Goal: Transaction & Acquisition: Book appointment/travel/reservation

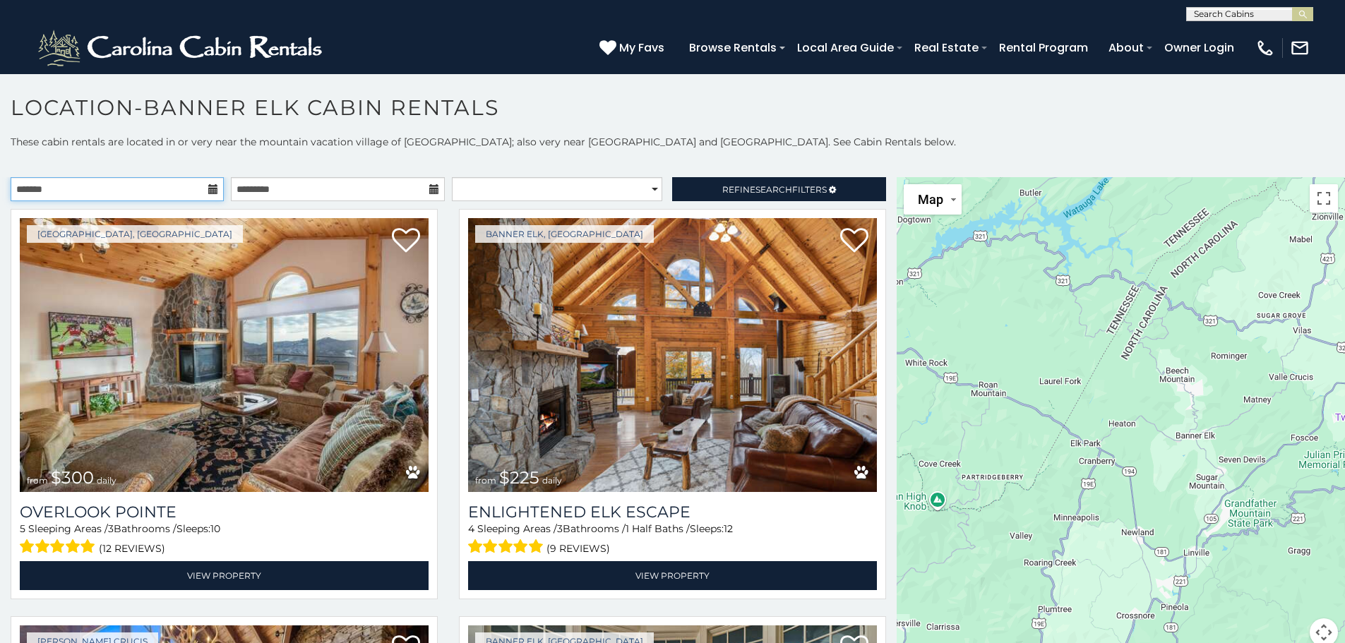
click at [205, 189] on input "text" at bounding box center [117, 189] width 213 height 24
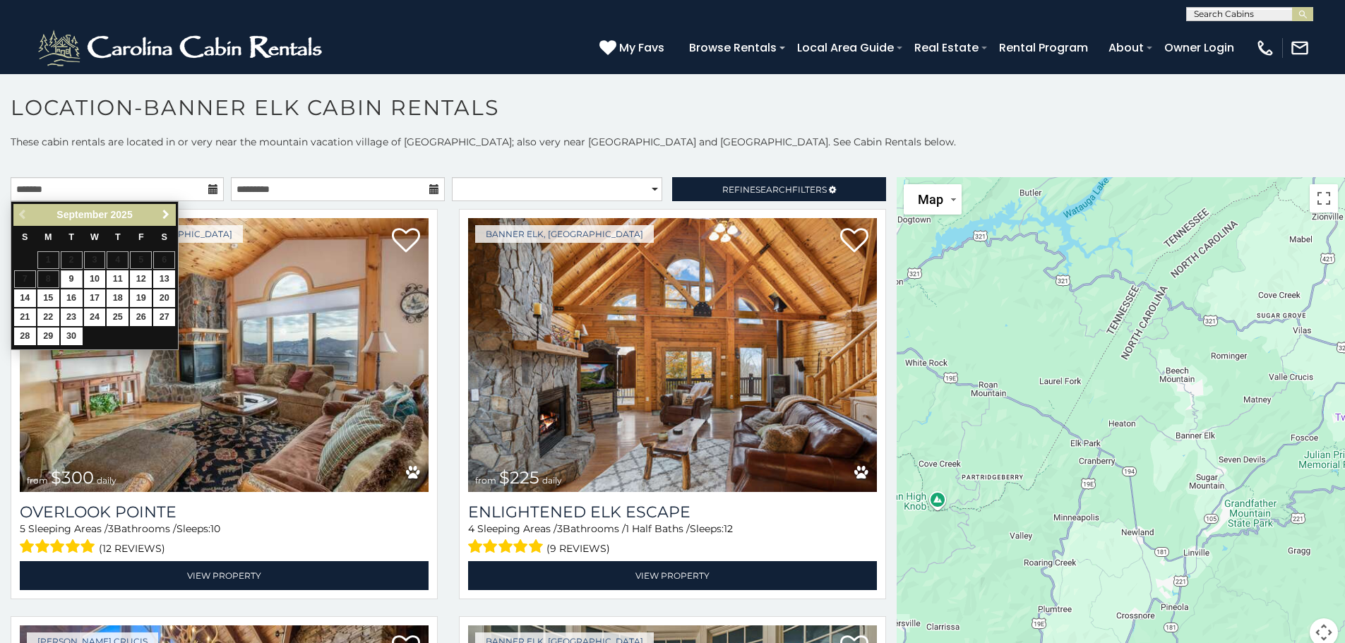
click at [167, 210] on span "Next" at bounding box center [165, 214] width 11 height 11
click at [168, 210] on span "Next" at bounding box center [165, 214] width 11 height 11
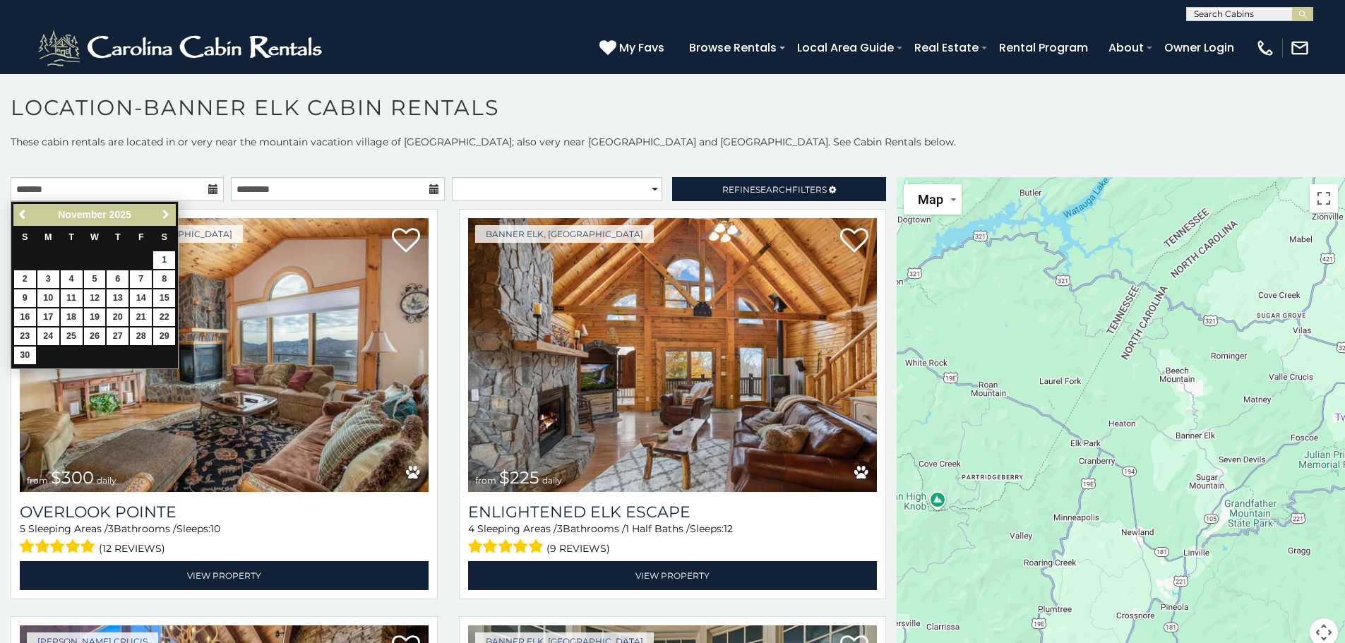
click at [168, 210] on span "Next" at bounding box center [165, 214] width 11 height 11
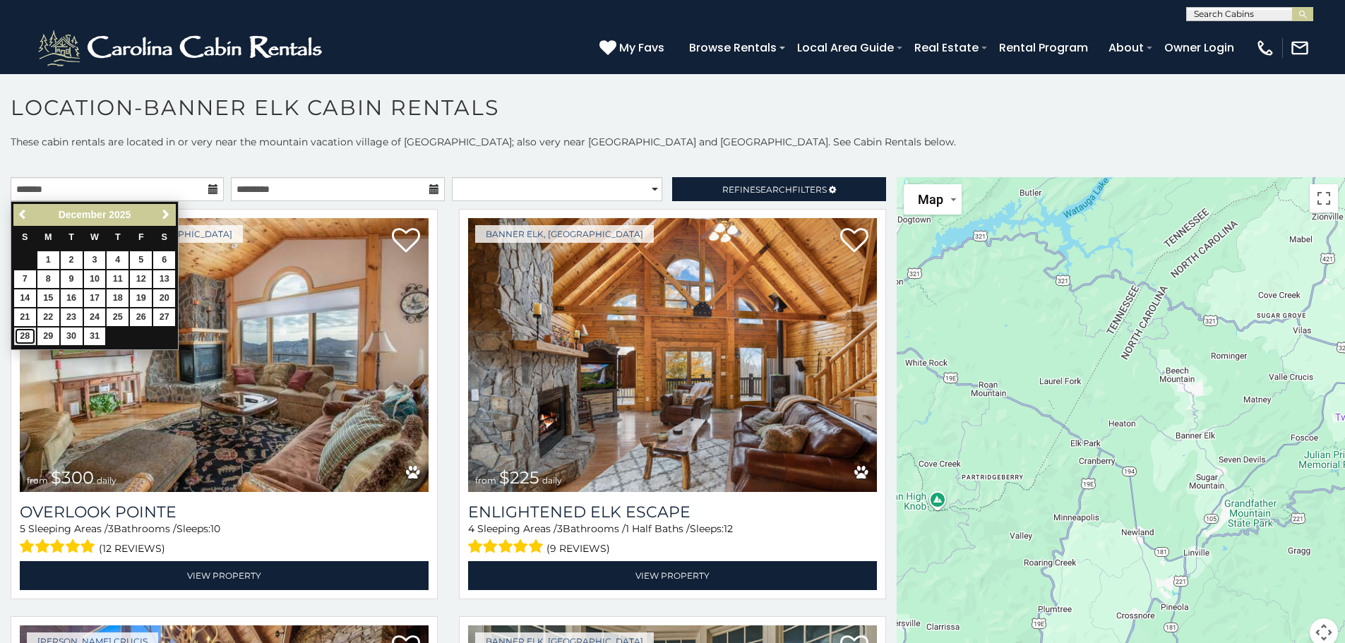
click at [23, 333] on link "28" at bounding box center [25, 337] width 22 height 18
type input "**********"
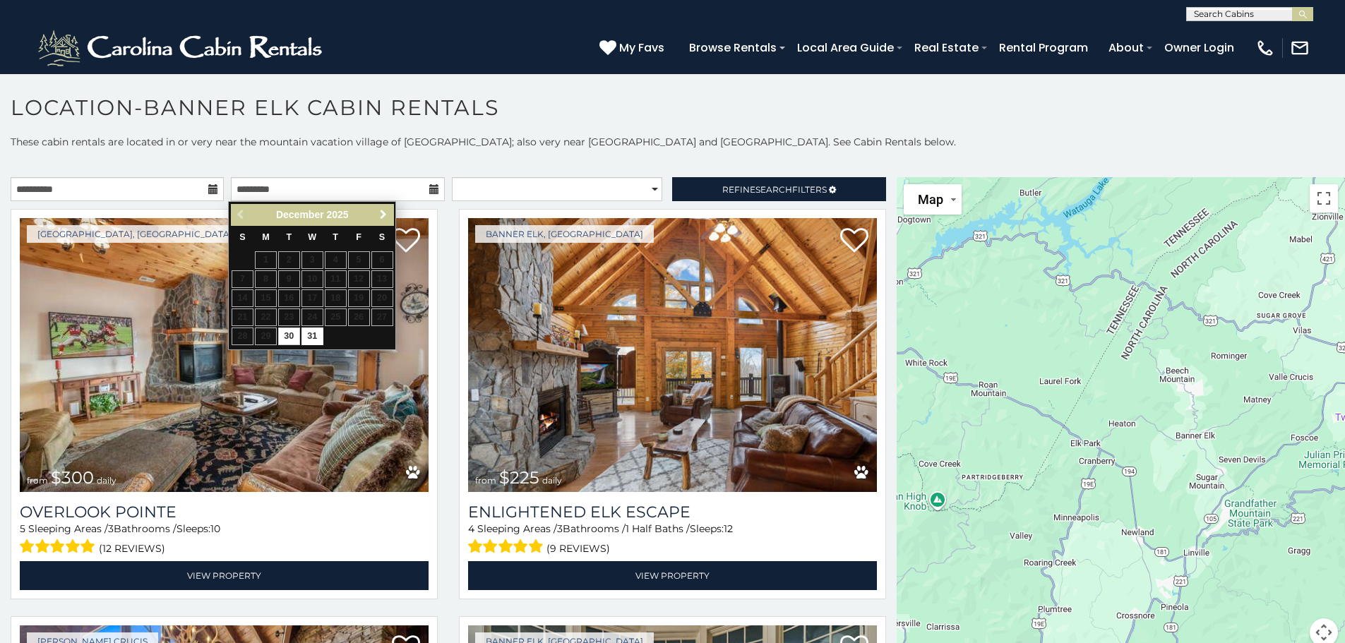
click at [385, 213] on span "Next" at bounding box center [383, 214] width 11 height 11
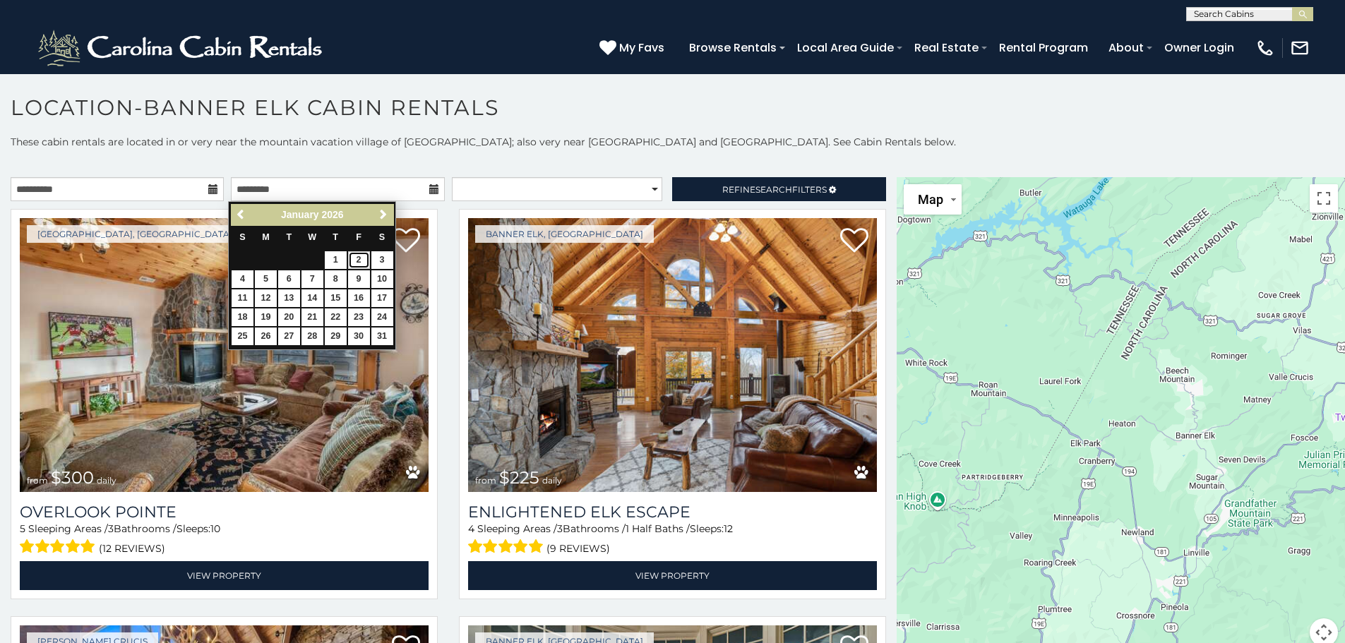
click at [357, 258] on link "2" at bounding box center [359, 260] width 22 height 18
type input "**********"
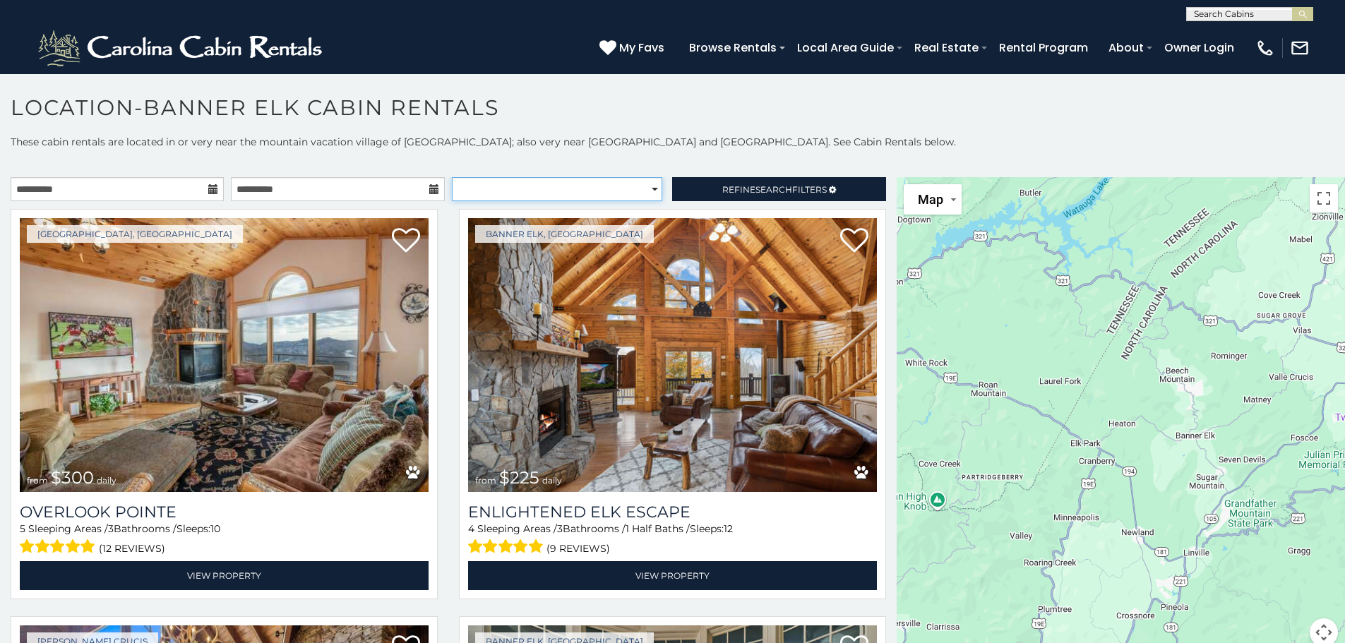
click at [595, 187] on select "**********" at bounding box center [557, 189] width 210 height 24
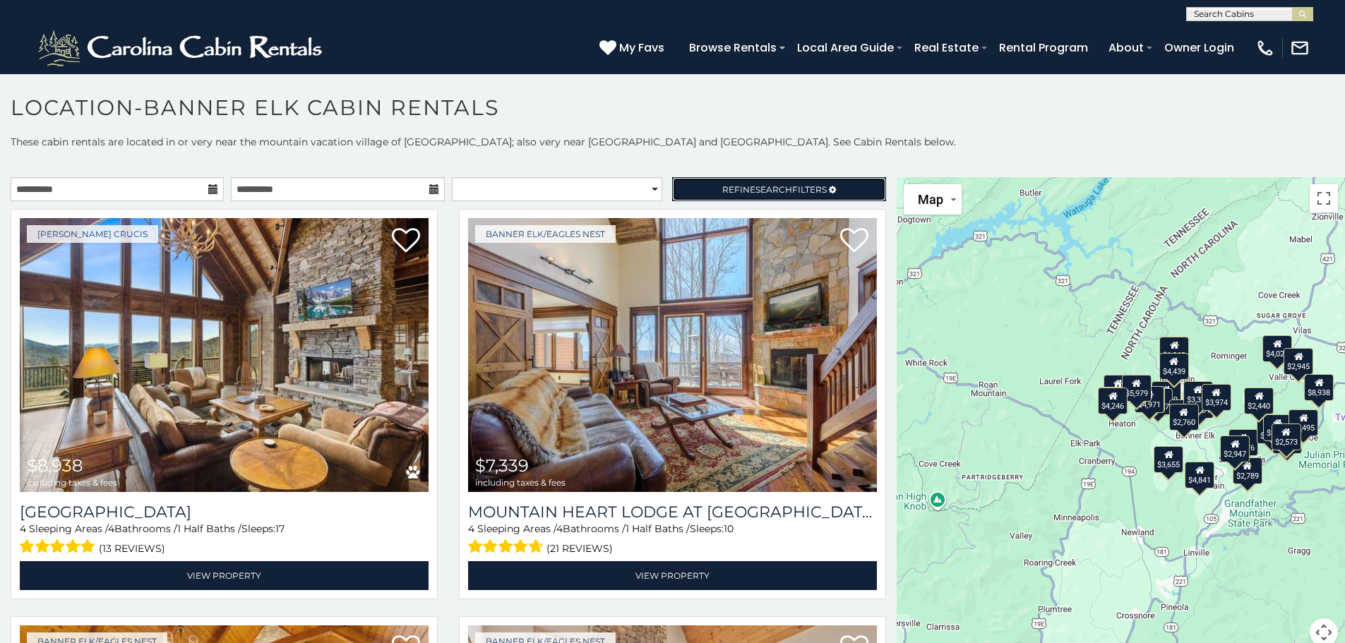
click at [722, 186] on span "Refine Search Filters" at bounding box center [774, 189] width 105 height 11
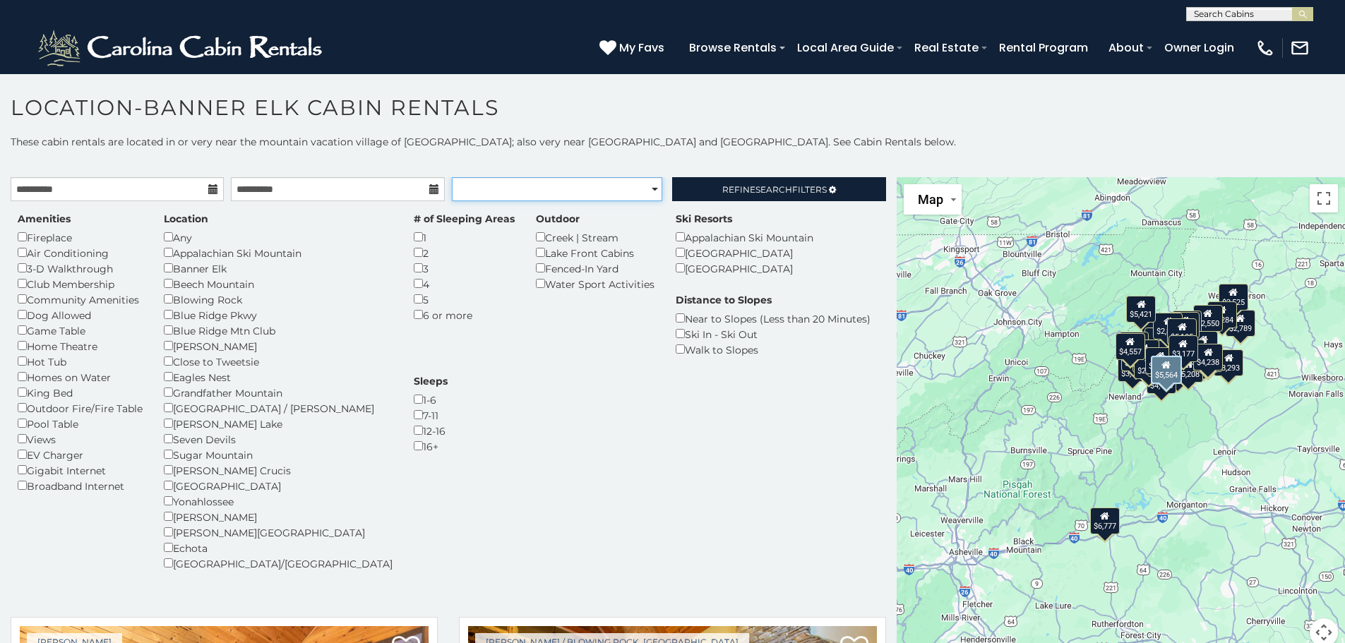
click at [518, 189] on select "**********" at bounding box center [557, 189] width 210 height 24
click at [452, 177] on select "**********" at bounding box center [557, 189] width 210 height 24
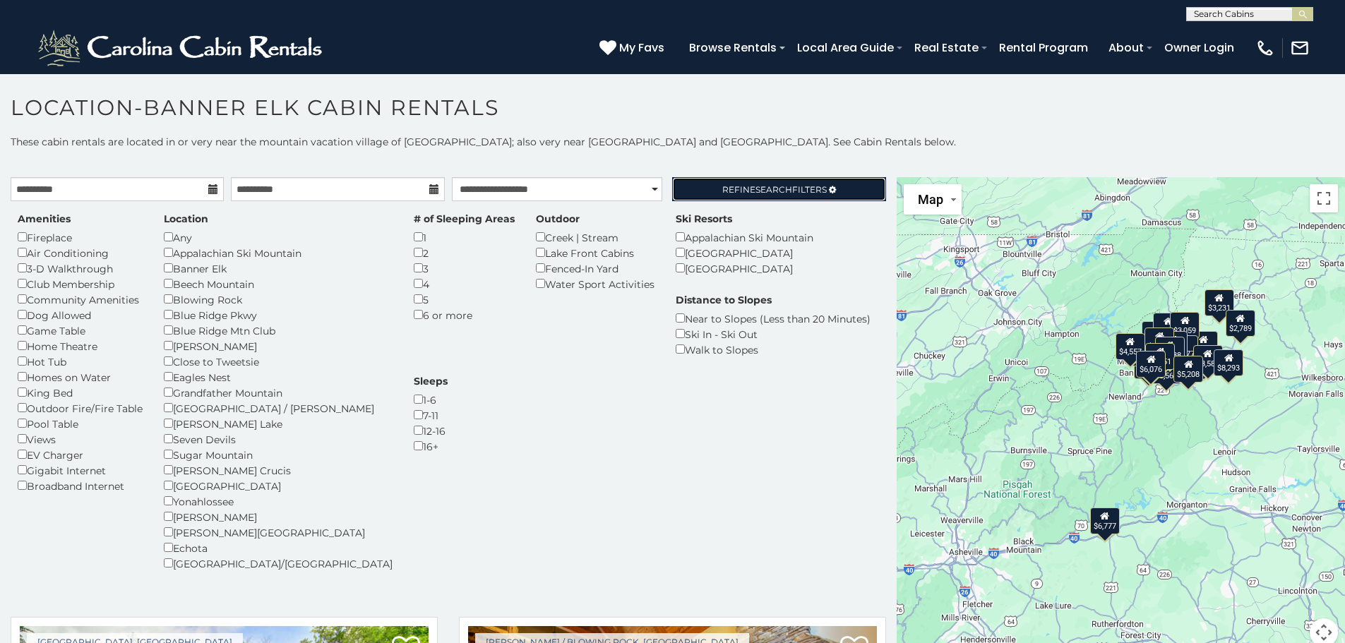
click at [724, 190] on span "Refine Search Filters" at bounding box center [774, 189] width 105 height 11
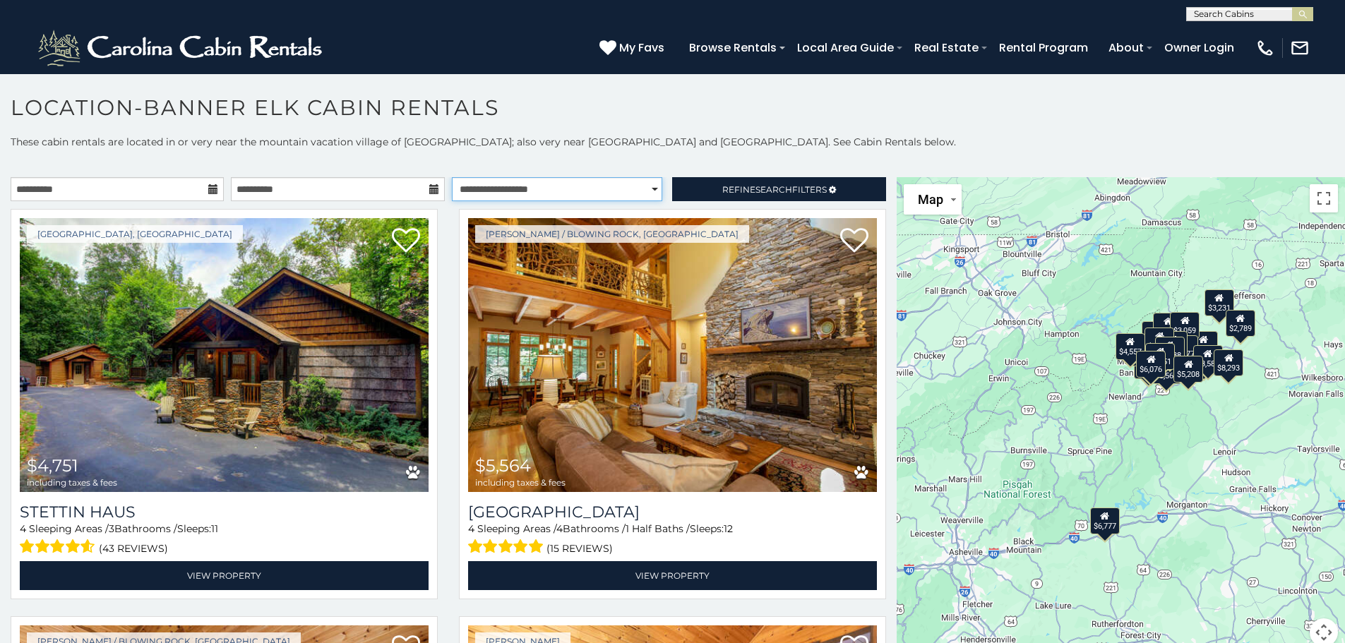
click at [607, 189] on select "**********" at bounding box center [557, 189] width 210 height 24
click at [452, 177] on select "**********" at bounding box center [557, 189] width 210 height 24
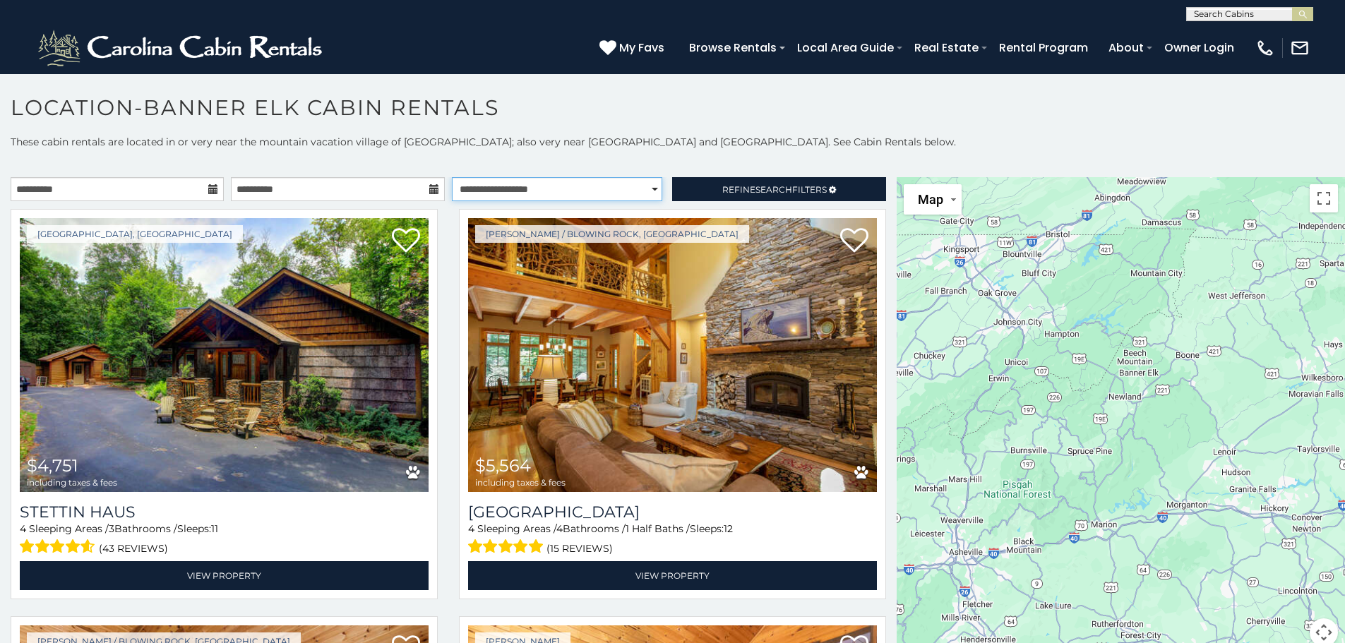
click at [556, 189] on select "**********" at bounding box center [557, 189] width 210 height 24
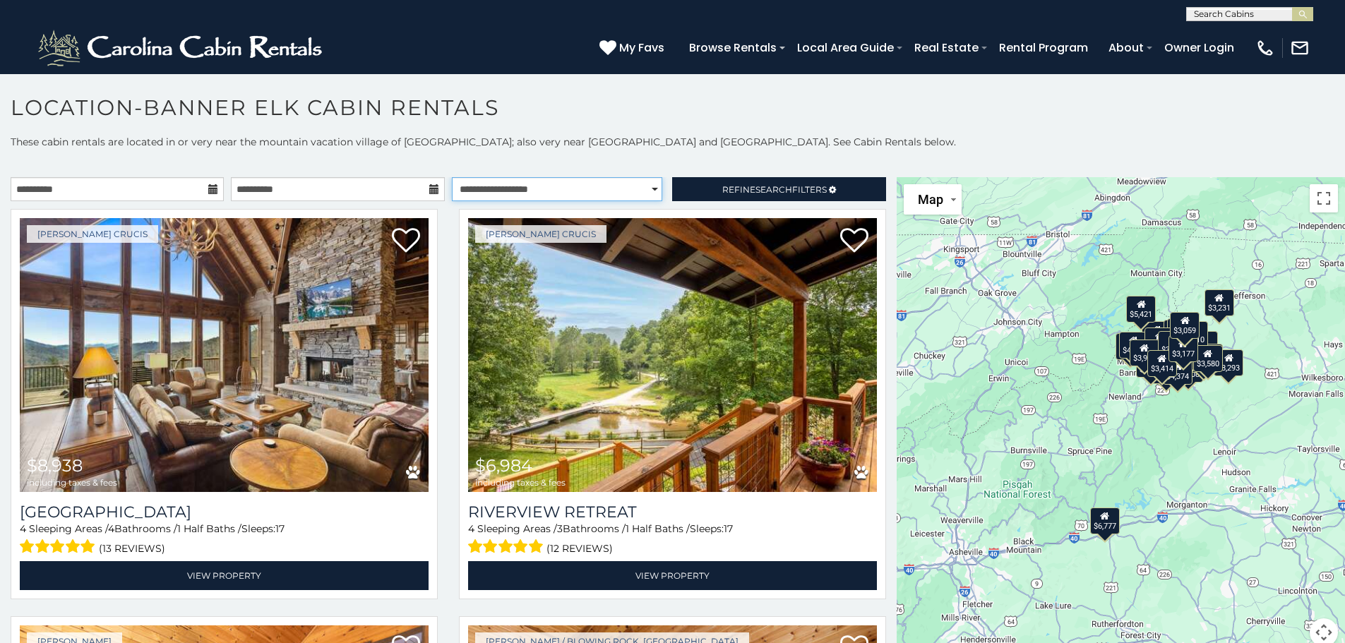
select select "*********"
click at [452, 177] on select "**********" at bounding box center [557, 189] width 210 height 24
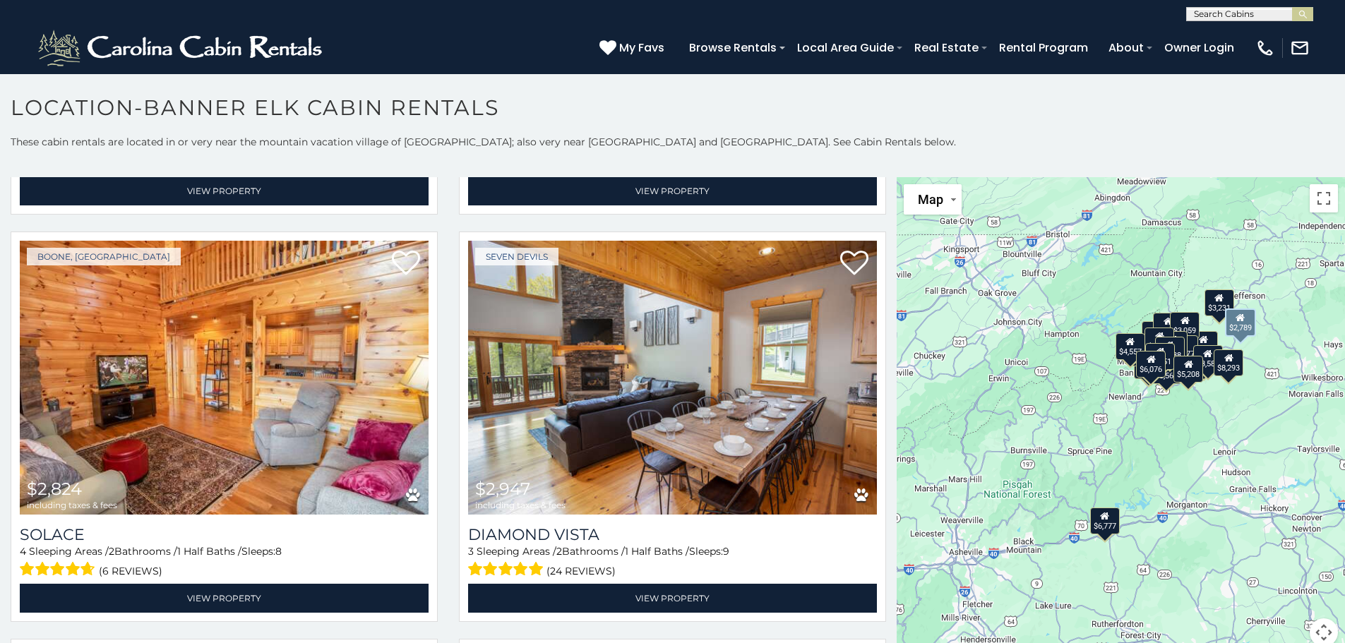
scroll to position [3672, 0]
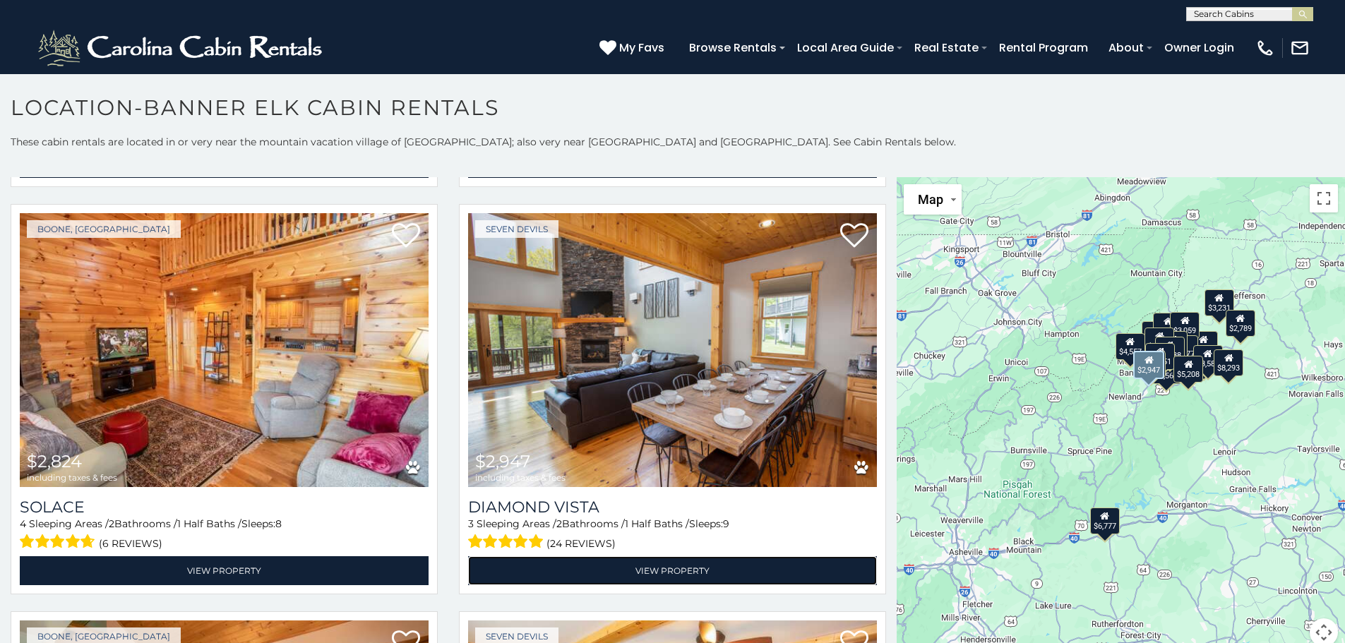
drag, startPoint x: 685, startPoint y: 318, endPoint x: 675, endPoint y: 536, distance: 217.7
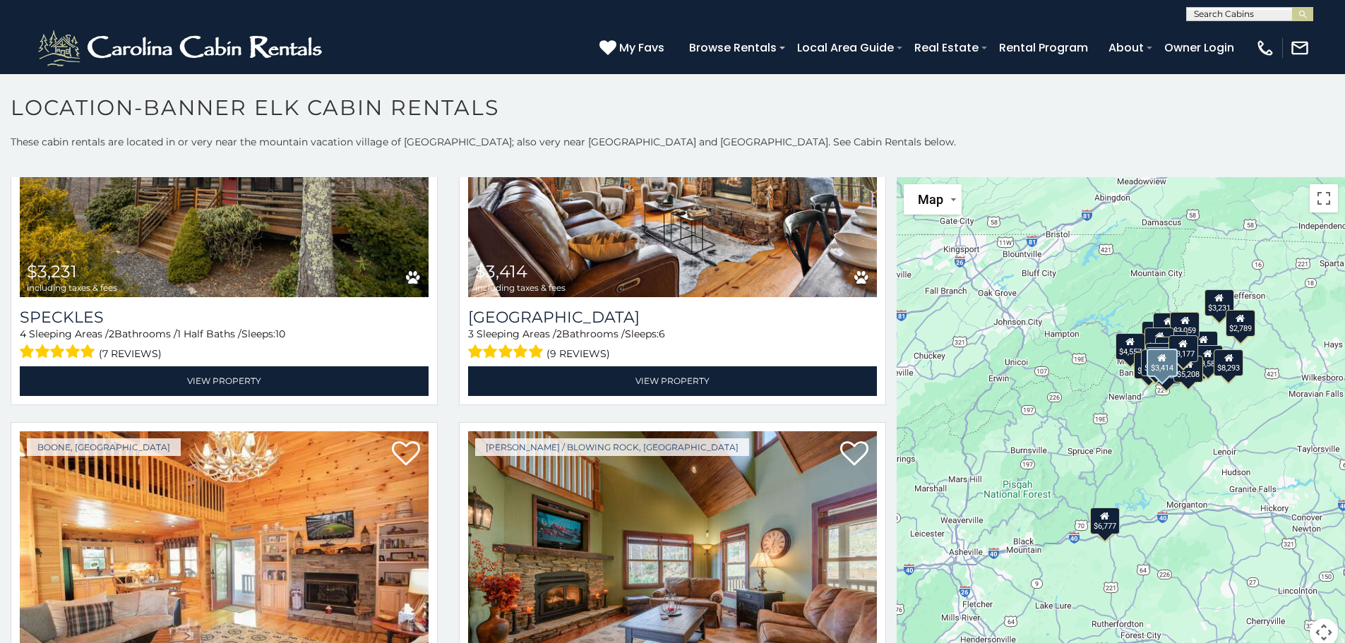
scroll to position [5155, 0]
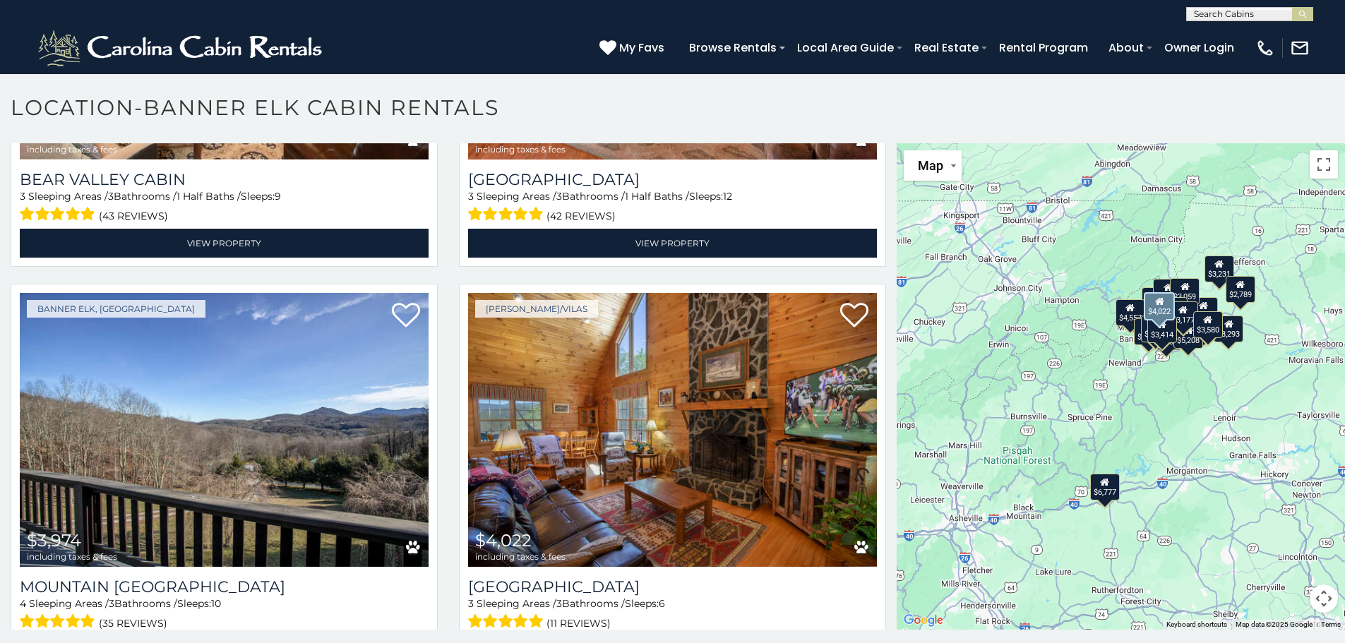
scroll to position [5598, 0]
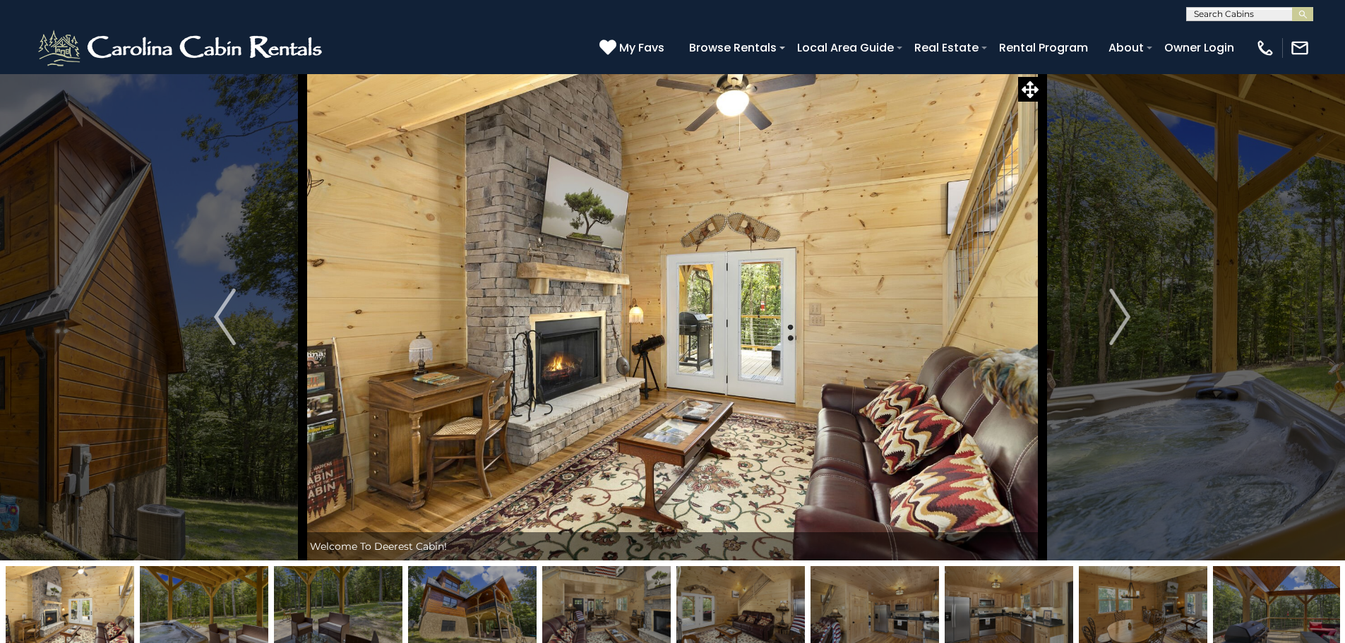
click at [1111, 328] on img "Next" at bounding box center [1119, 317] width 21 height 56
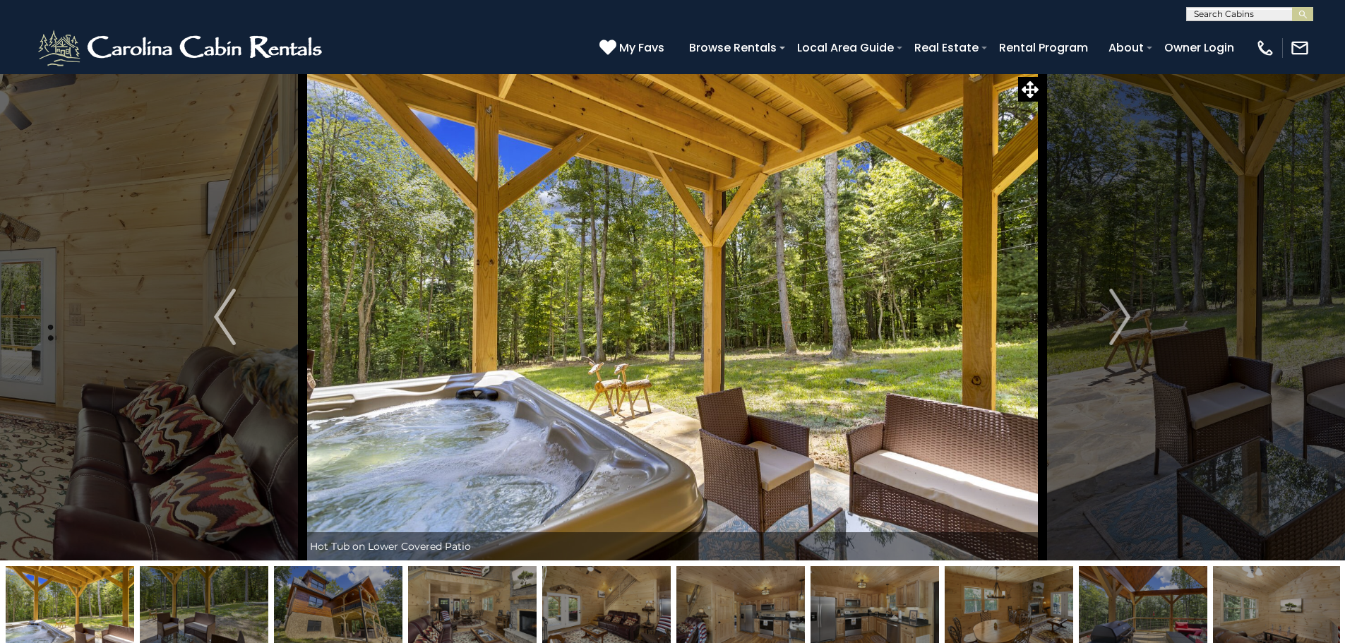
click at [1111, 328] on img "Next" at bounding box center [1119, 317] width 21 height 56
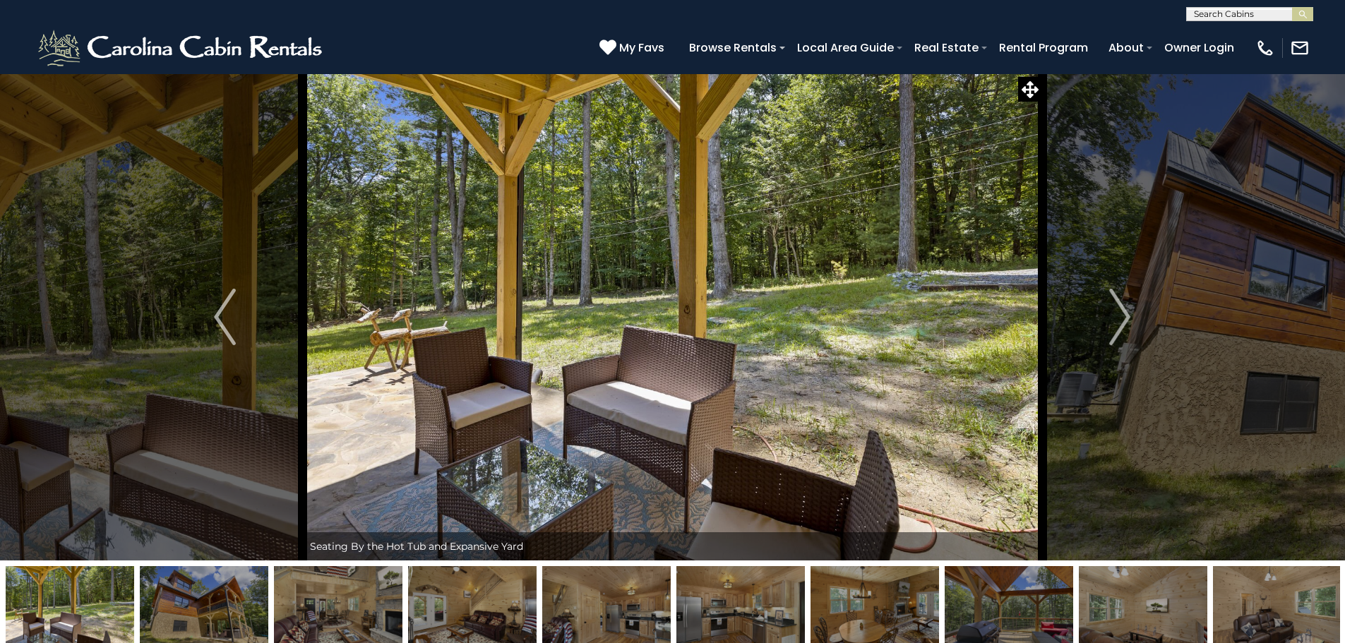
click at [1111, 328] on img "Next" at bounding box center [1119, 317] width 21 height 56
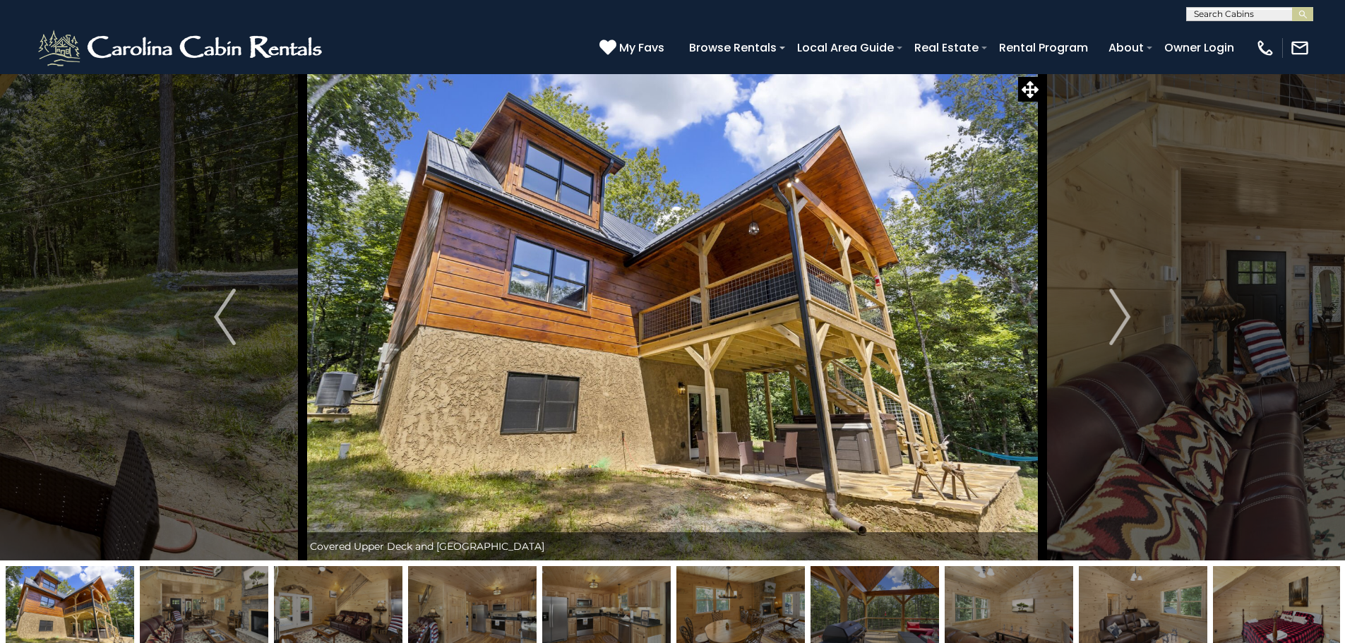
click at [1111, 328] on img "Next" at bounding box center [1119, 317] width 21 height 56
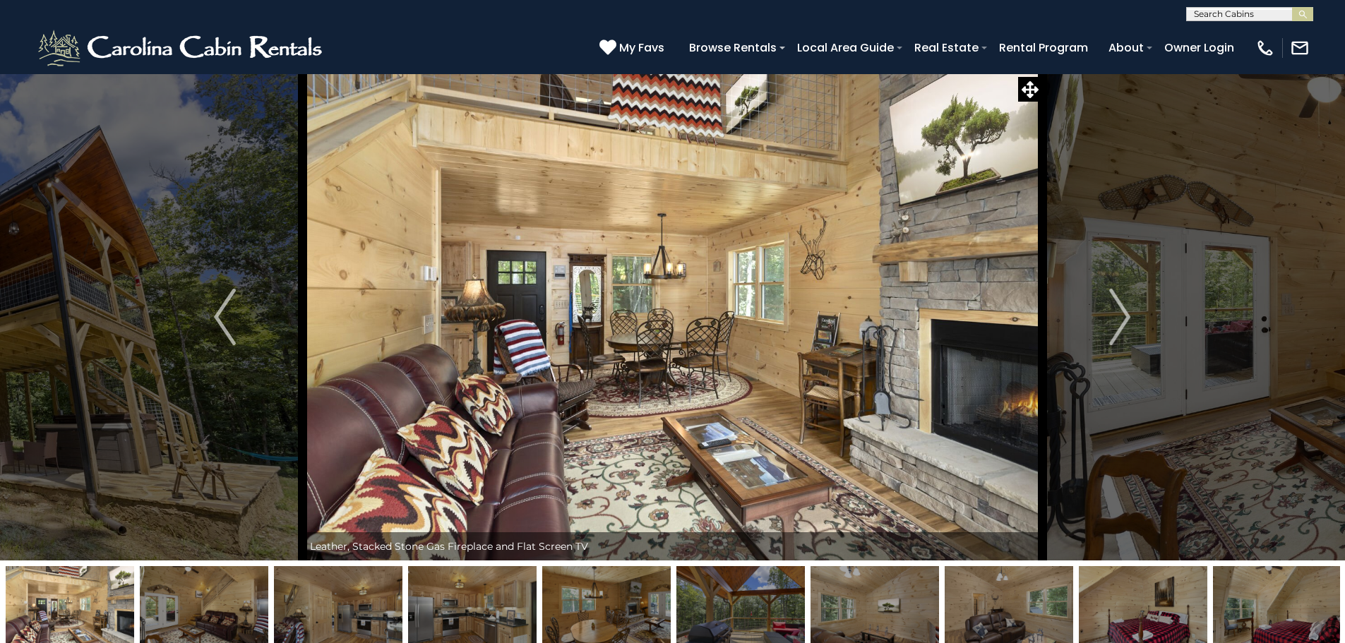
click at [228, 316] on img "Previous" at bounding box center [224, 317] width 21 height 56
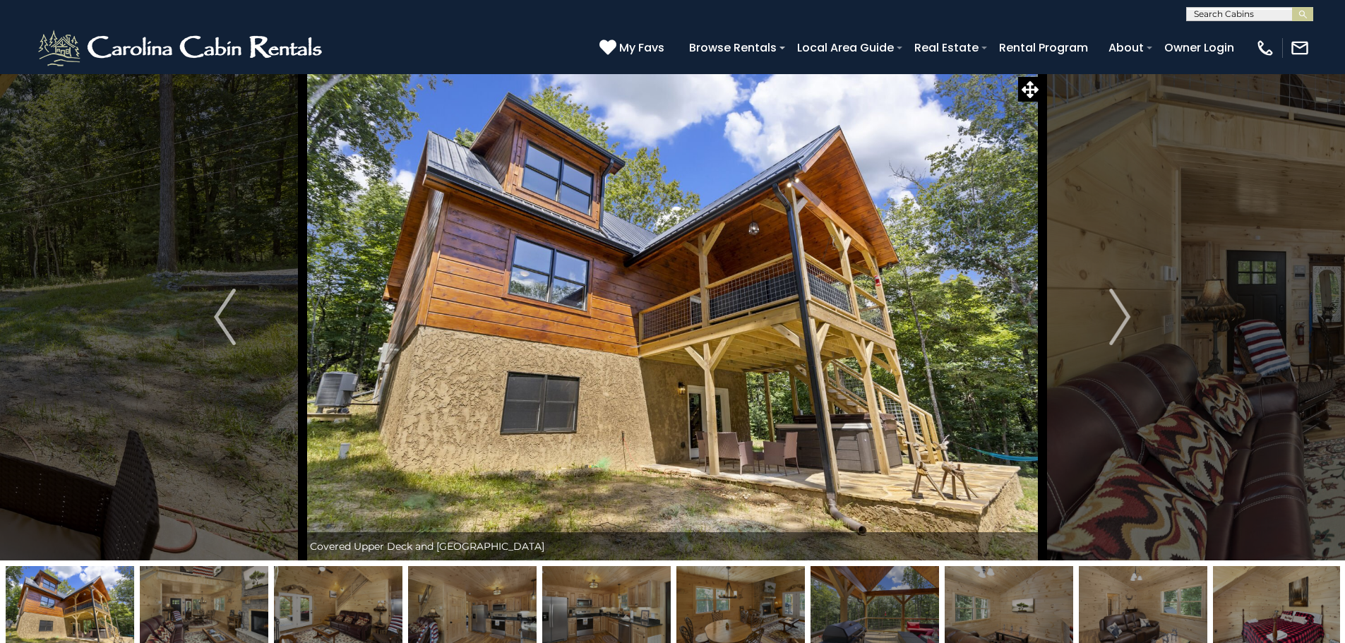
click at [1114, 326] on img "Next" at bounding box center [1119, 317] width 21 height 56
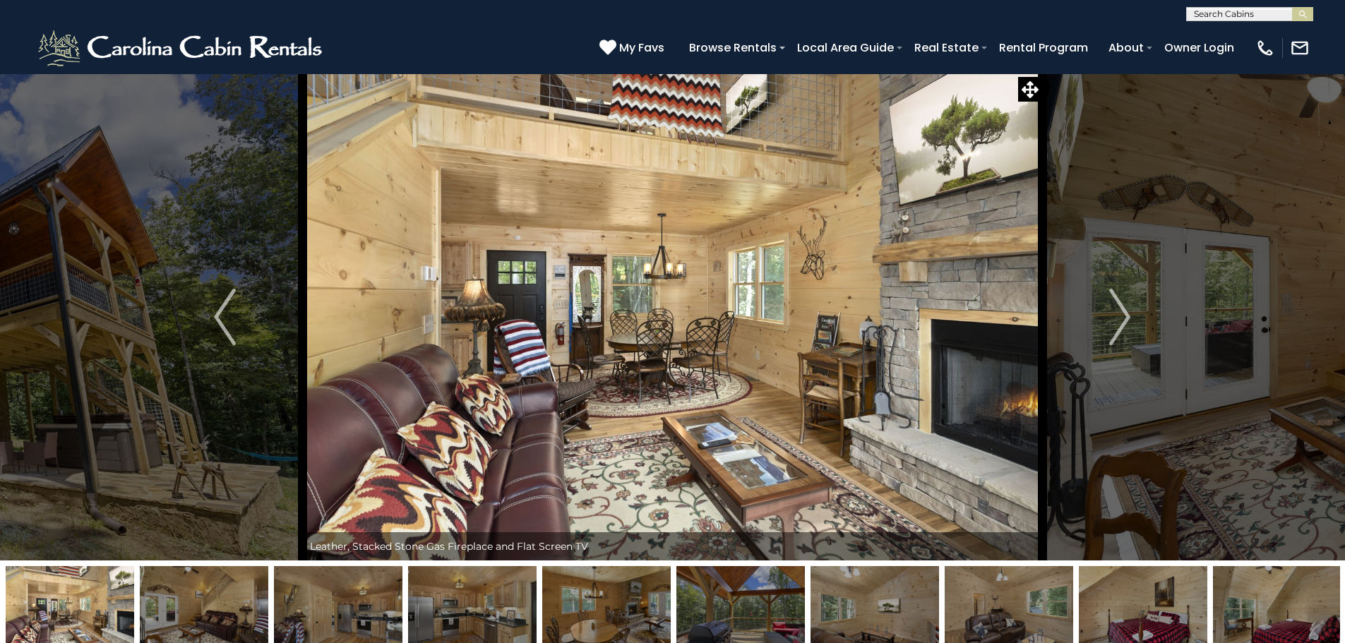
click at [1114, 326] on img "Next" at bounding box center [1119, 317] width 21 height 56
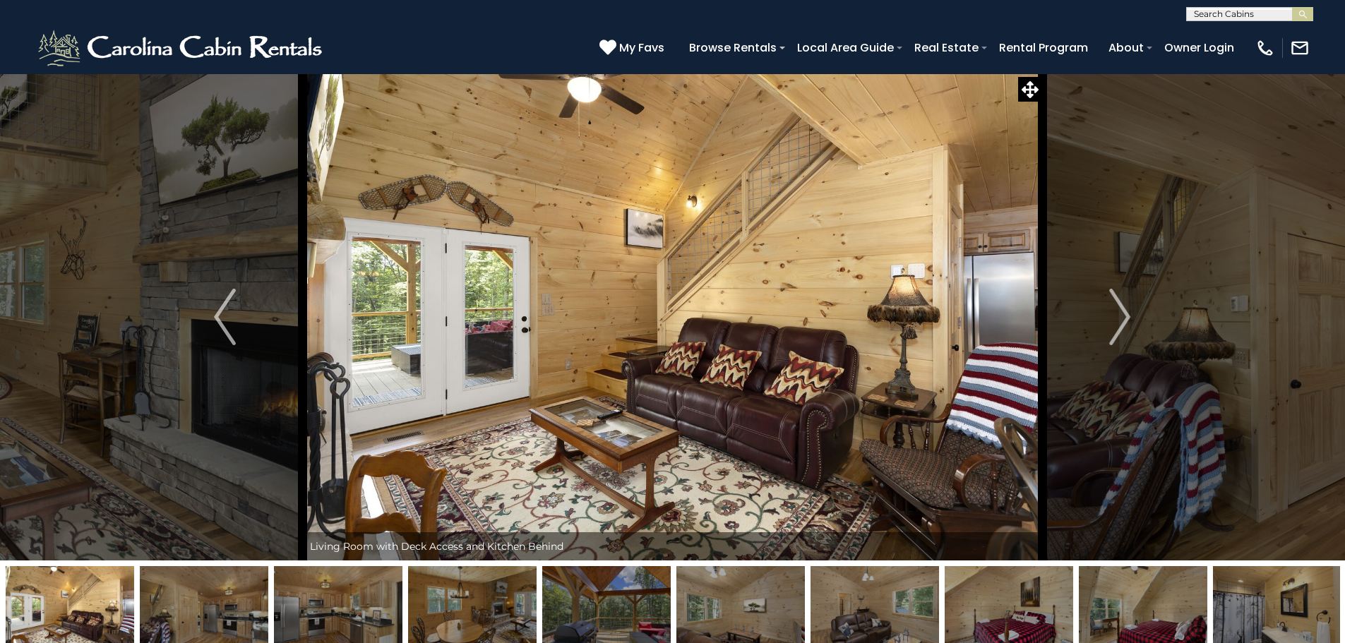
click at [1114, 326] on img "Next" at bounding box center [1119, 317] width 21 height 56
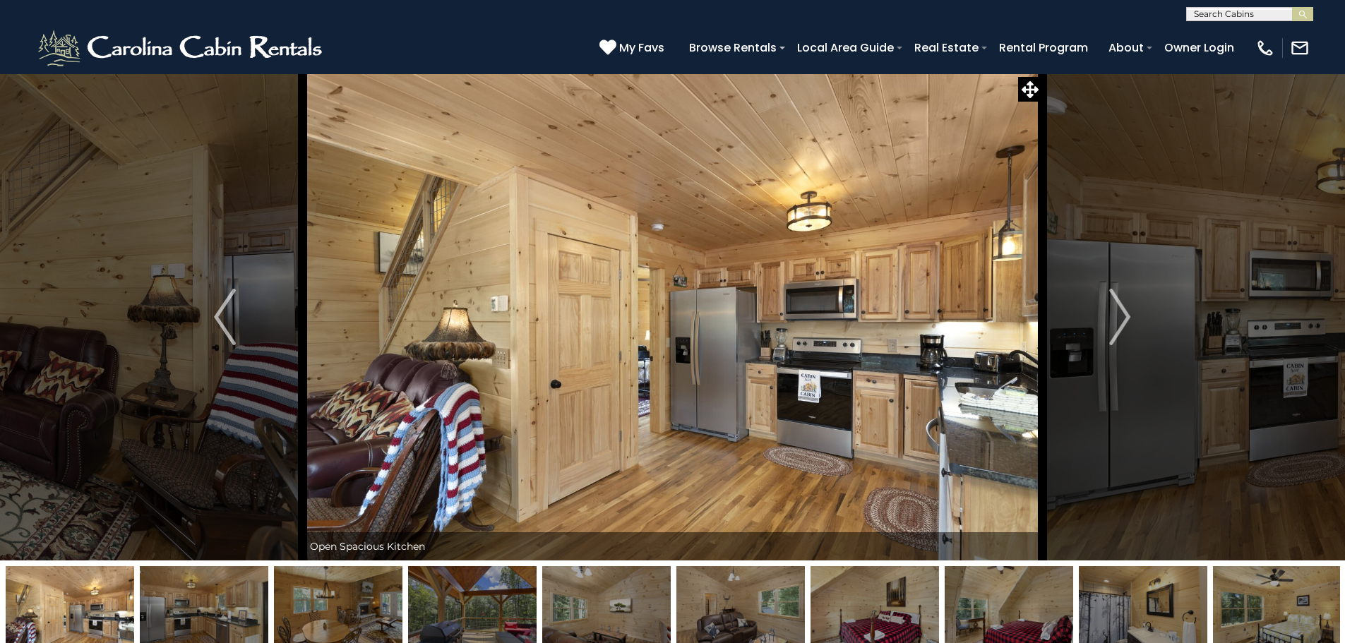
click at [1114, 326] on img "Next" at bounding box center [1119, 317] width 21 height 56
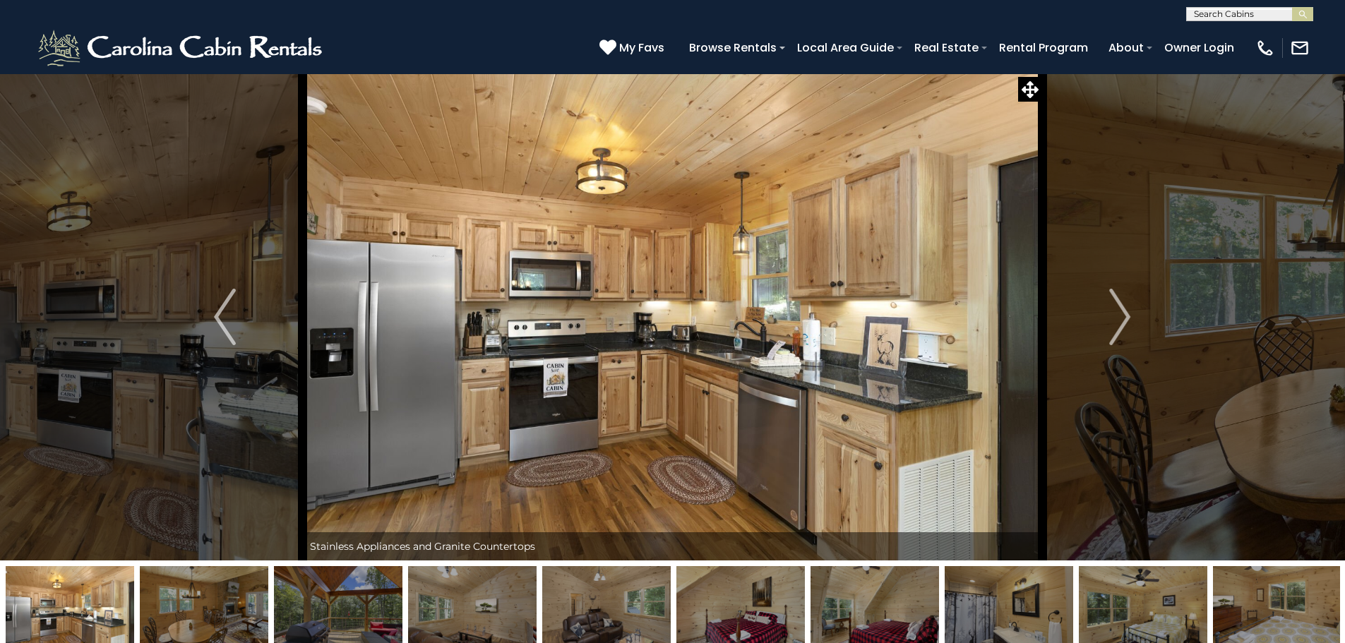
click at [1114, 326] on img "Next" at bounding box center [1119, 317] width 21 height 56
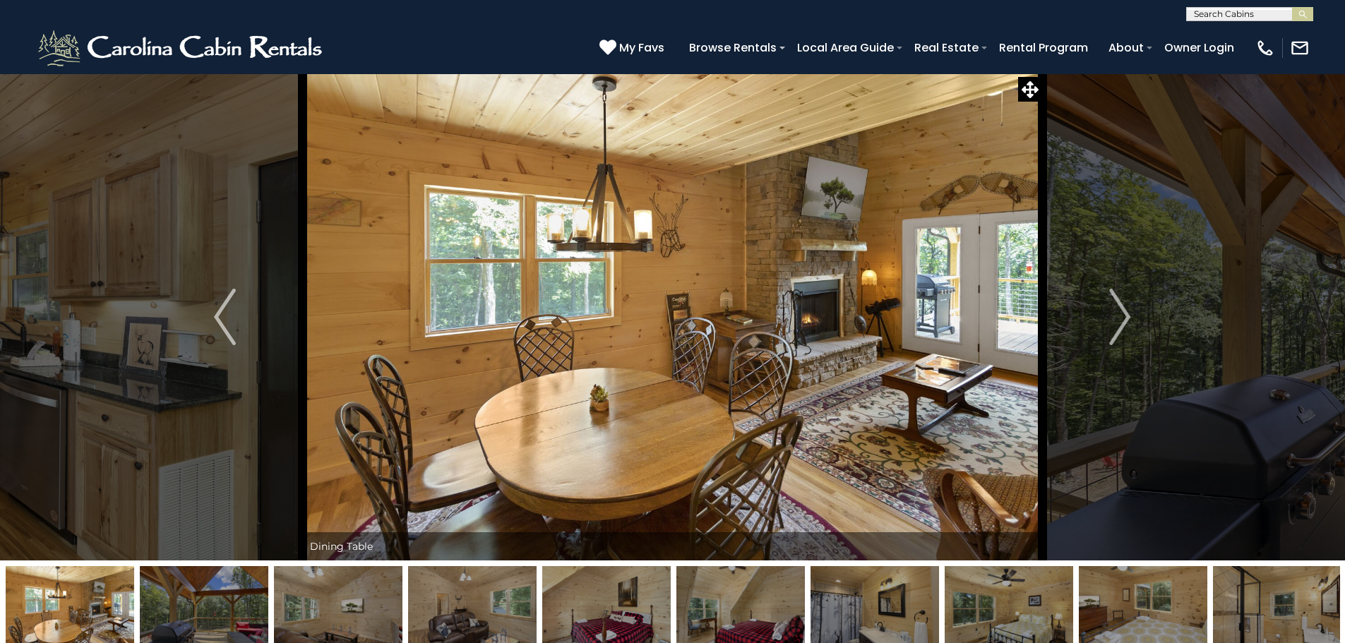
click at [1114, 326] on img "Next" at bounding box center [1119, 317] width 21 height 56
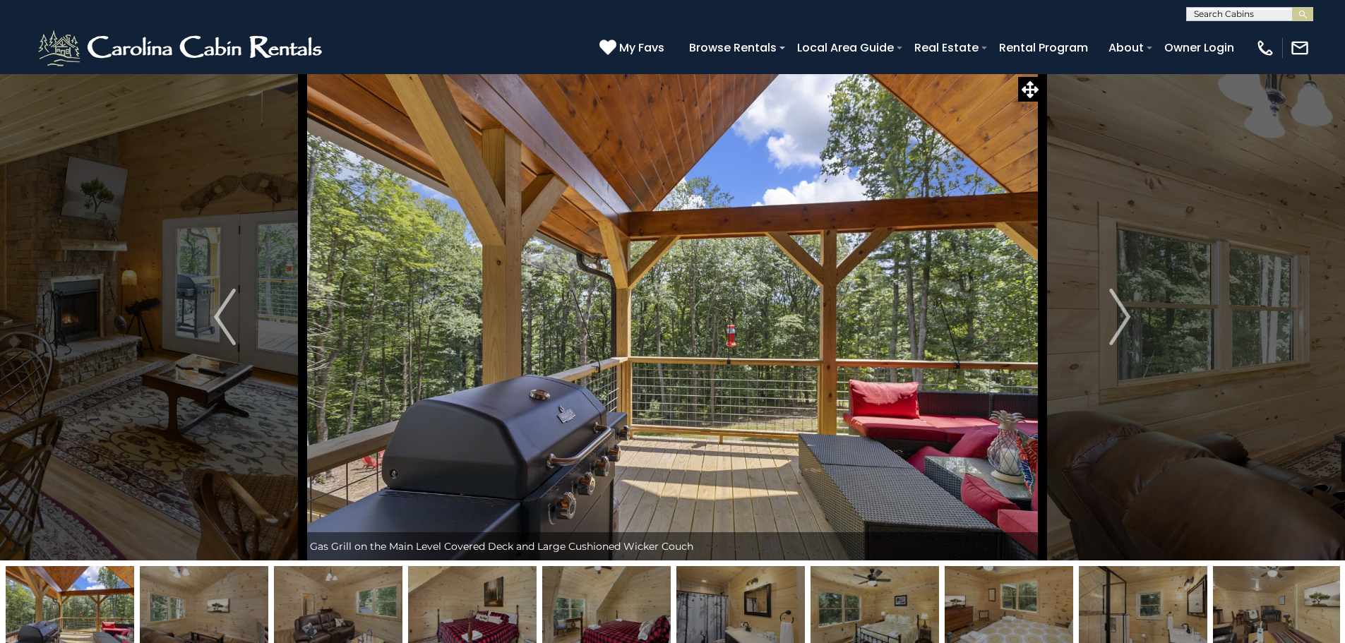
click at [1114, 326] on img "Next" at bounding box center [1119, 317] width 21 height 56
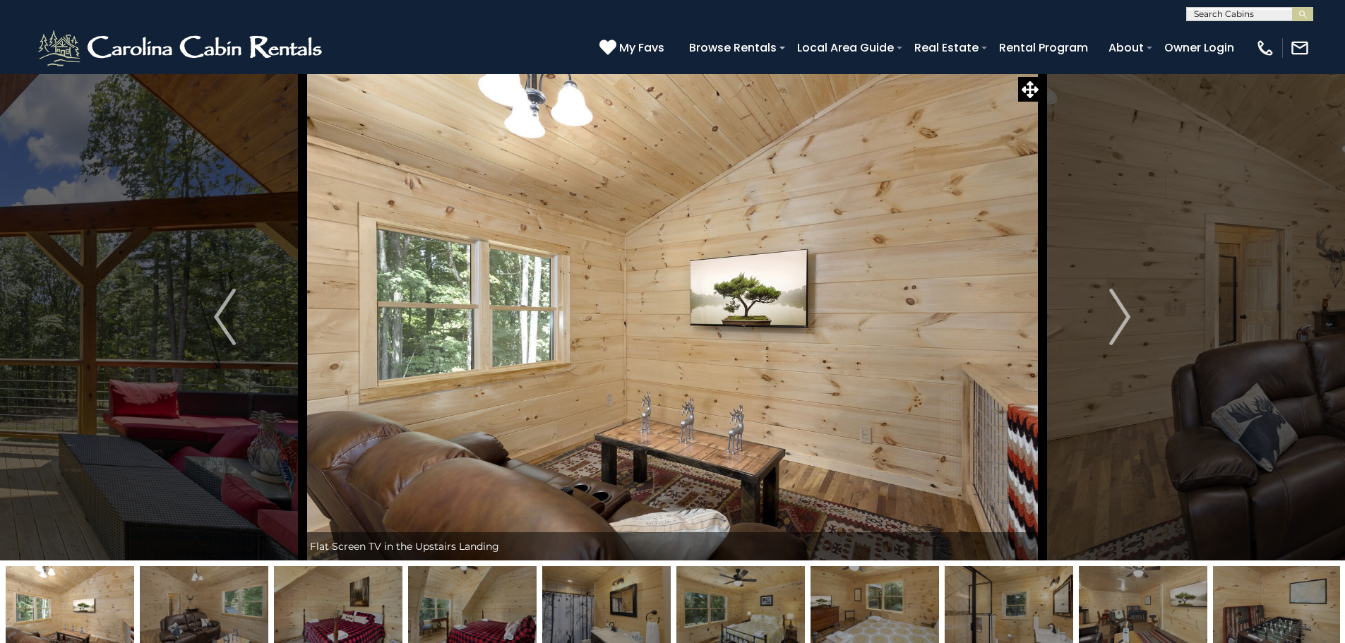
click at [1114, 326] on img "Next" at bounding box center [1119, 317] width 21 height 56
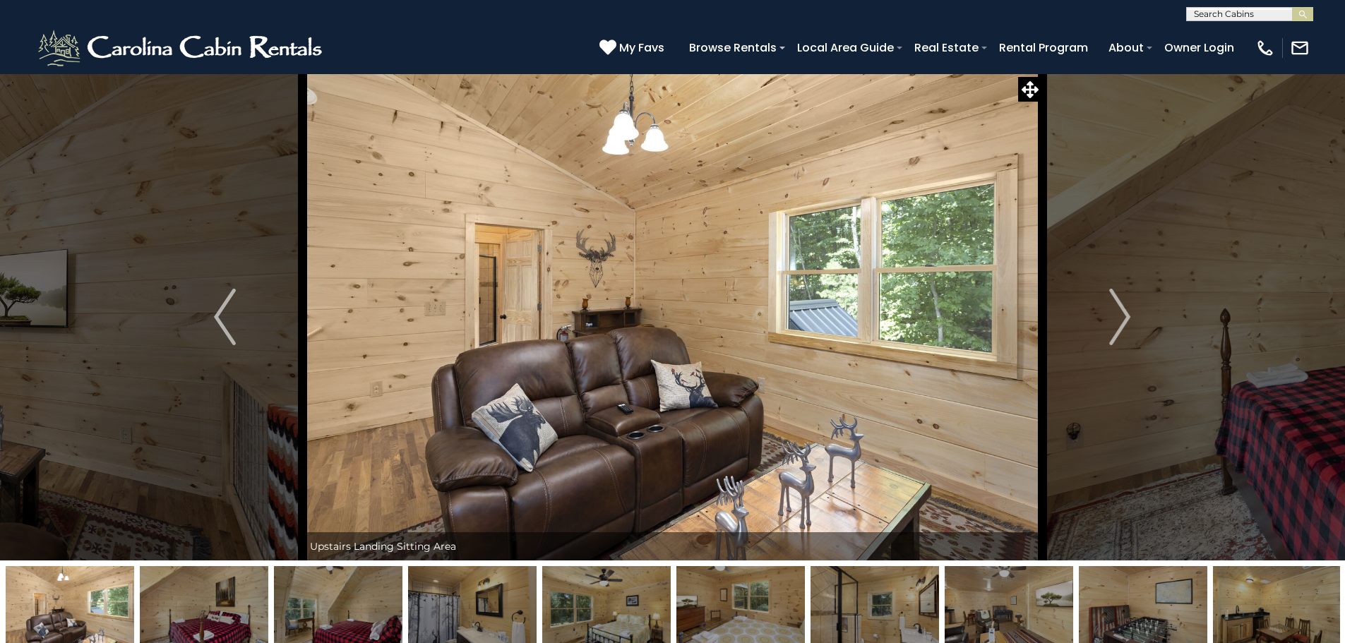
click at [1114, 326] on img "Next" at bounding box center [1119, 317] width 21 height 56
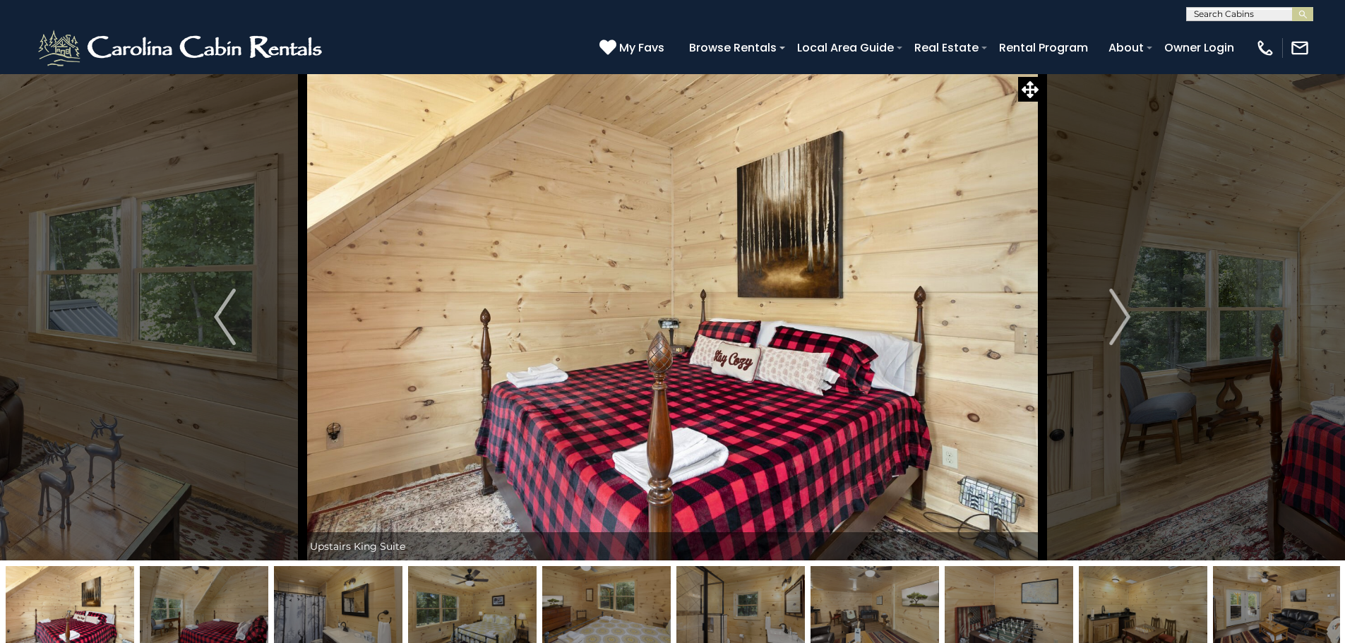
click at [1114, 326] on img "Next" at bounding box center [1119, 317] width 21 height 56
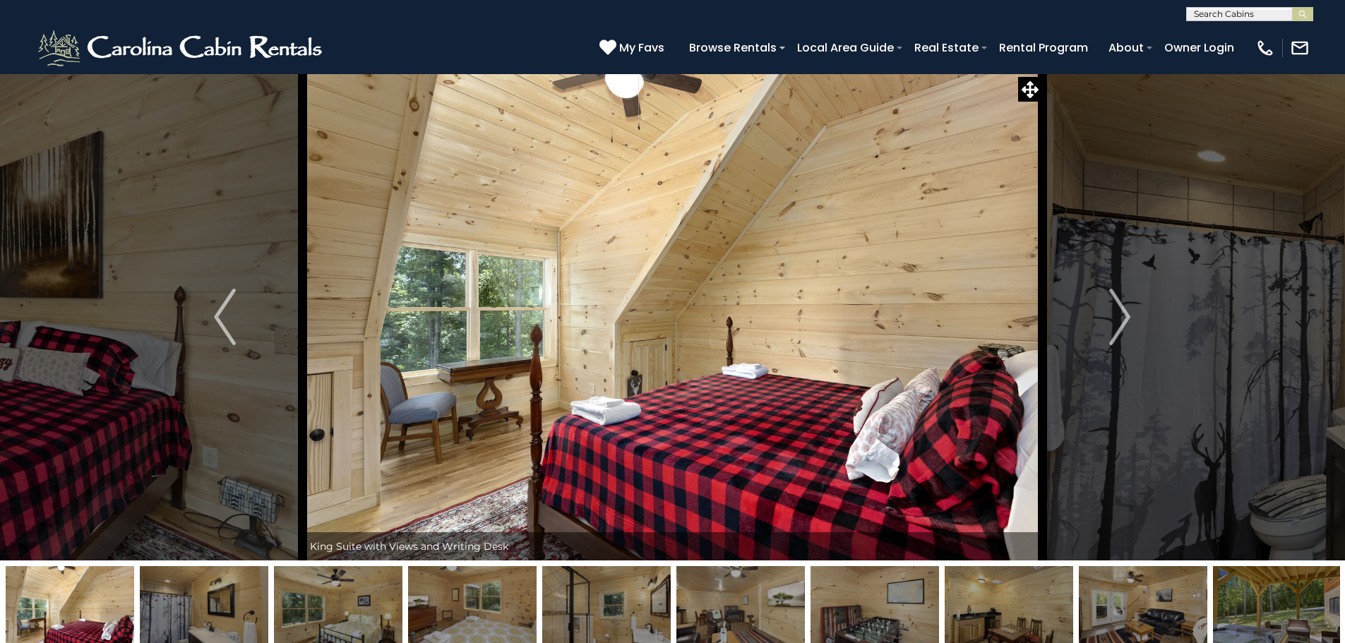
click at [1114, 326] on img "Next" at bounding box center [1119, 317] width 21 height 56
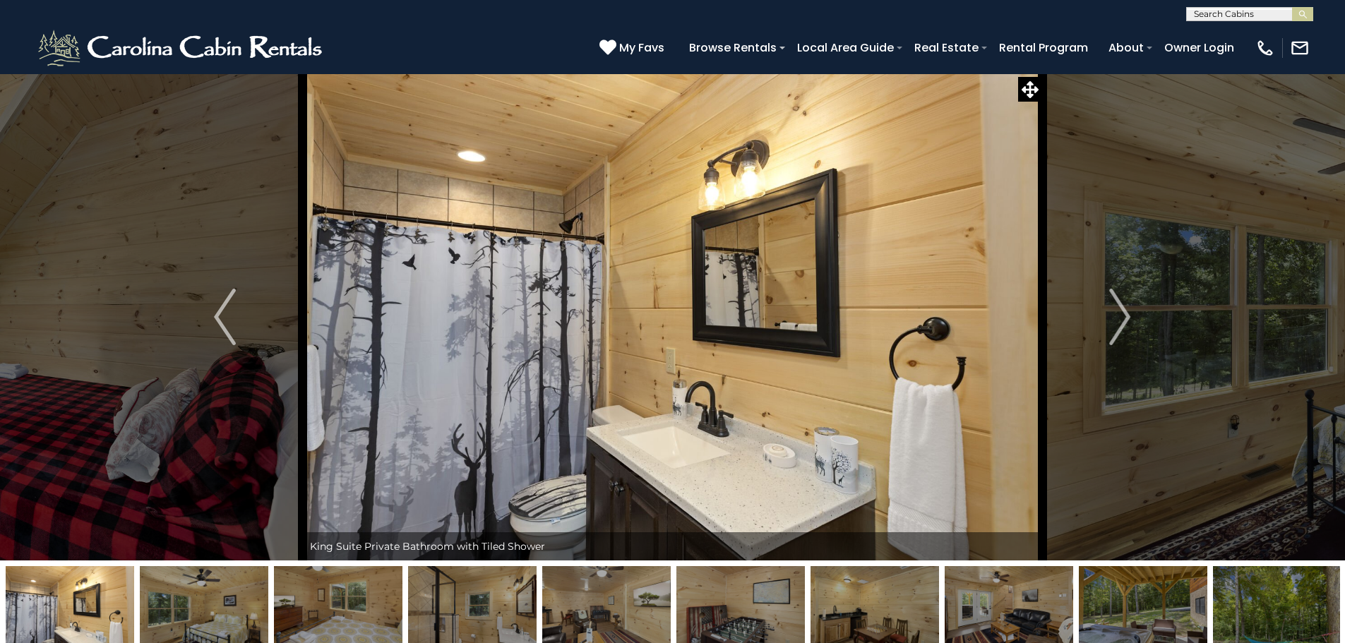
click at [1114, 326] on img "Next" at bounding box center [1119, 317] width 21 height 56
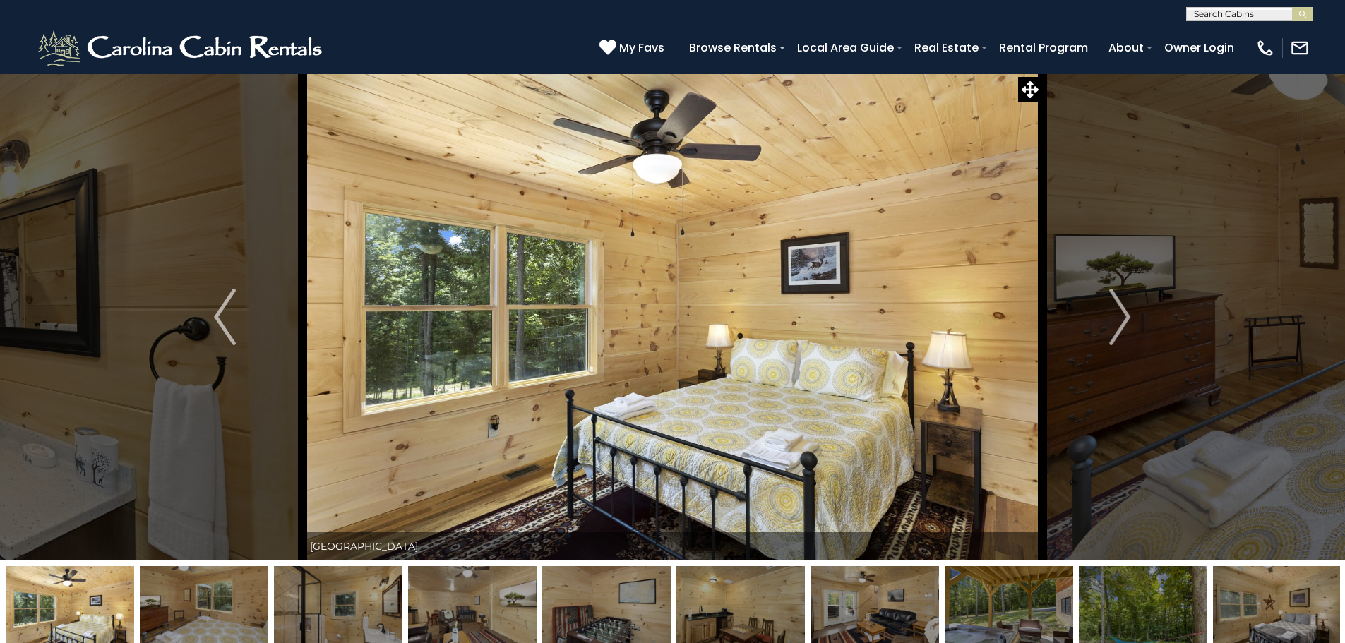
click at [1114, 326] on img "Next" at bounding box center [1119, 317] width 21 height 56
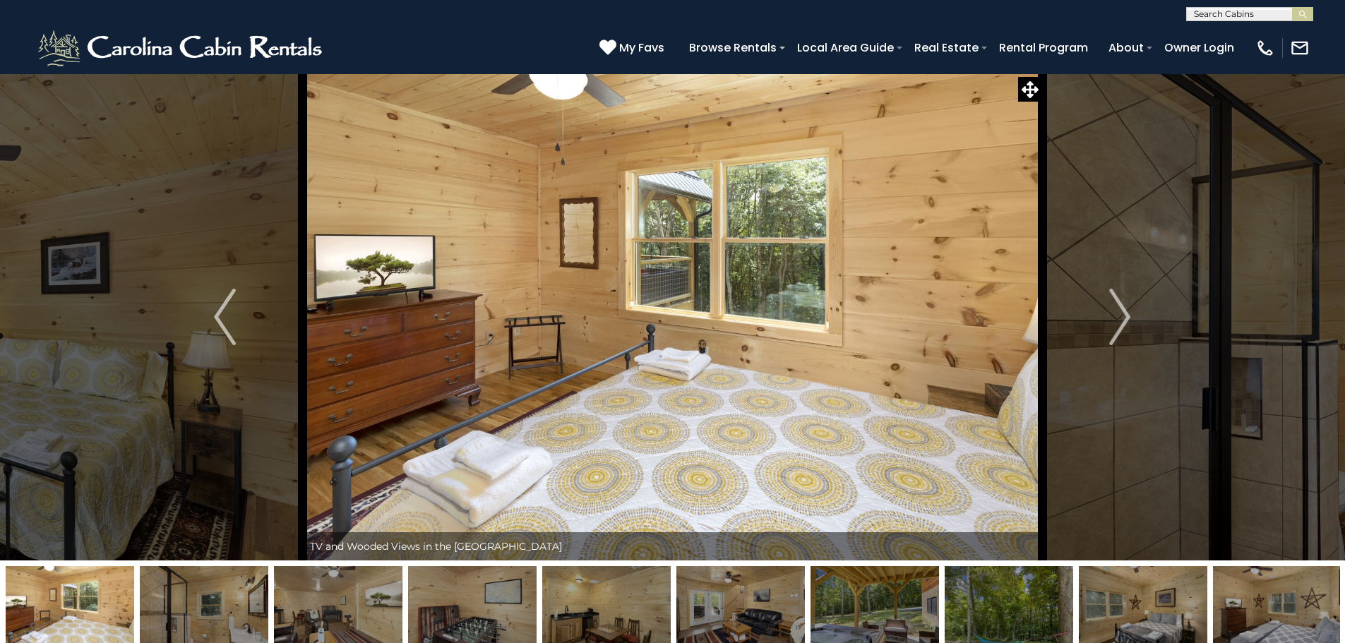
click at [1114, 326] on img "Next" at bounding box center [1119, 317] width 21 height 56
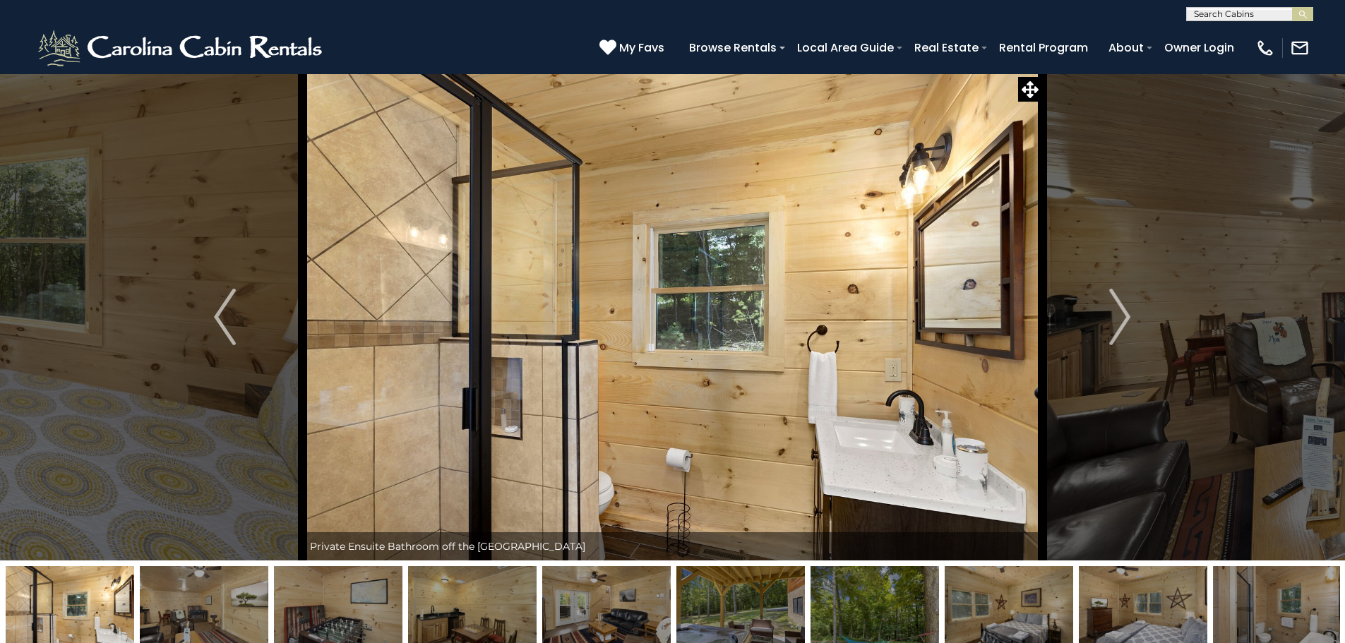
click at [1114, 326] on img "Next" at bounding box center [1119, 317] width 21 height 56
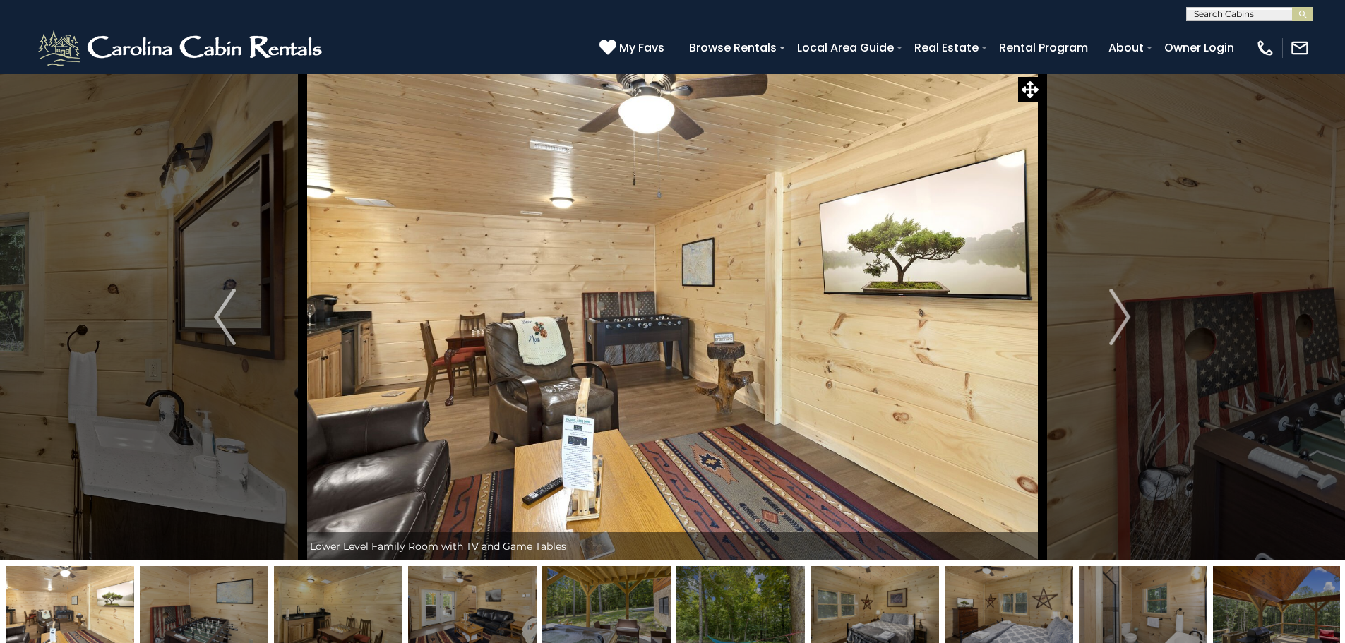
click at [1114, 326] on img "Next" at bounding box center [1119, 317] width 21 height 56
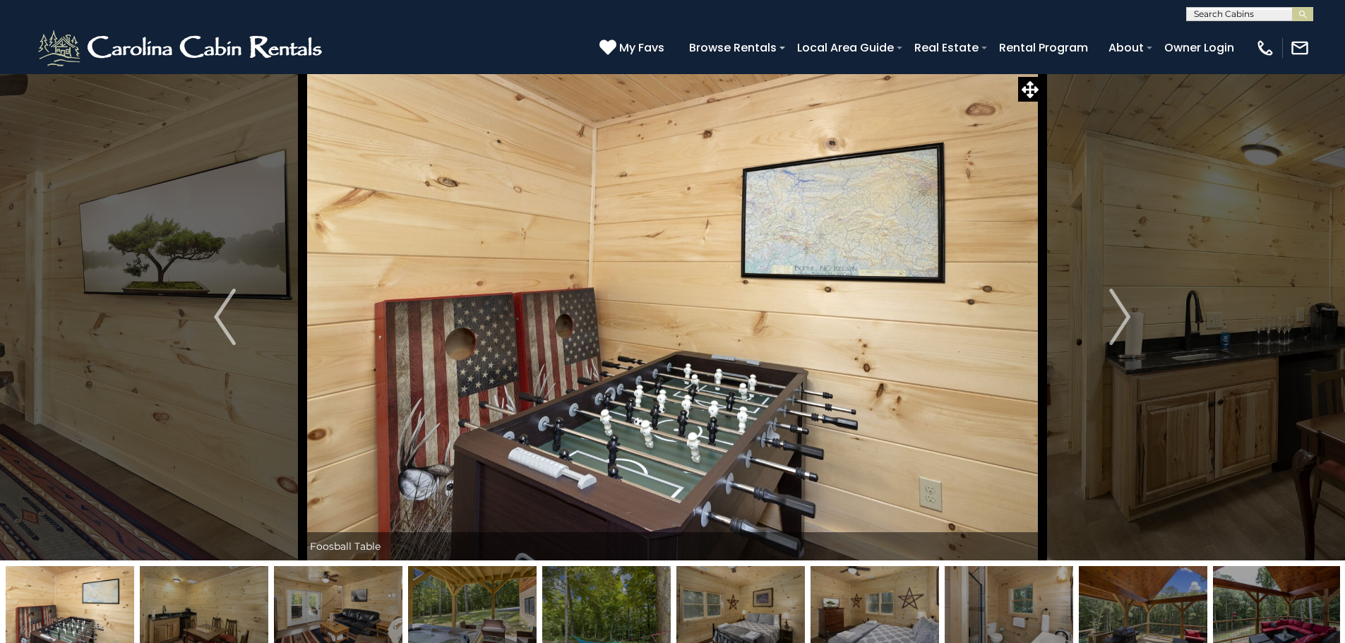
click at [1114, 326] on img "Next" at bounding box center [1119, 317] width 21 height 56
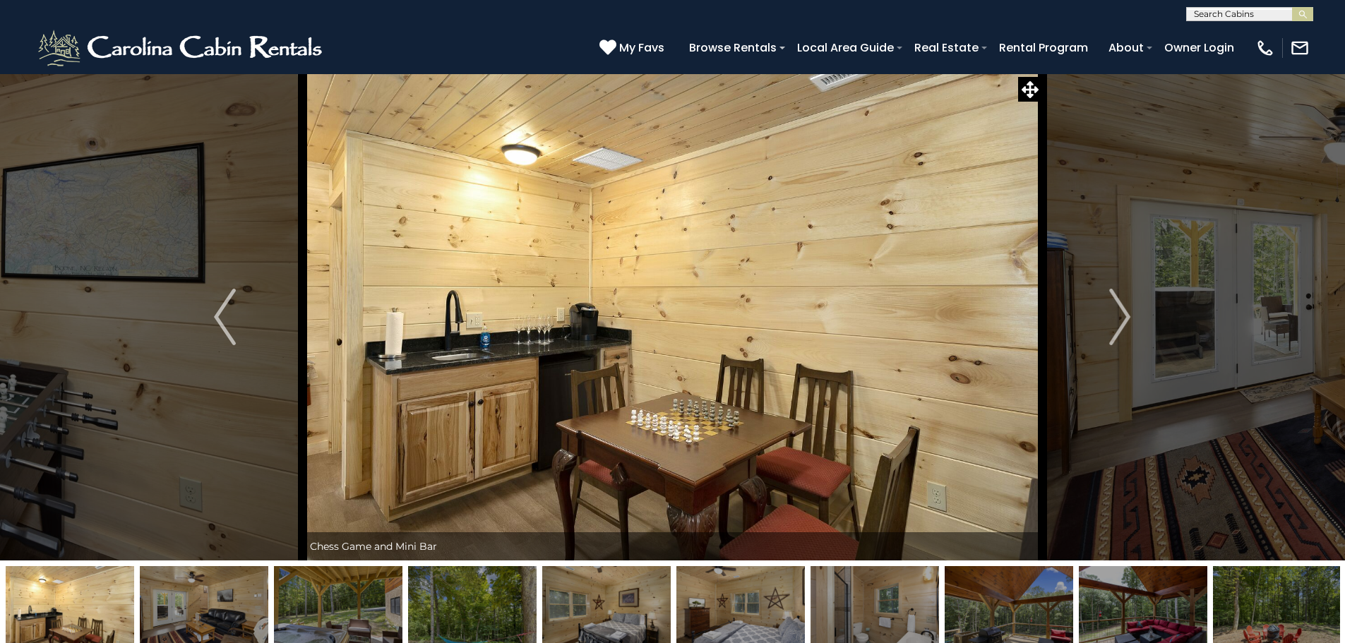
click at [1114, 326] on img "Next" at bounding box center [1119, 317] width 21 height 56
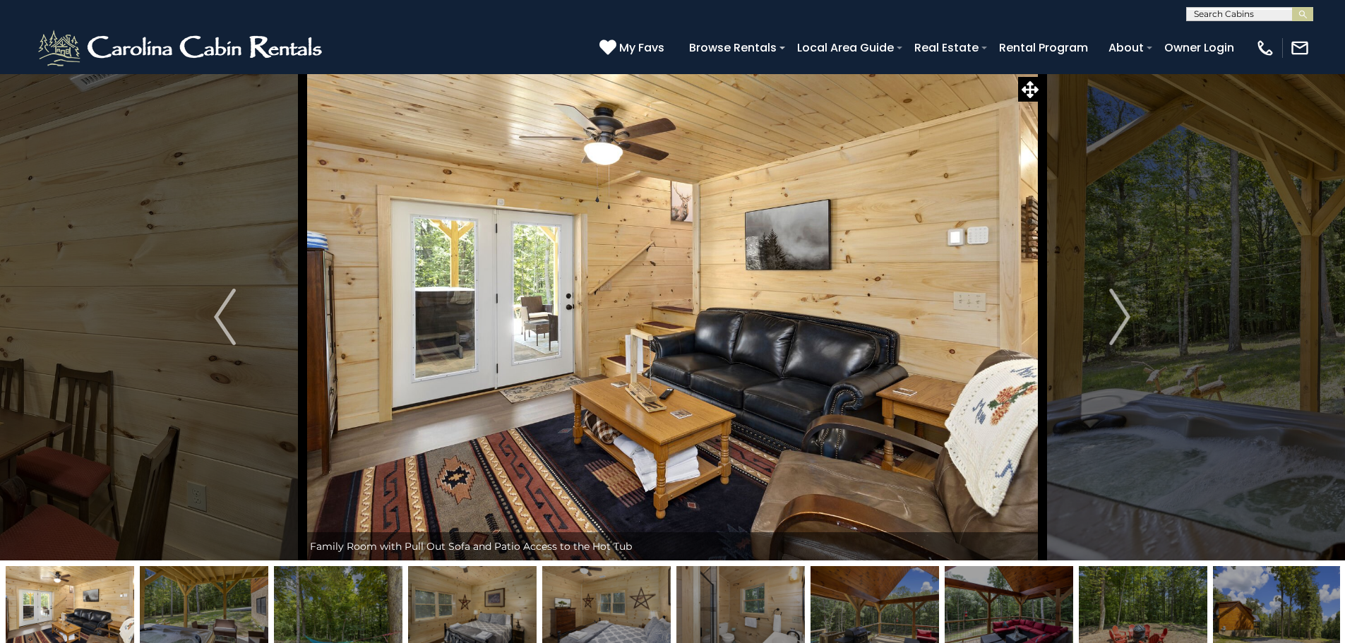
click at [1114, 326] on img "Next" at bounding box center [1119, 317] width 21 height 56
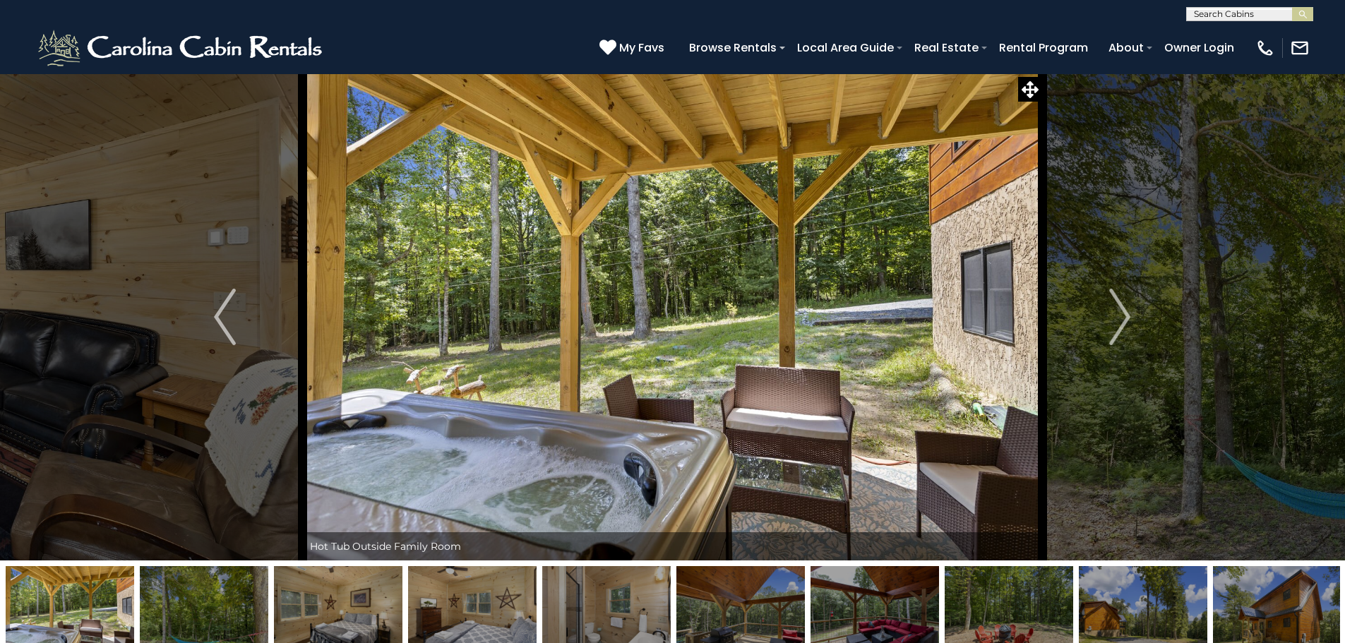
click at [1114, 326] on img "Next" at bounding box center [1119, 317] width 21 height 56
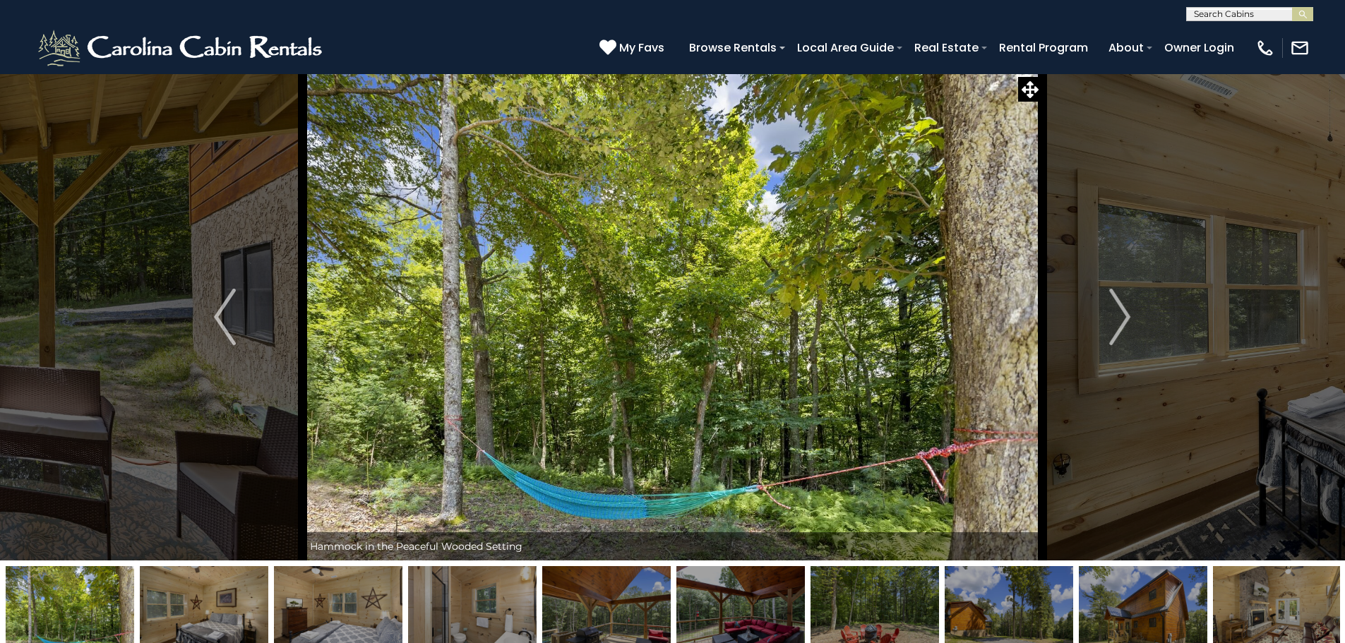
click at [1114, 326] on img "Next" at bounding box center [1119, 317] width 21 height 56
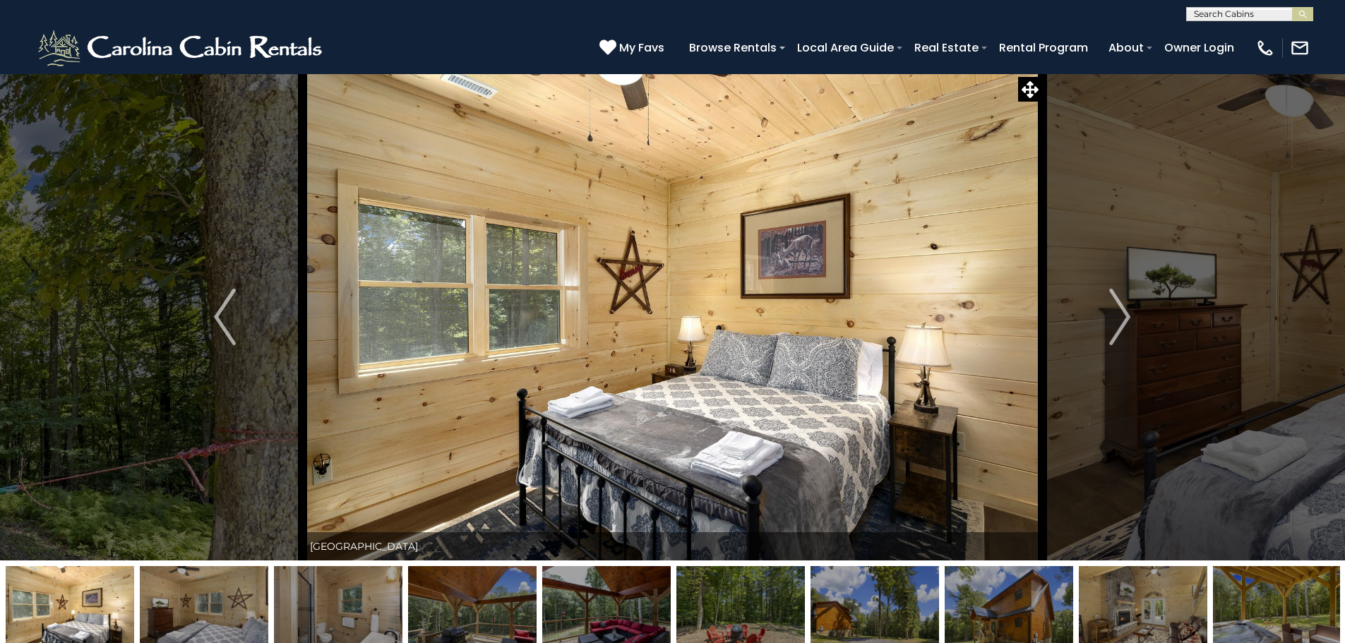
click at [1114, 326] on img "Next" at bounding box center [1119, 317] width 21 height 56
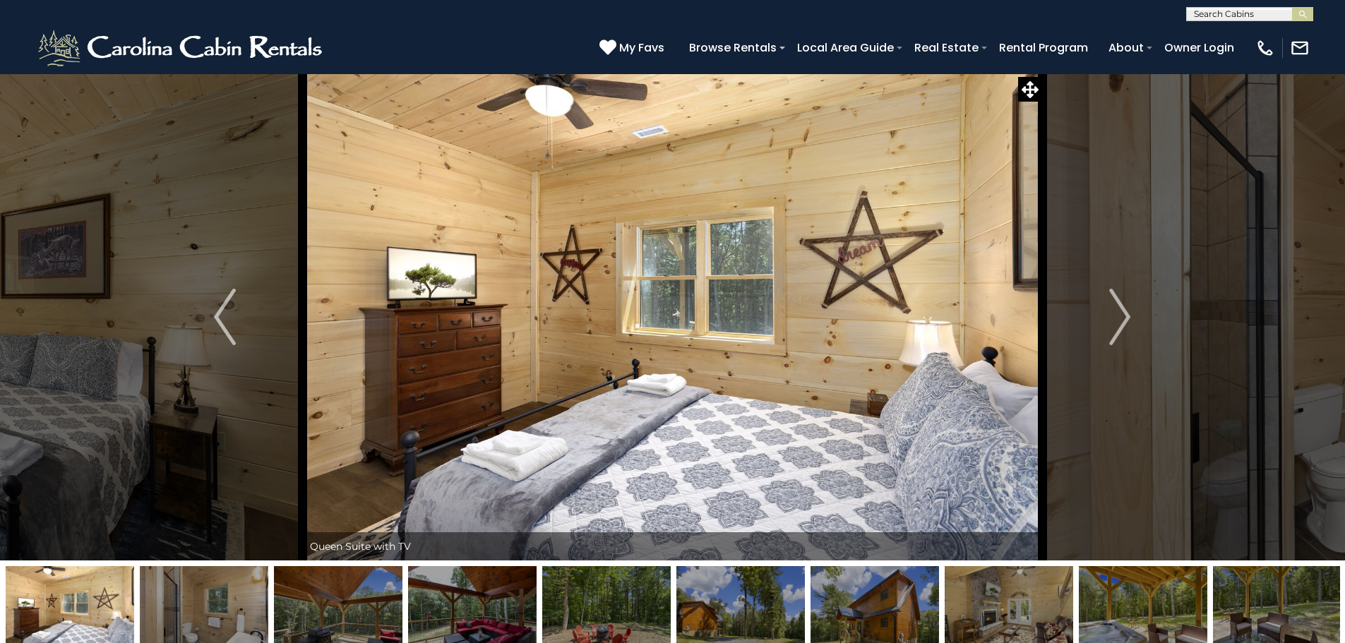
click at [1114, 326] on img "Next" at bounding box center [1119, 317] width 21 height 56
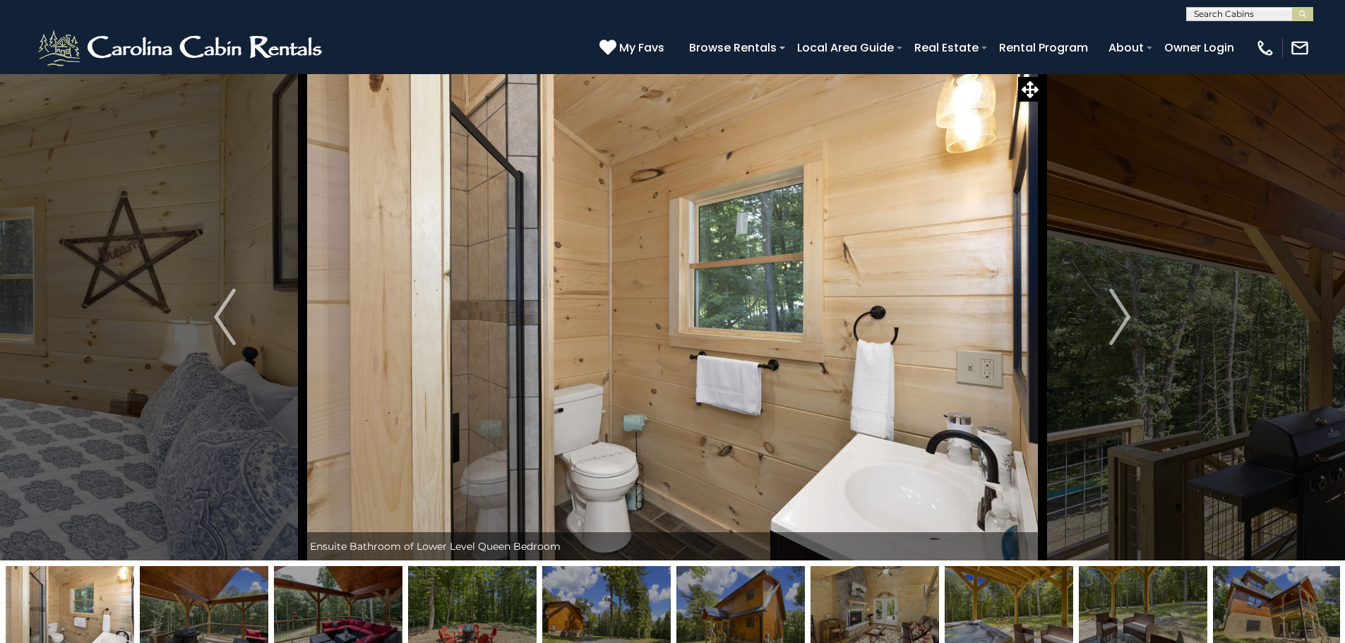
click at [1114, 326] on img "Next" at bounding box center [1119, 317] width 21 height 56
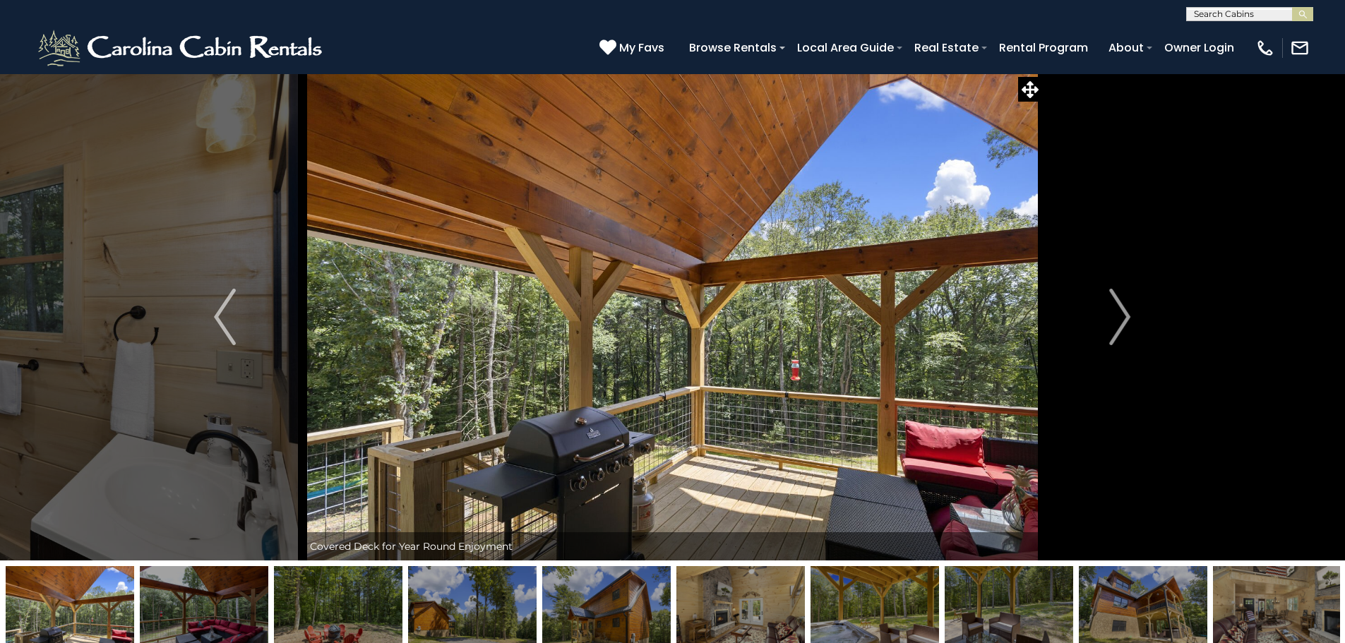
click at [1114, 326] on img "Next" at bounding box center [1119, 317] width 21 height 56
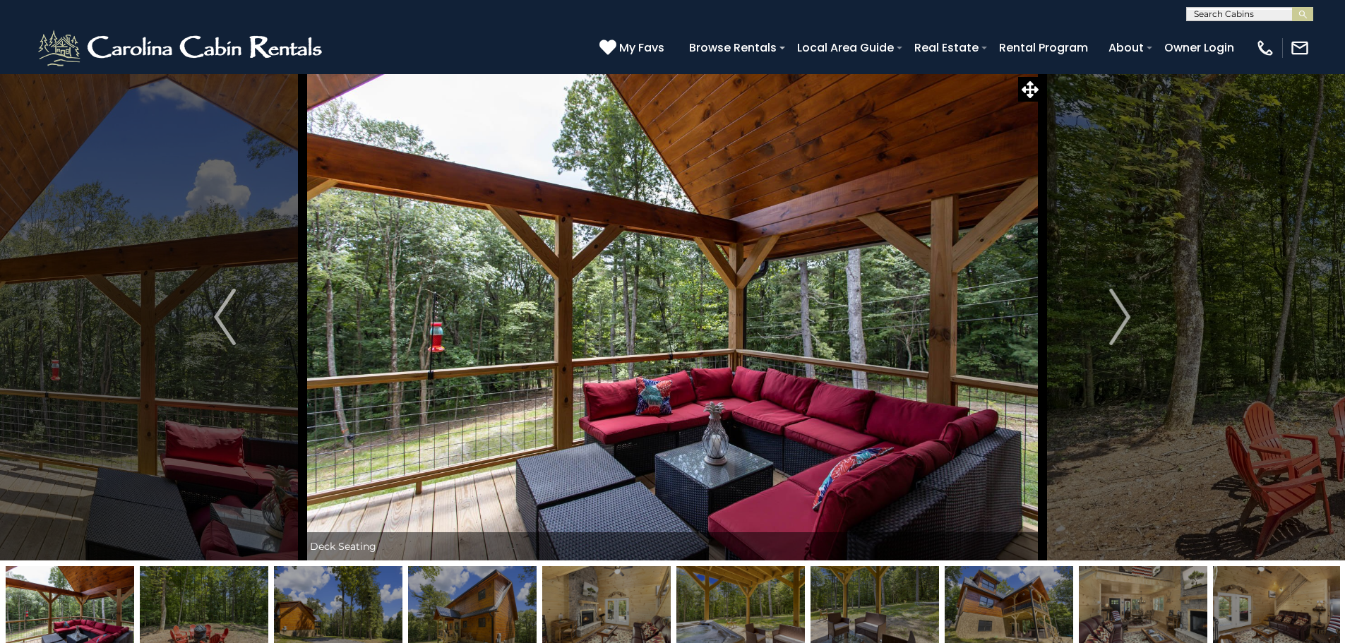
click at [1114, 326] on img "Next" at bounding box center [1119, 317] width 21 height 56
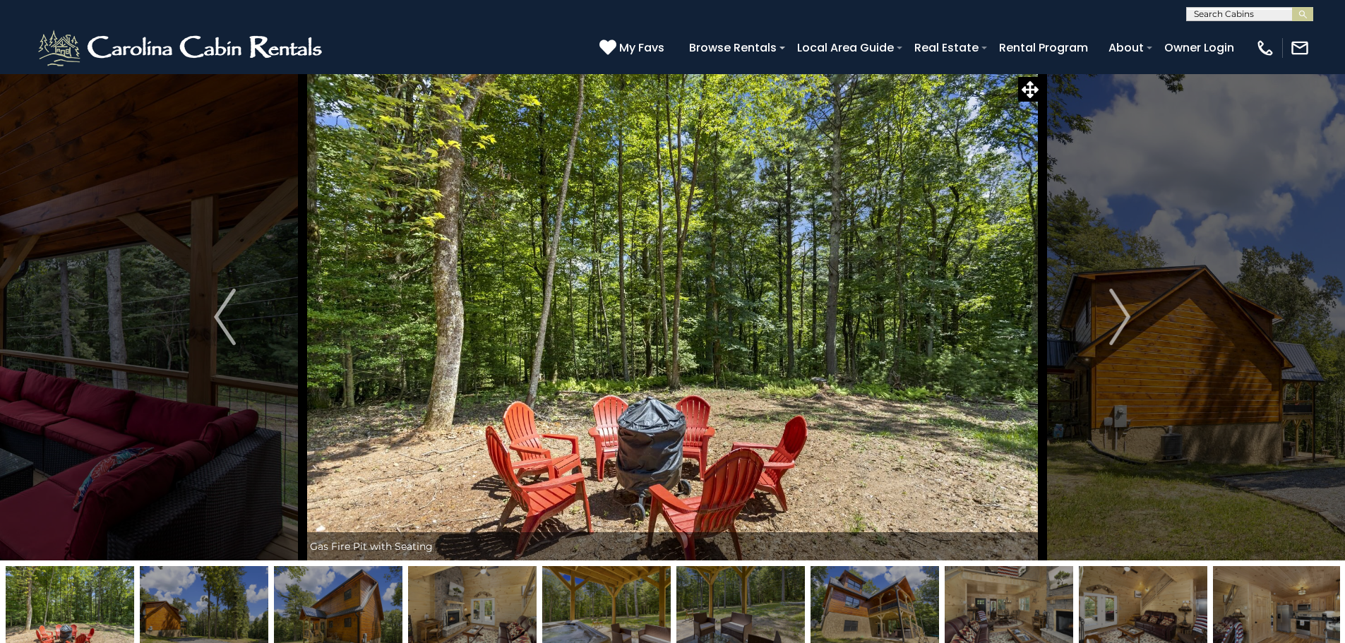
click at [1114, 326] on img "Next" at bounding box center [1119, 317] width 21 height 56
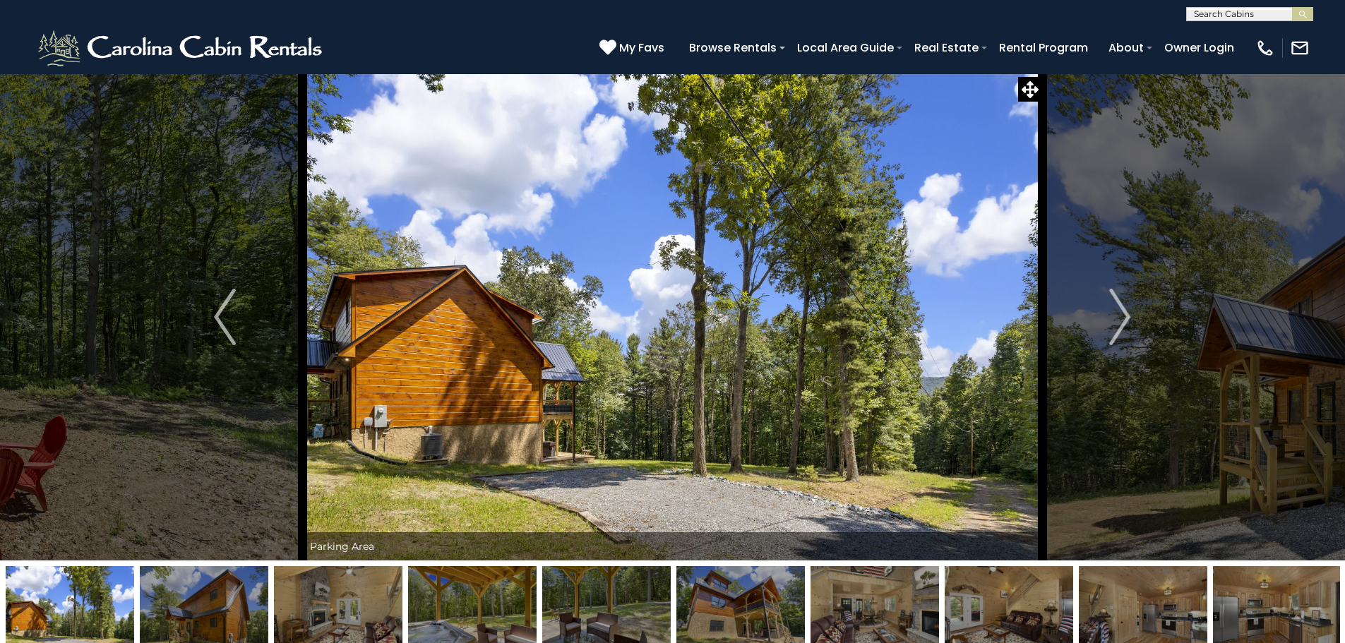
click at [1114, 326] on img "Next" at bounding box center [1119, 317] width 21 height 56
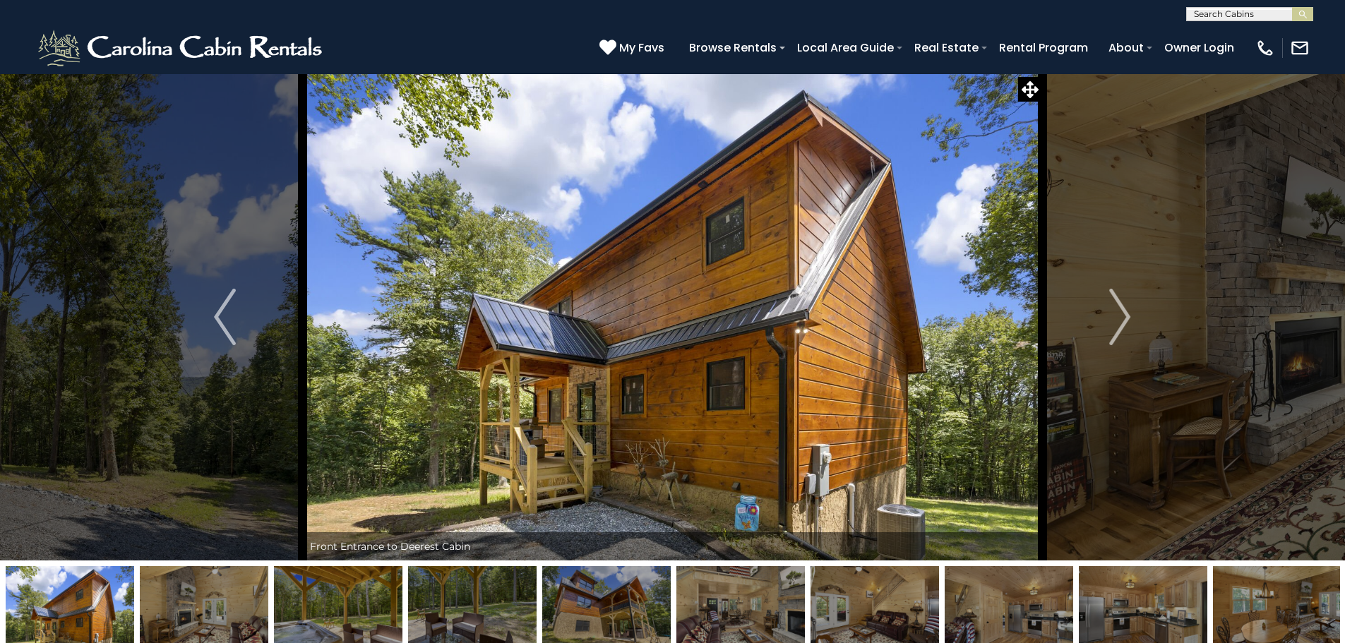
click at [1114, 326] on img "Next" at bounding box center [1119, 317] width 21 height 56
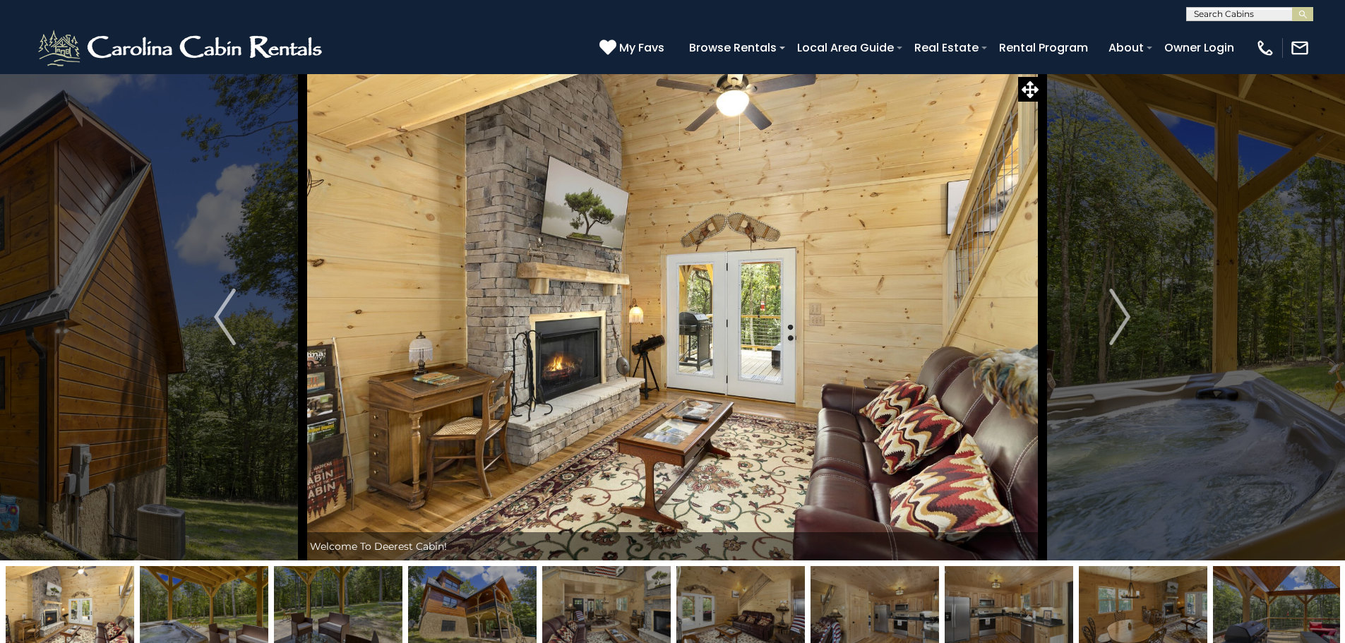
click at [1114, 326] on img "Next" at bounding box center [1119, 317] width 21 height 56
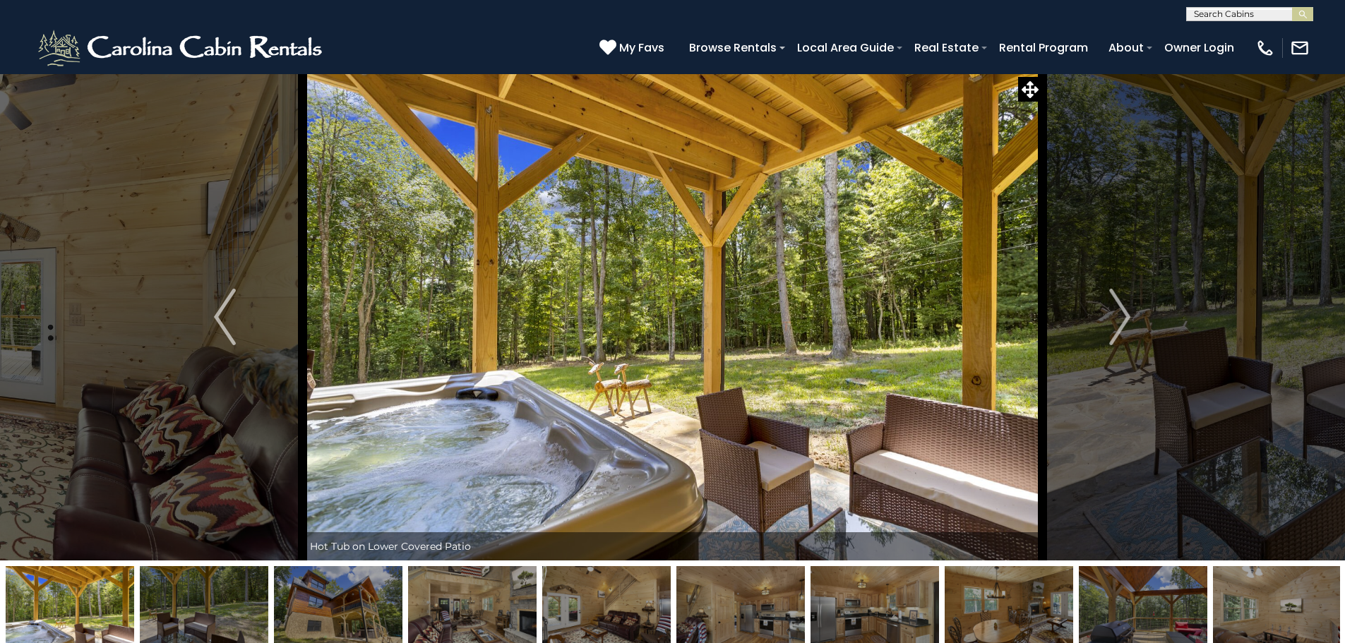
click at [1114, 326] on img "Next" at bounding box center [1119, 317] width 21 height 56
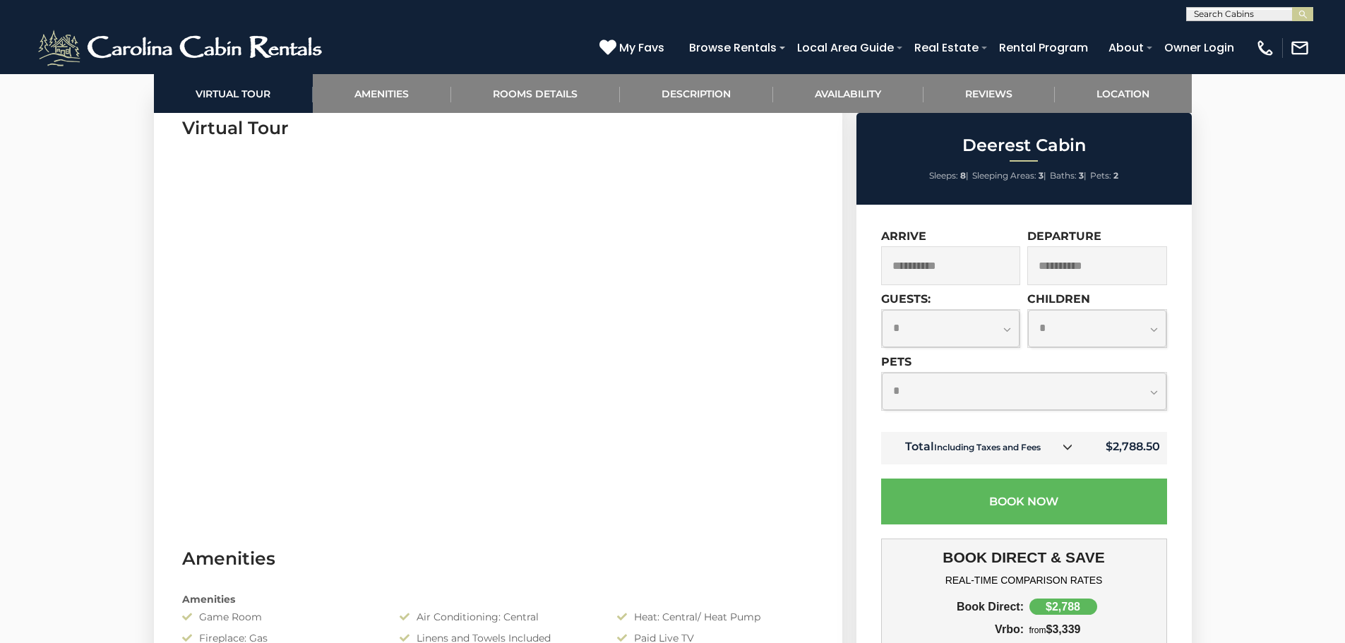
scroll to position [706, 0]
click at [1071, 449] on icon at bounding box center [1068, 447] width 10 height 10
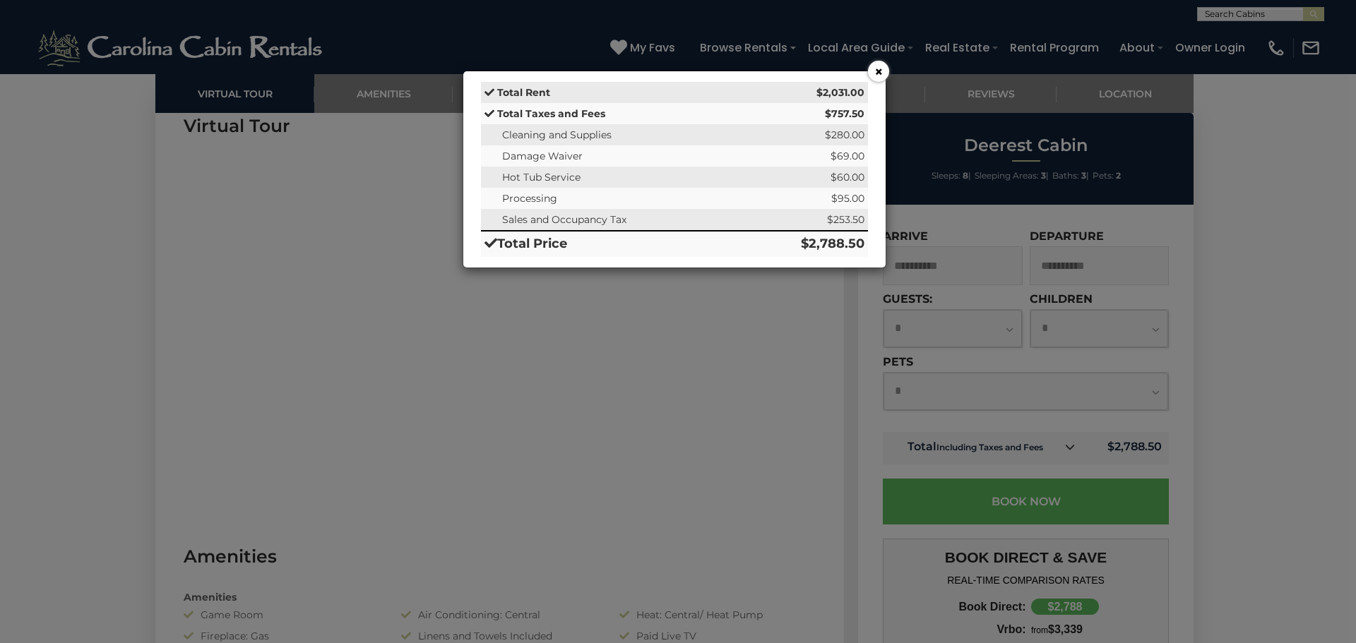
click at [878, 71] on button "×" at bounding box center [878, 71] width 21 height 21
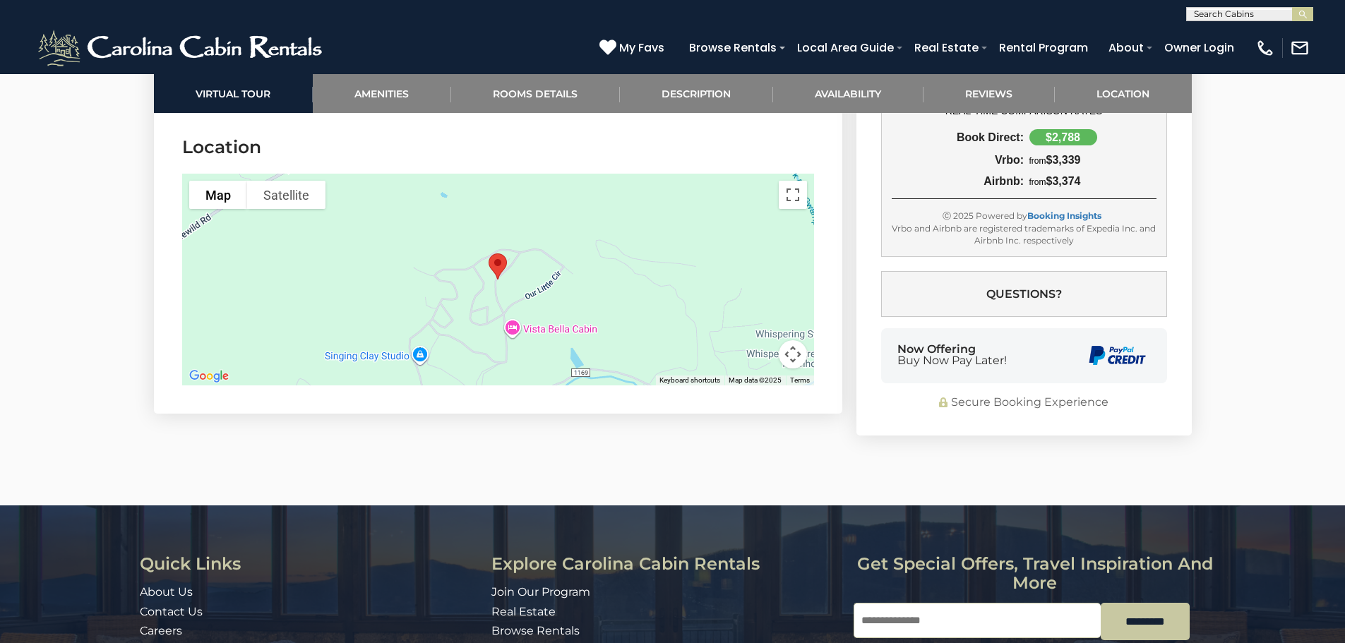
scroll to position [3319, 0]
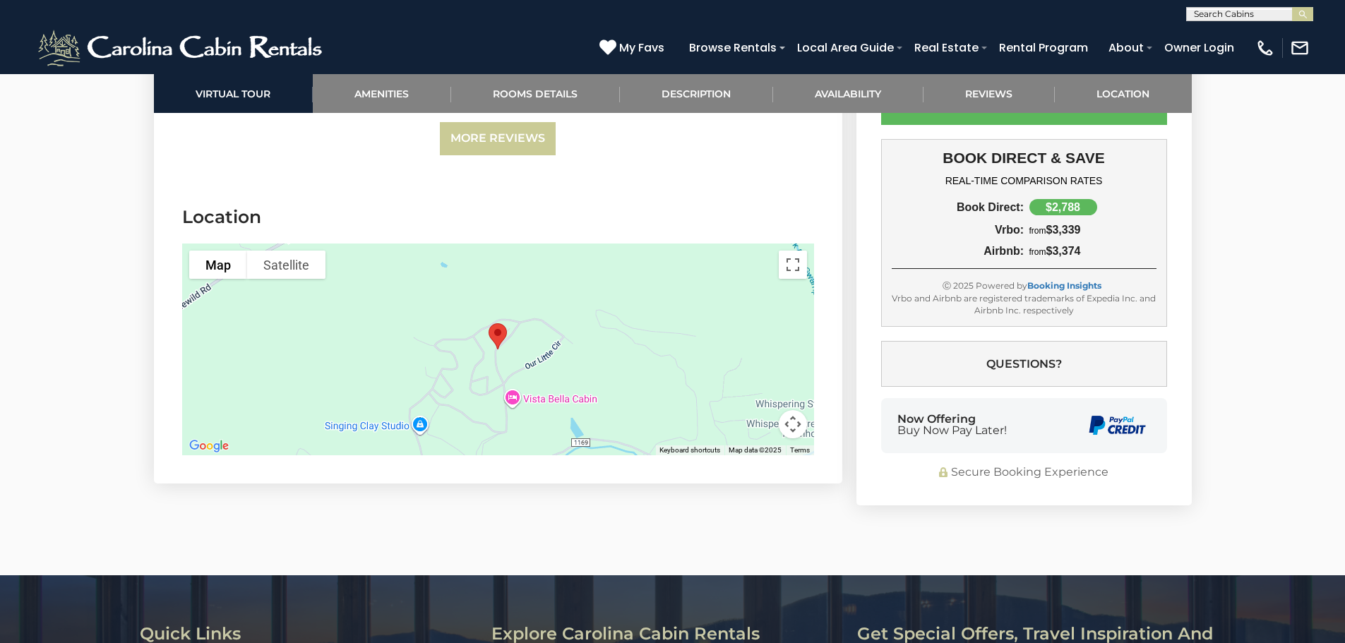
click at [631, 340] on div at bounding box center [498, 350] width 632 height 212
click at [792, 261] on button "Toggle fullscreen view" at bounding box center [793, 265] width 28 height 28
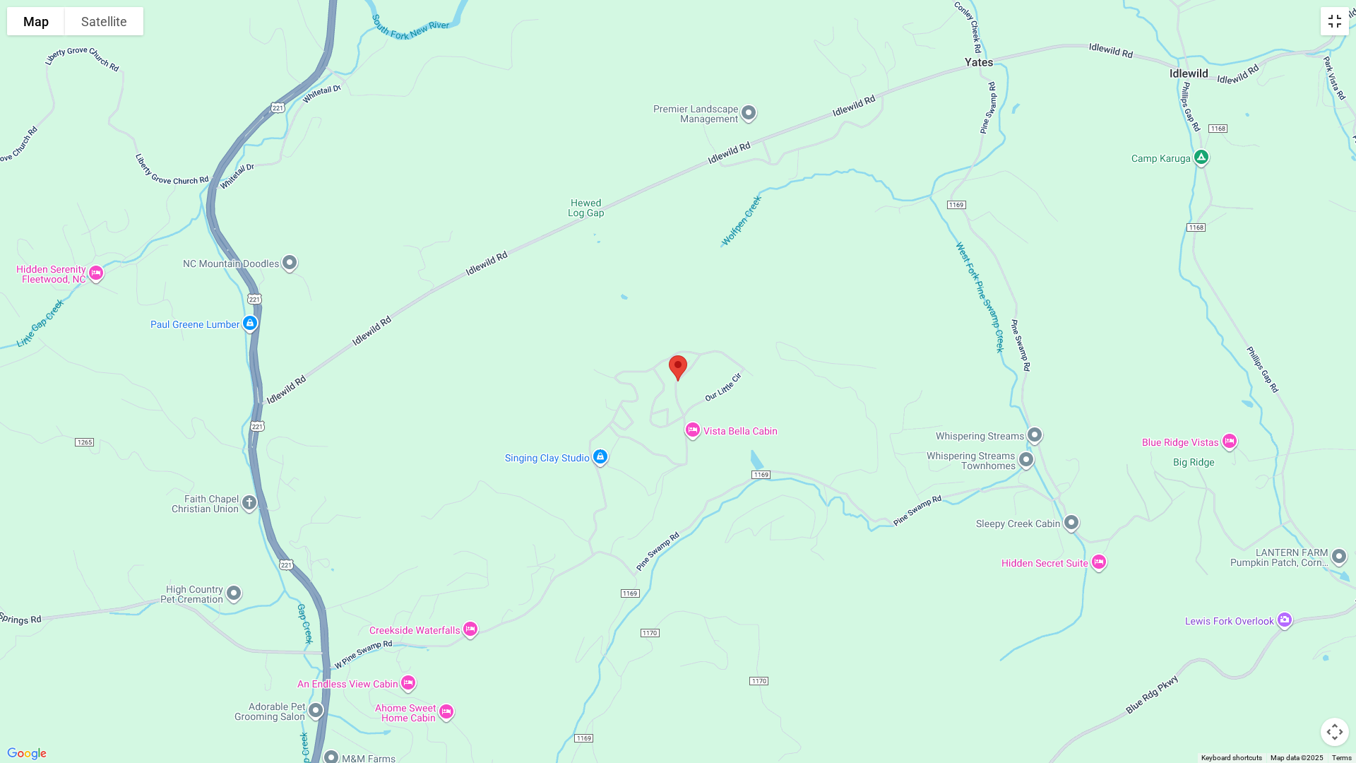
click at [1334, 25] on button "Toggle fullscreen view" at bounding box center [1335, 21] width 28 height 28
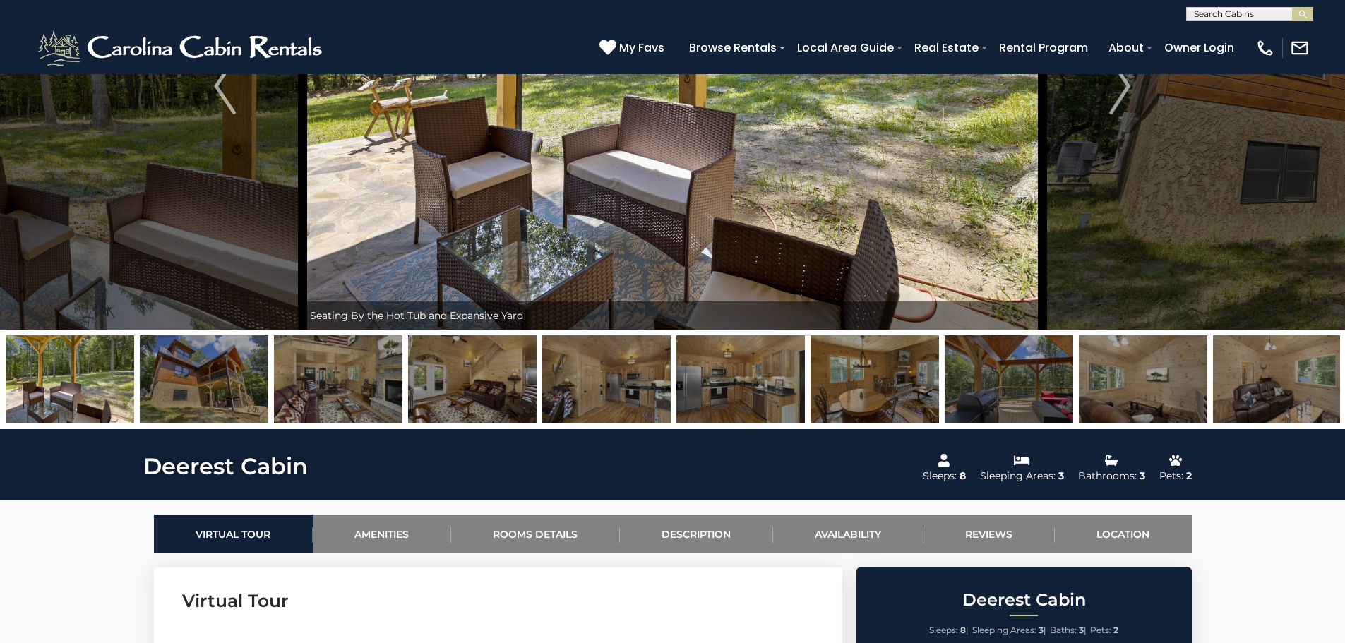
scroll to position [229, 0]
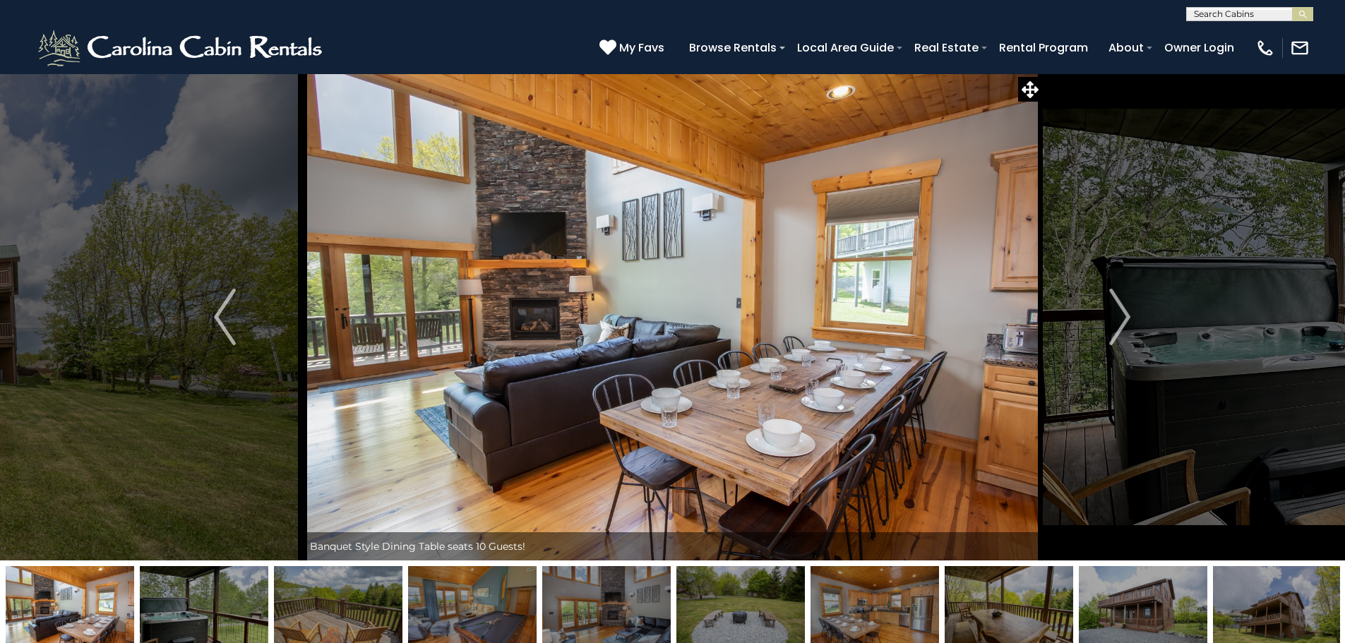
click at [1121, 312] on img "Next" at bounding box center [1119, 317] width 21 height 56
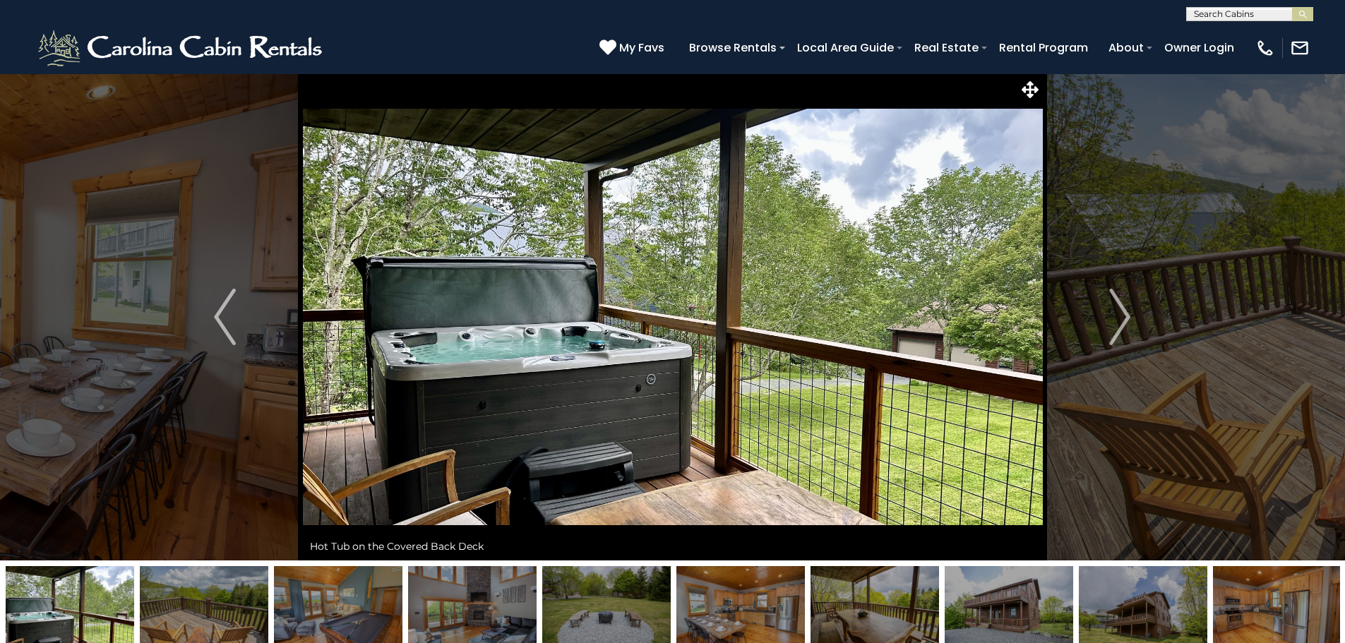
click at [1121, 312] on img "Next" at bounding box center [1119, 317] width 21 height 56
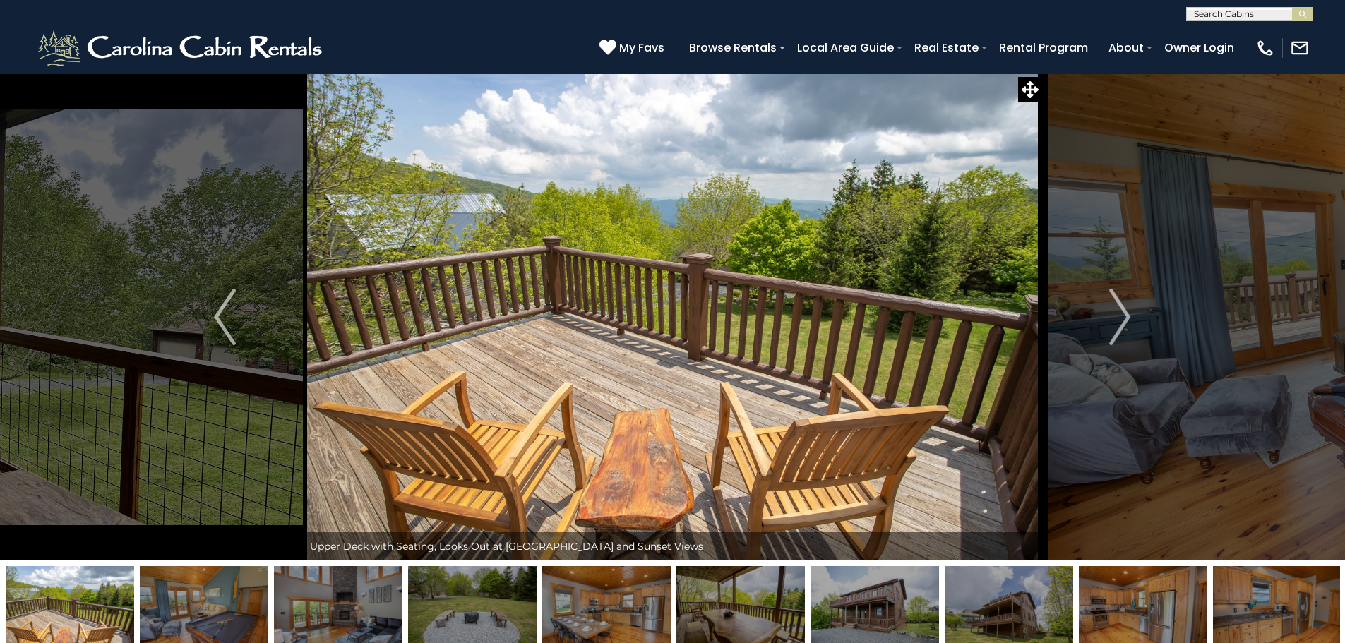
click at [1121, 312] on img "Next" at bounding box center [1119, 317] width 21 height 56
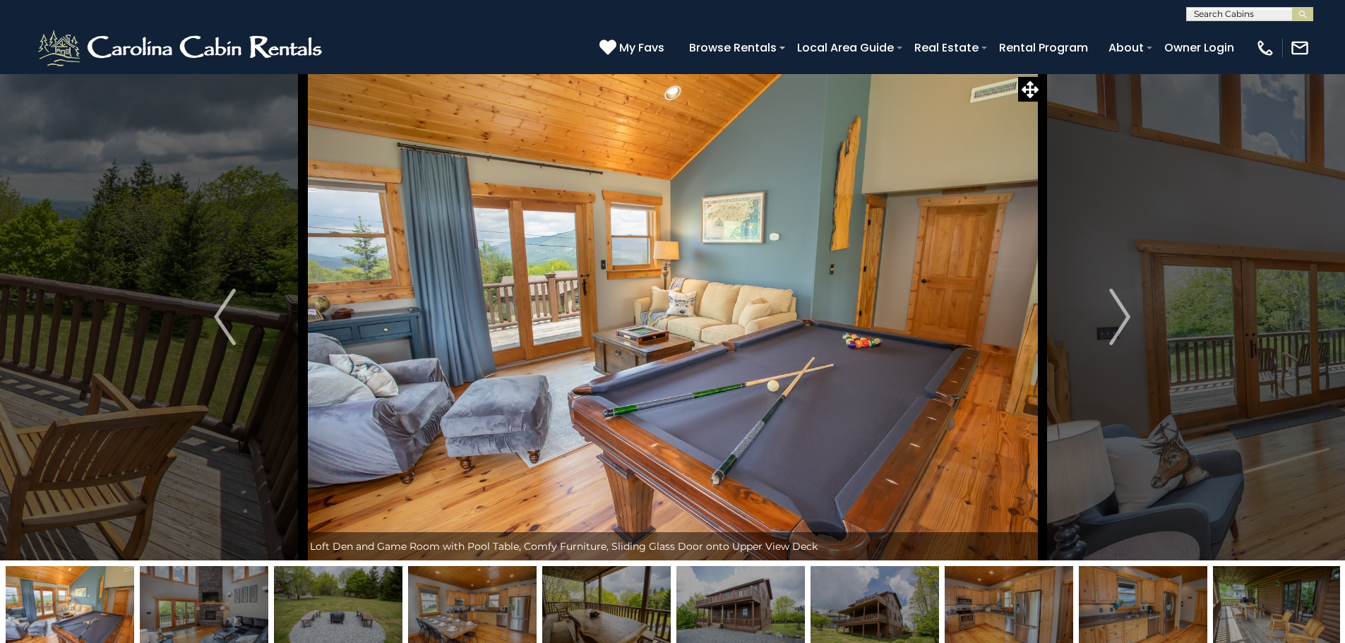
click at [1121, 312] on img "Next" at bounding box center [1119, 317] width 21 height 56
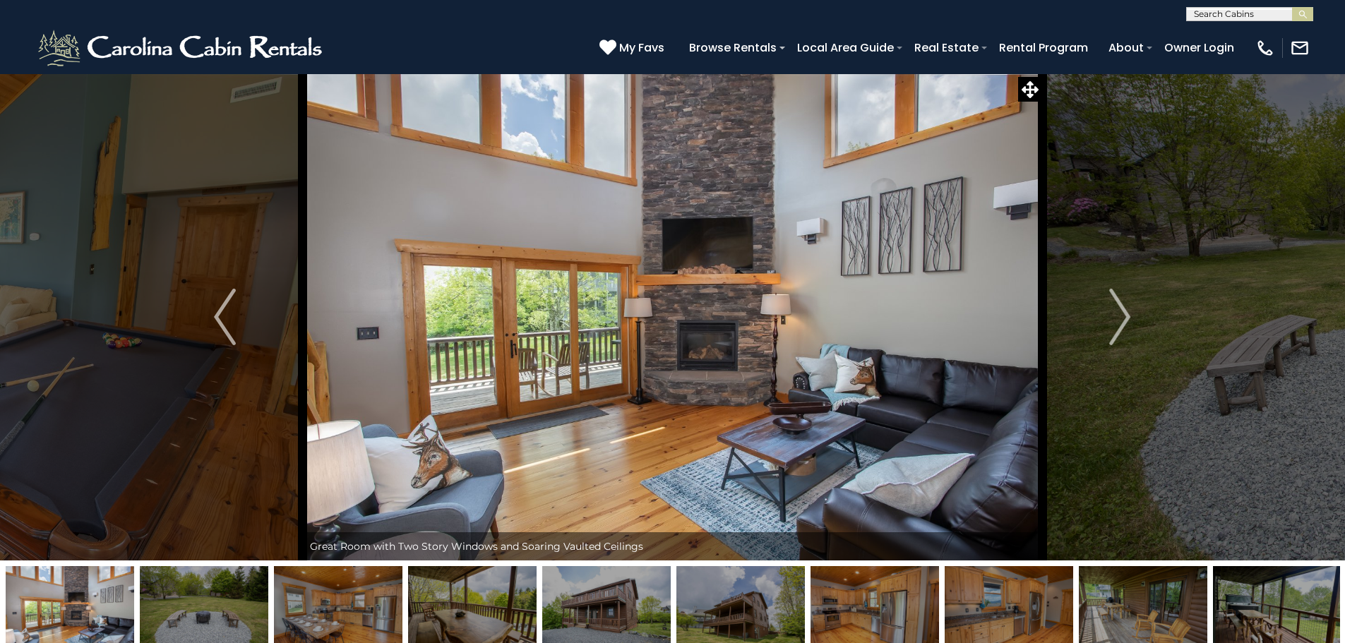
click at [1121, 312] on img "Next" at bounding box center [1119, 317] width 21 height 56
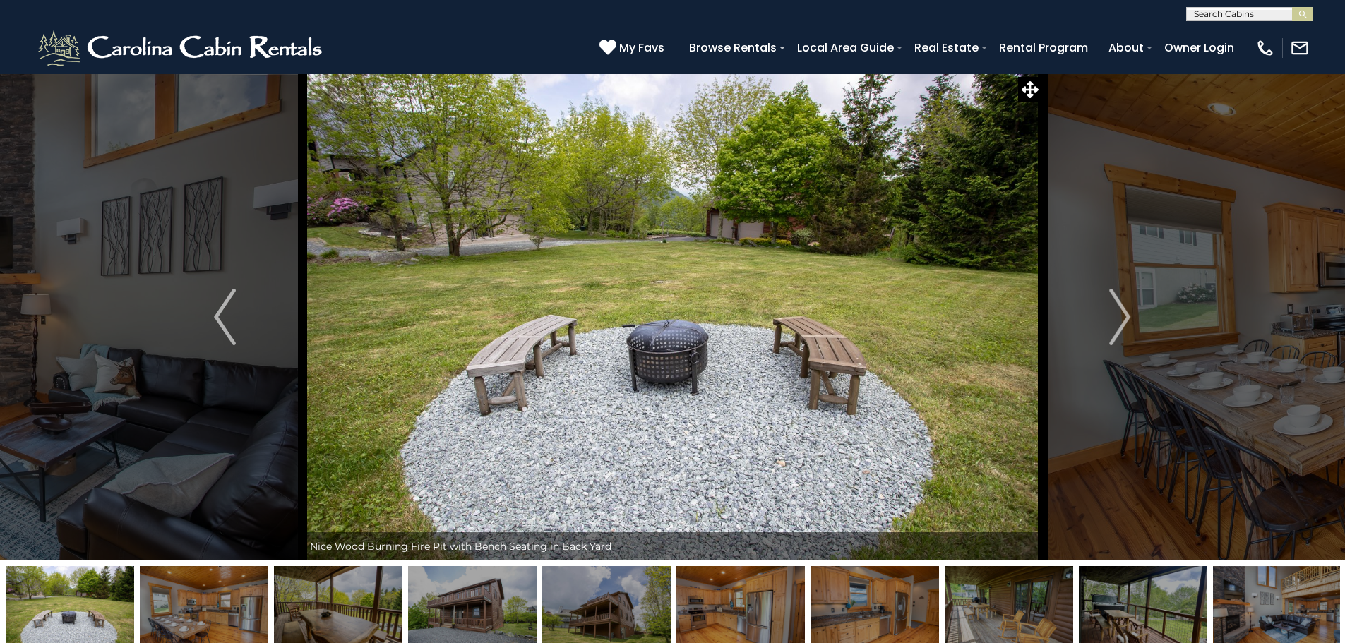
click at [1121, 312] on img "Next" at bounding box center [1119, 317] width 21 height 56
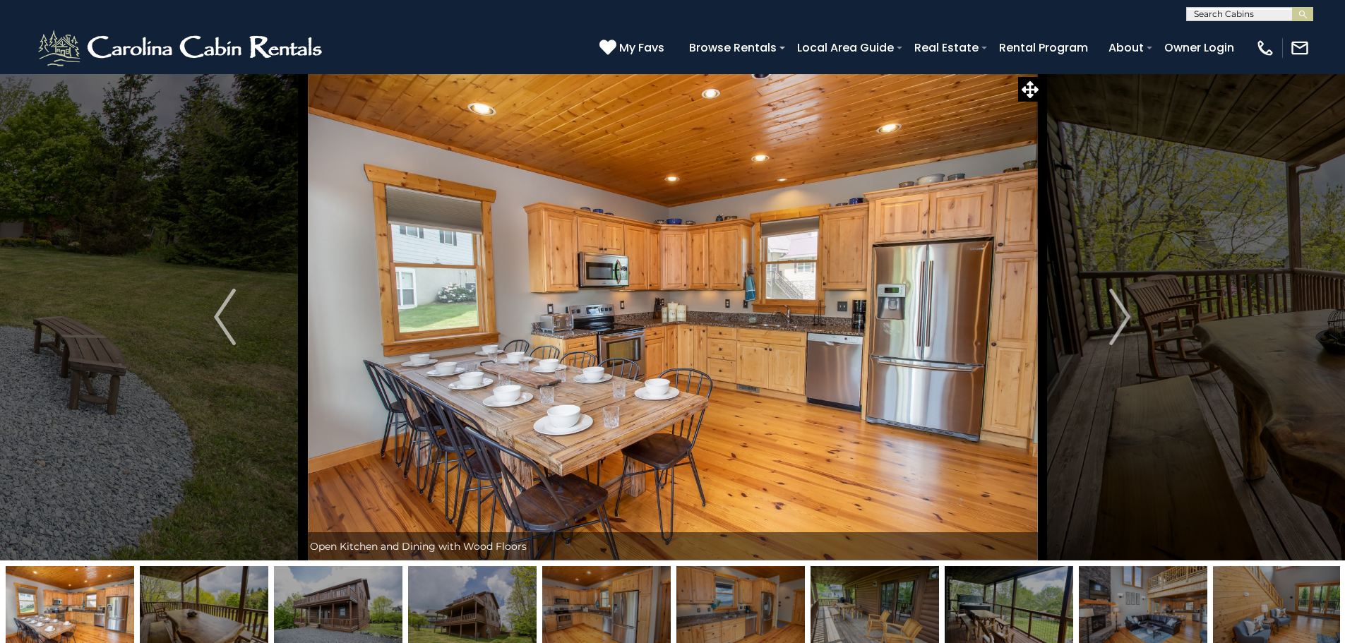
click at [1121, 312] on img "Next" at bounding box center [1119, 317] width 21 height 56
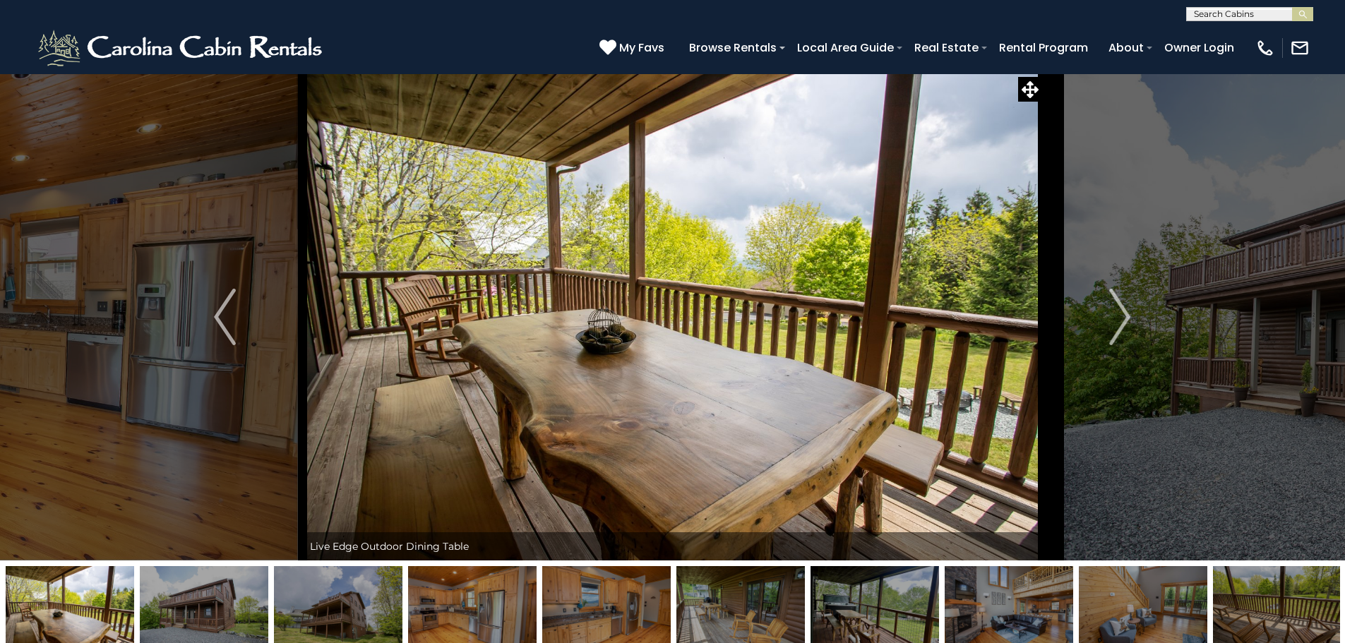
click at [1121, 312] on img "Next" at bounding box center [1119, 317] width 21 height 56
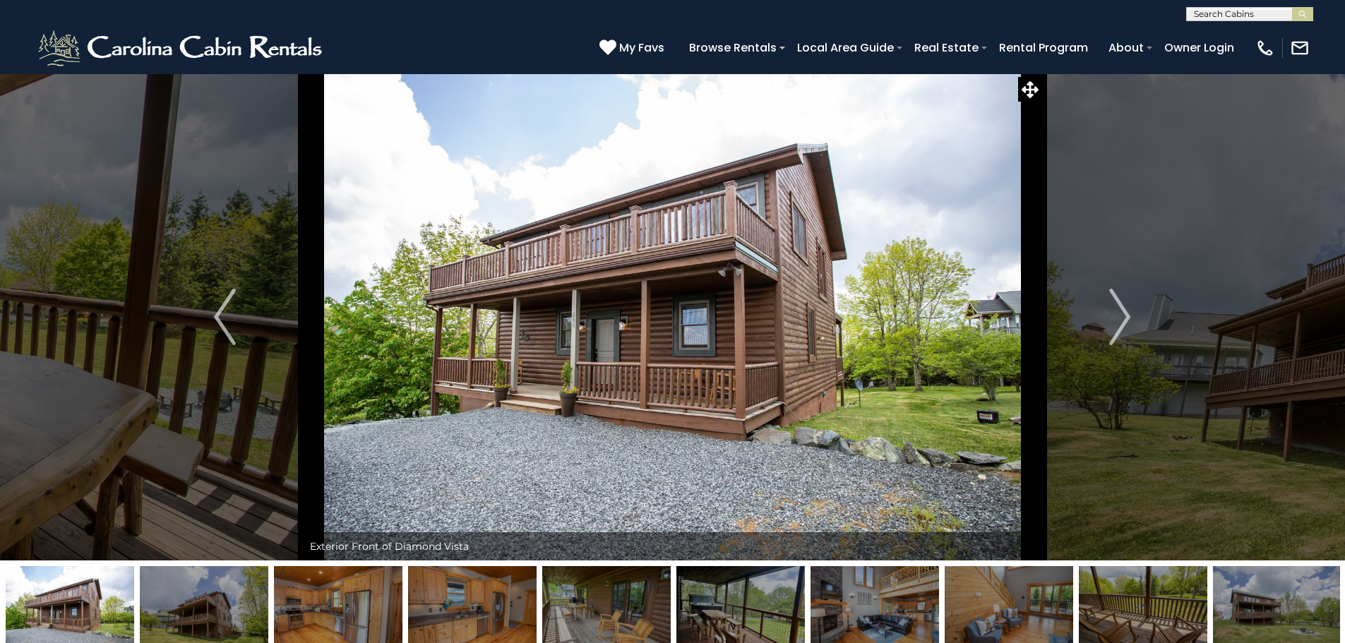
click at [1121, 312] on img "Next" at bounding box center [1119, 317] width 21 height 56
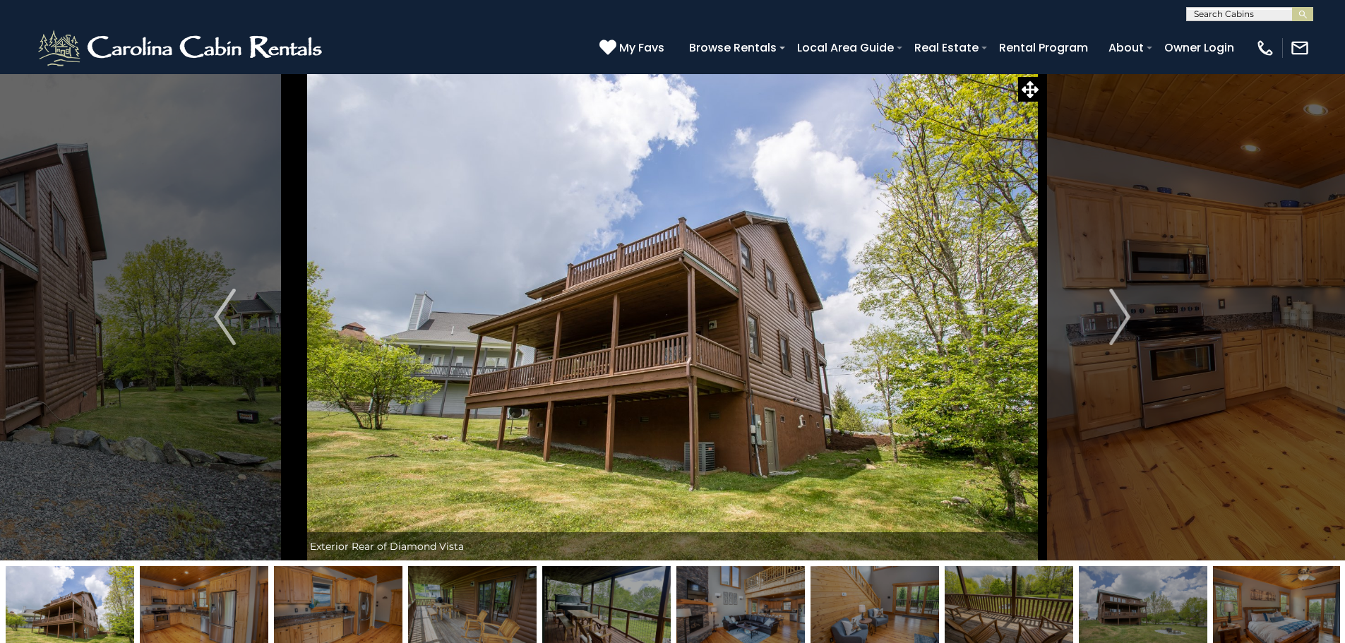
click at [1121, 312] on img "Next" at bounding box center [1119, 317] width 21 height 56
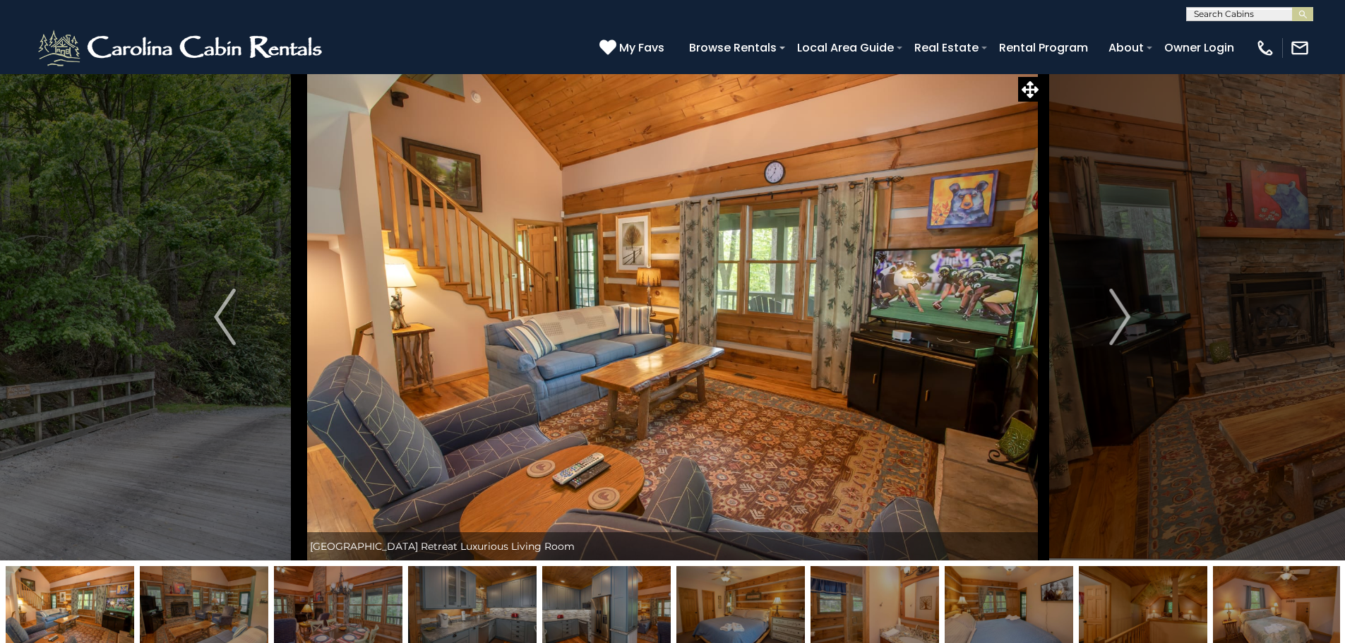
click at [1119, 321] on img "Next" at bounding box center [1119, 317] width 21 height 56
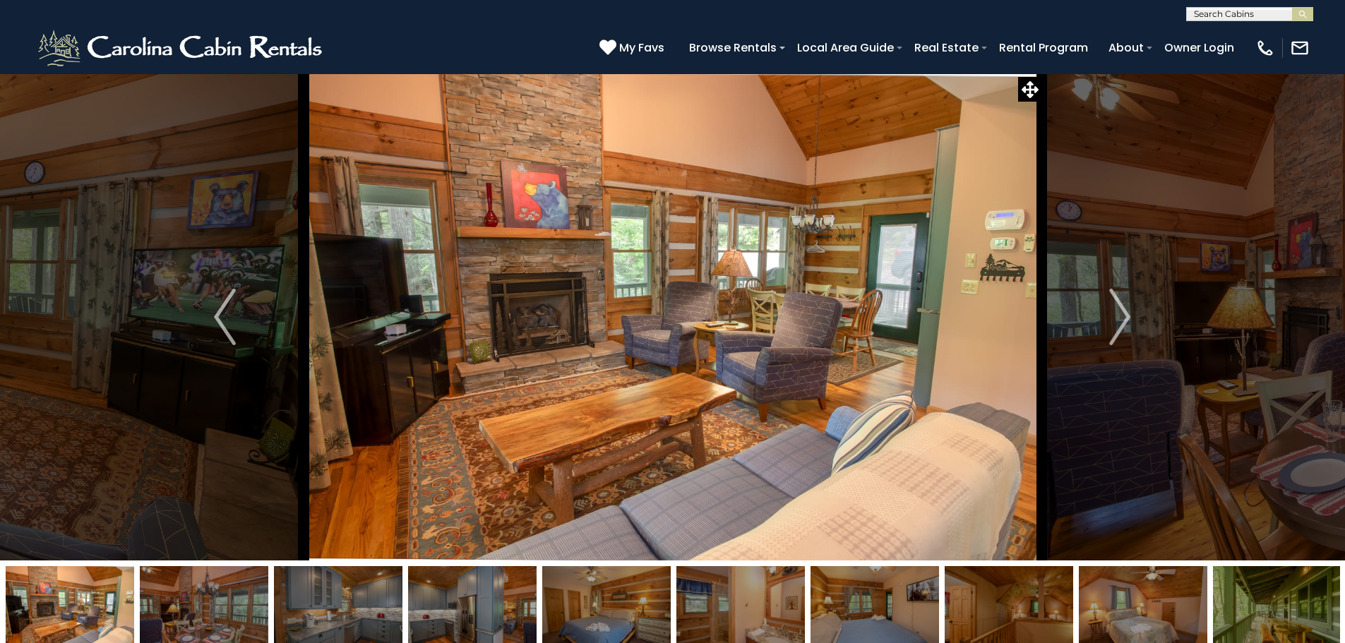
click at [1119, 321] on img "Next" at bounding box center [1119, 317] width 21 height 56
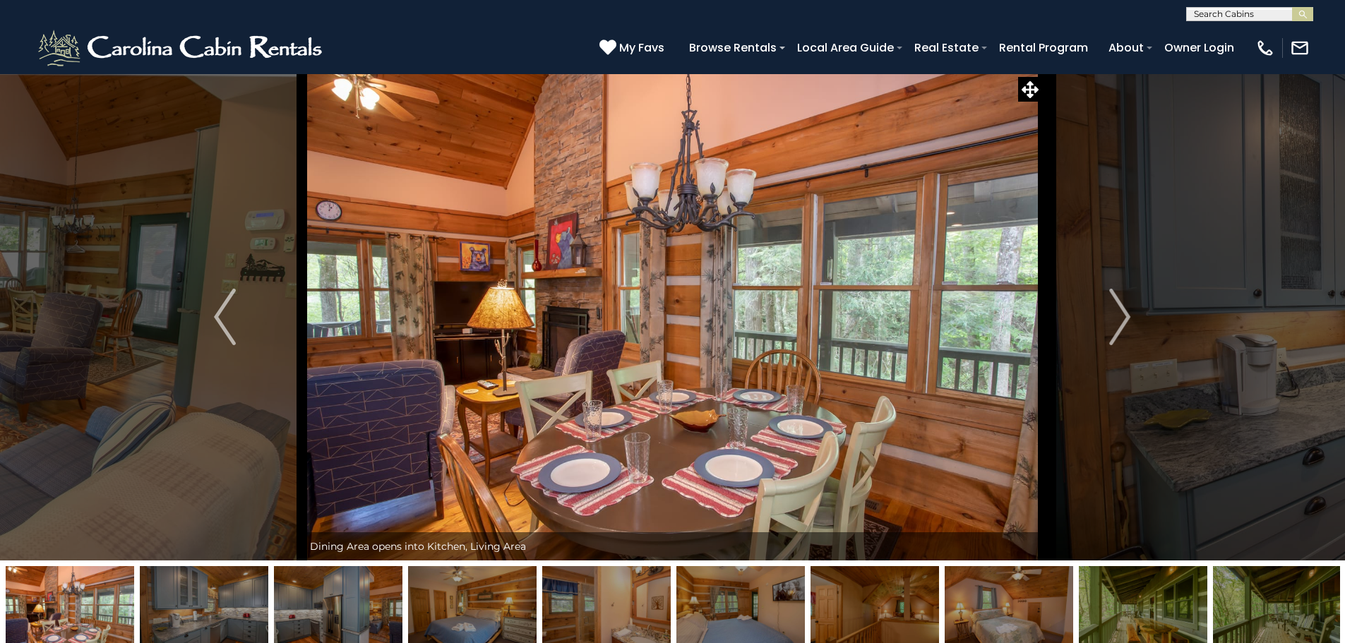
click at [1119, 321] on img "Next" at bounding box center [1119, 317] width 21 height 56
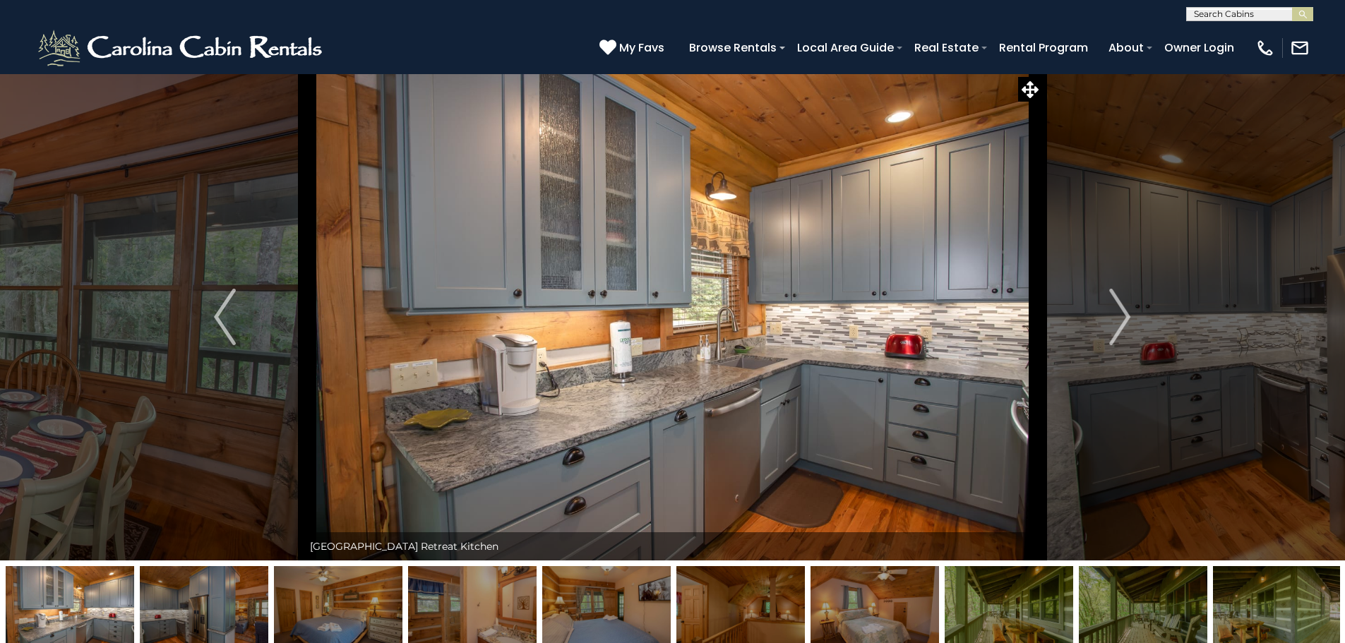
click at [1119, 321] on img "Next" at bounding box center [1119, 317] width 21 height 56
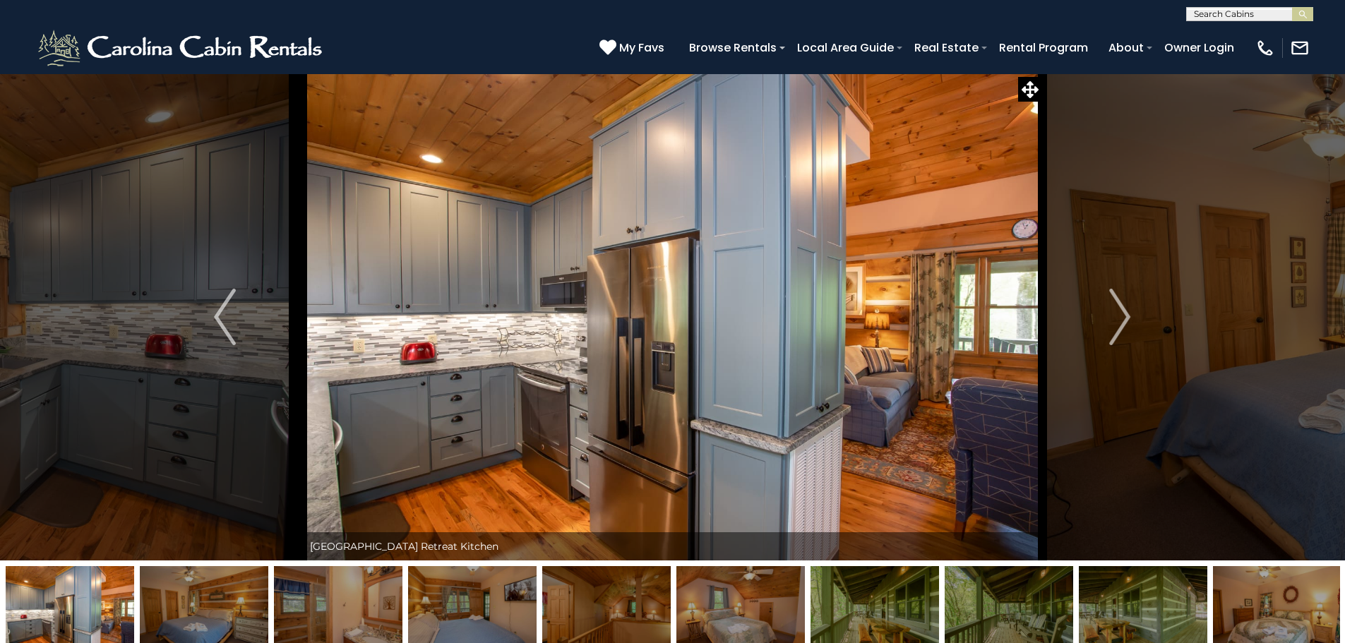
click at [1119, 321] on img "Next" at bounding box center [1119, 317] width 21 height 56
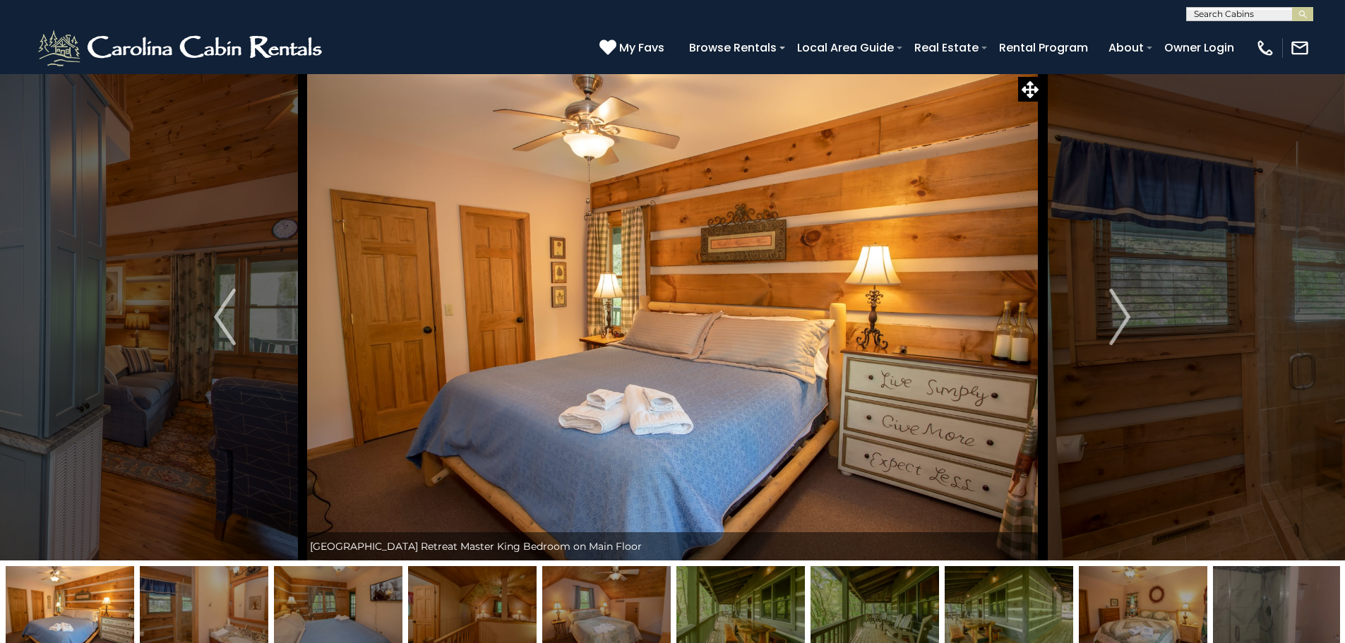
click at [1119, 321] on img "Next" at bounding box center [1119, 317] width 21 height 56
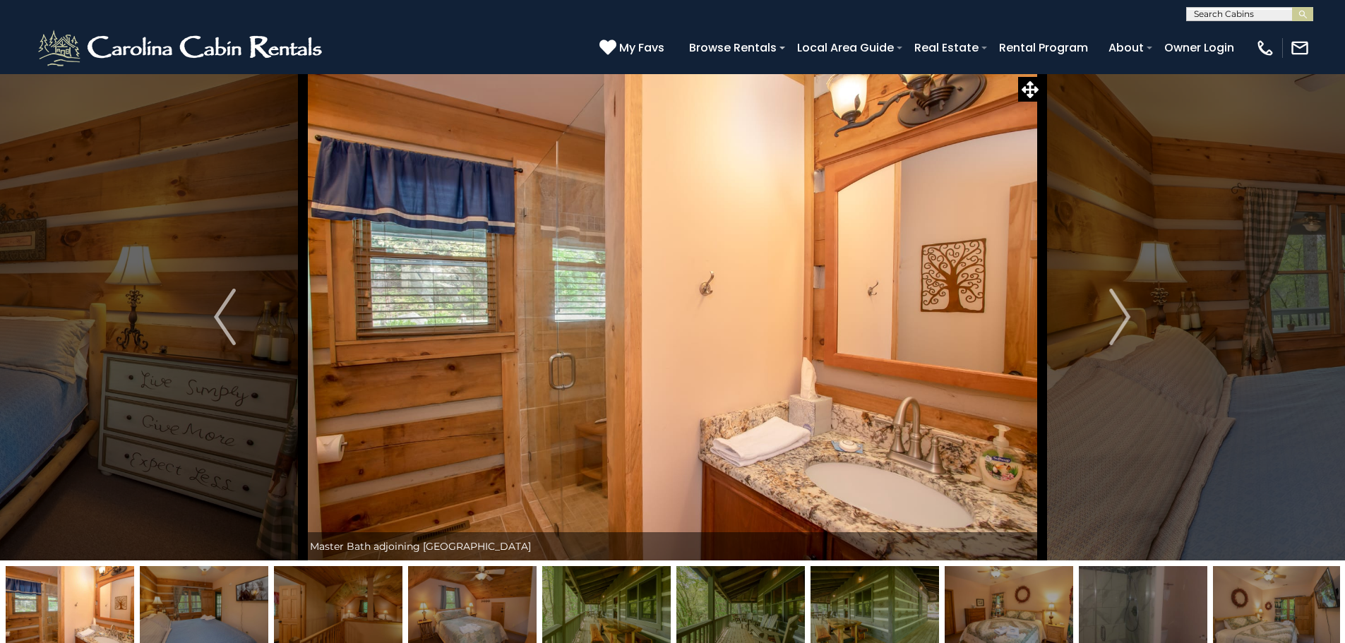
click at [1117, 321] on img "Next" at bounding box center [1119, 317] width 21 height 56
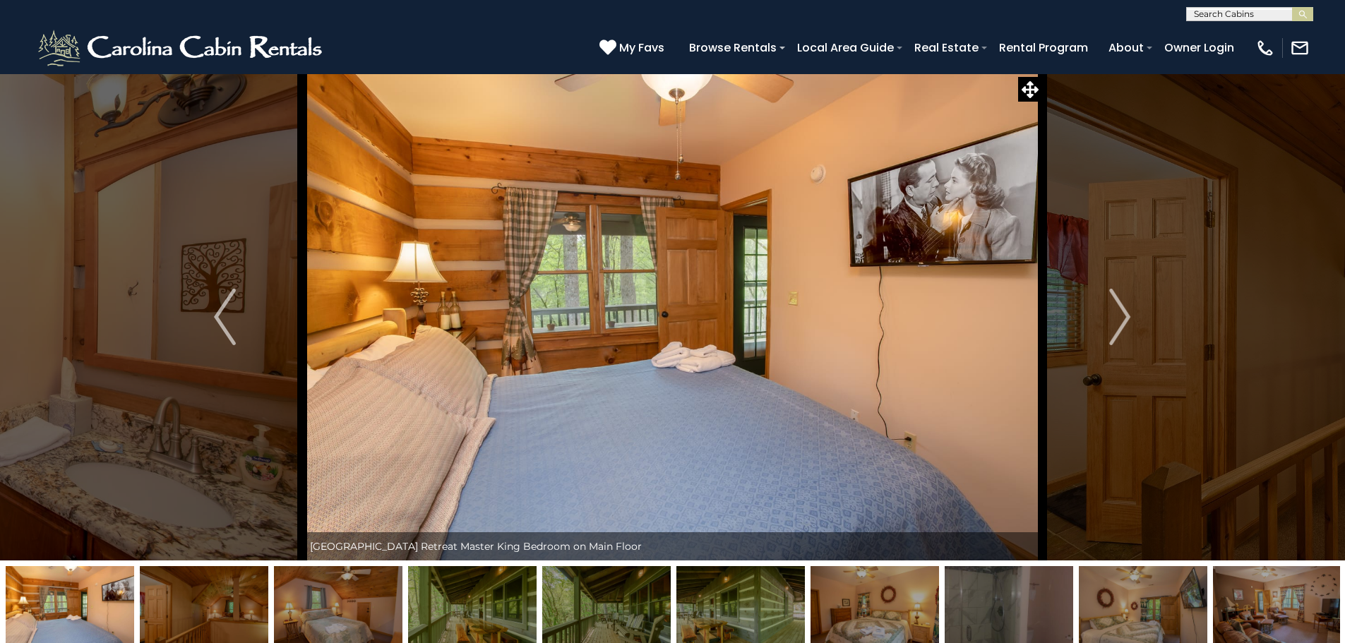
click at [1117, 321] on img "Next" at bounding box center [1119, 317] width 21 height 56
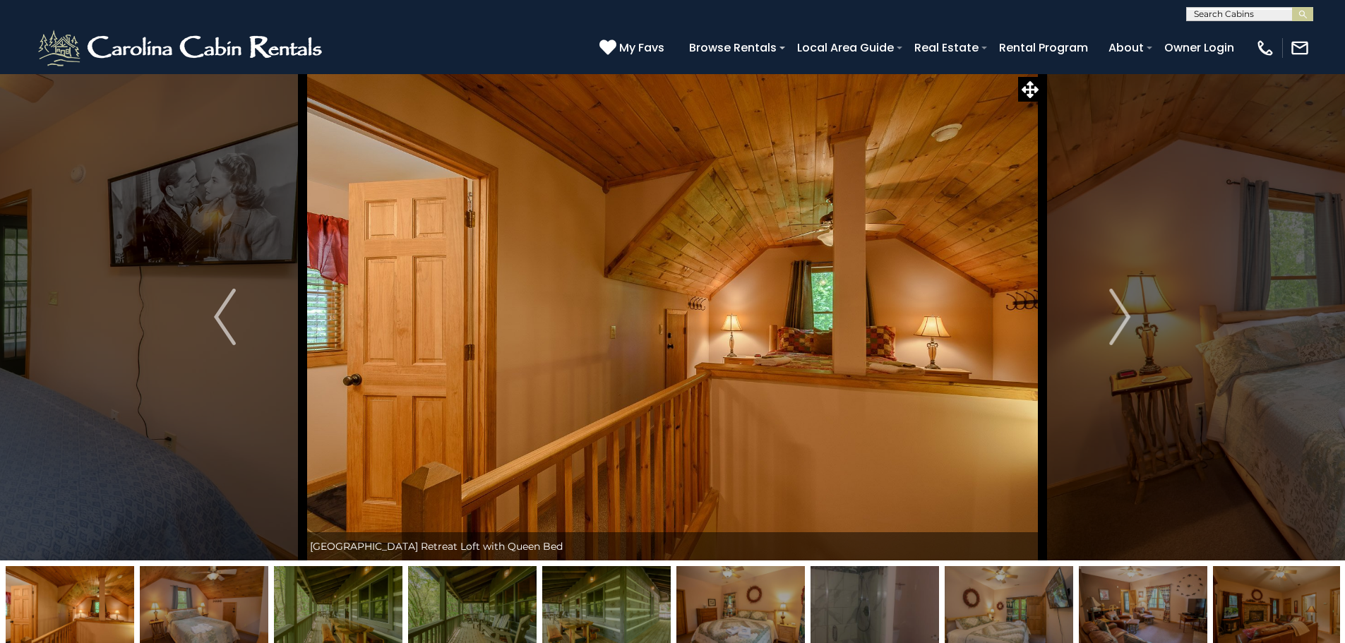
click at [1117, 321] on img "Next" at bounding box center [1119, 317] width 21 height 56
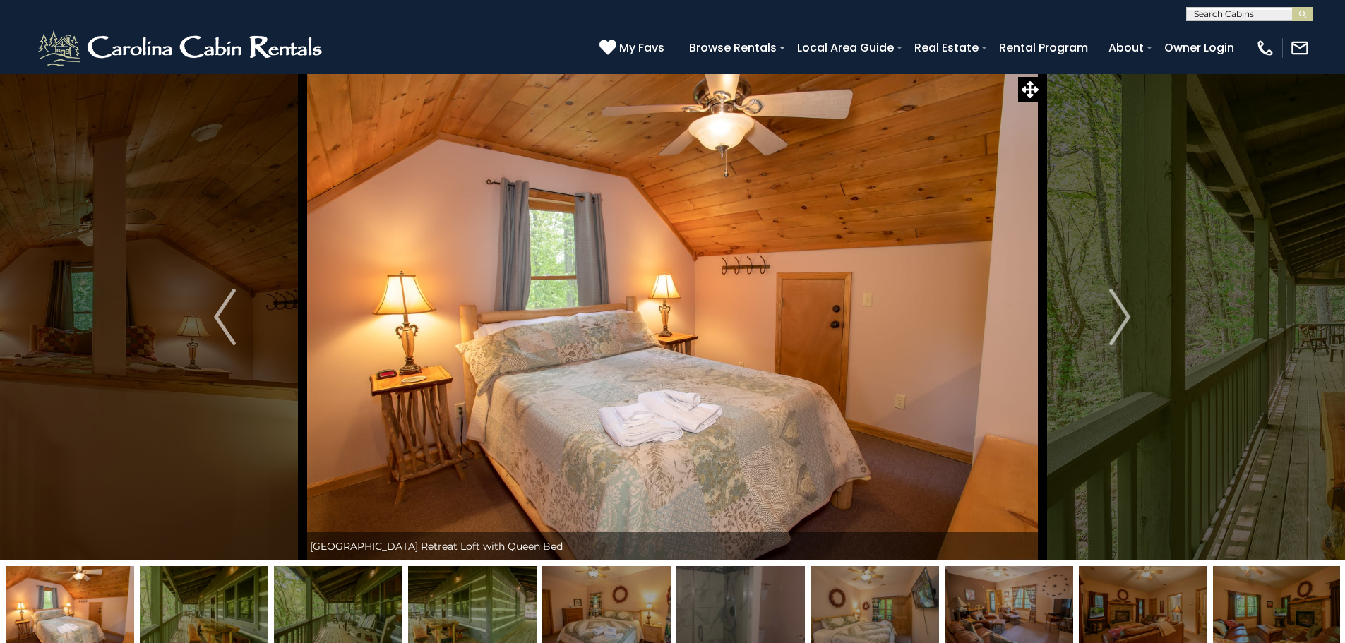
click at [1117, 321] on img "Next" at bounding box center [1119, 317] width 21 height 56
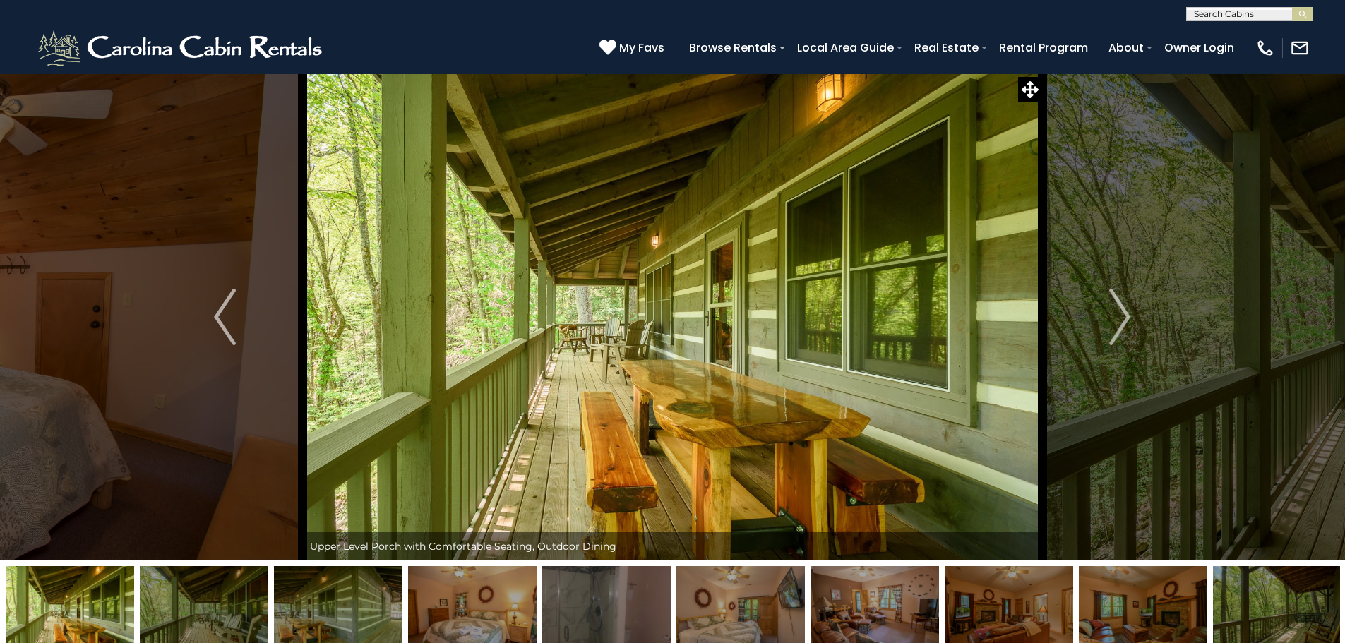
click at [1116, 321] on img "Next" at bounding box center [1119, 317] width 21 height 56
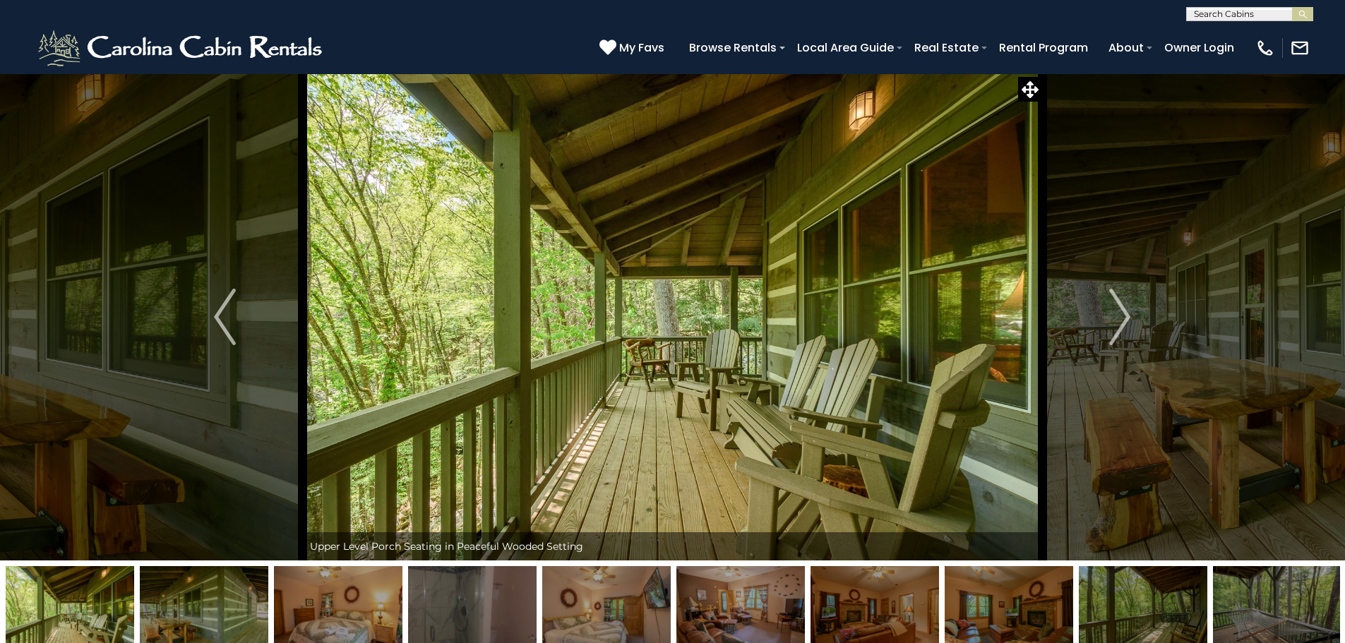
click at [1116, 321] on img "Next" at bounding box center [1119, 317] width 21 height 56
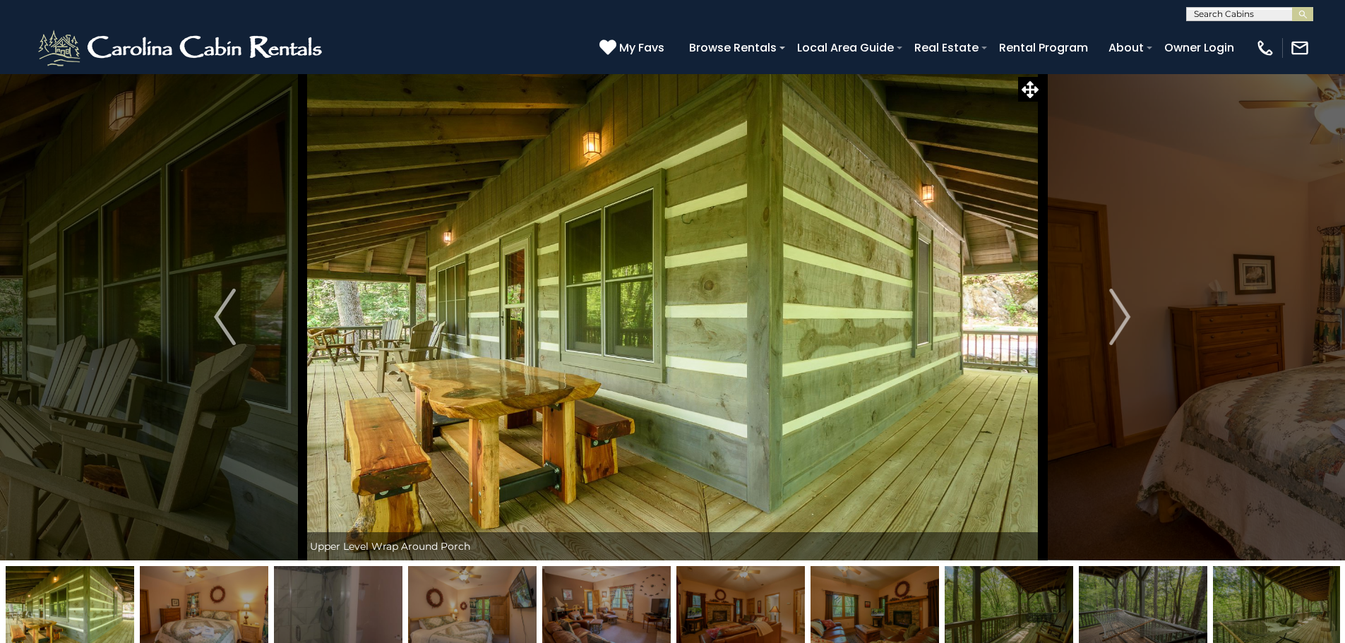
click at [1116, 321] on img "Next" at bounding box center [1119, 317] width 21 height 56
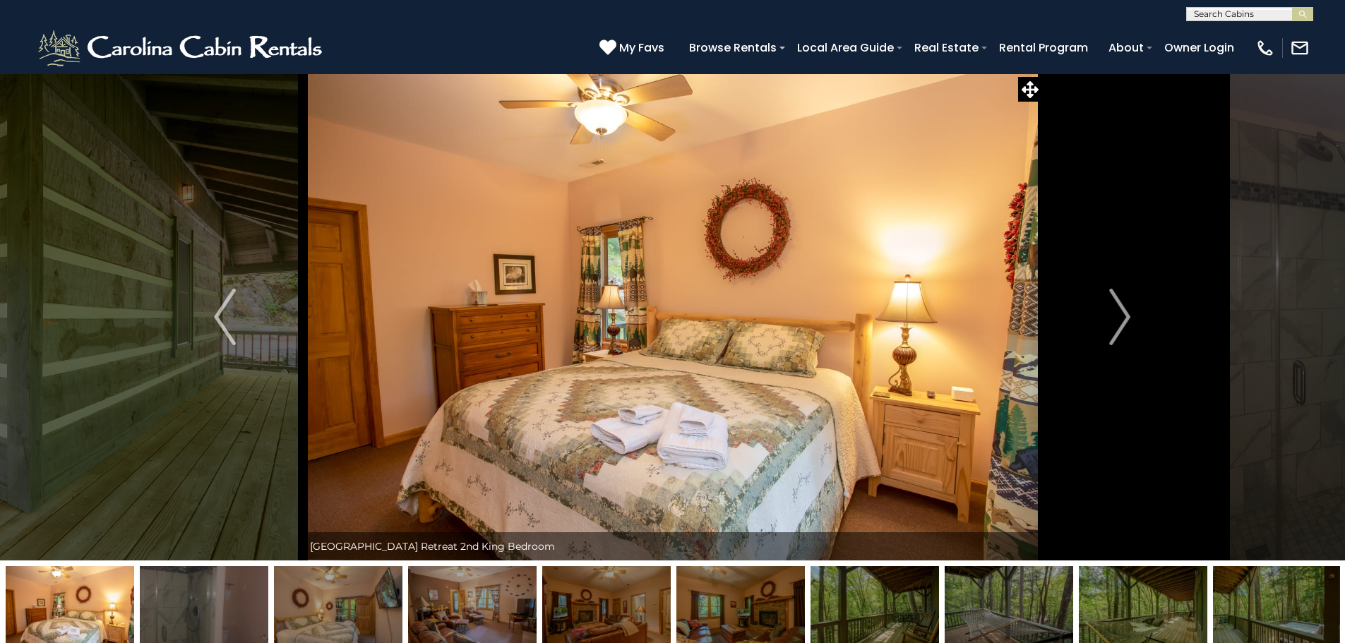
click at [1116, 321] on img "Next" at bounding box center [1119, 317] width 21 height 56
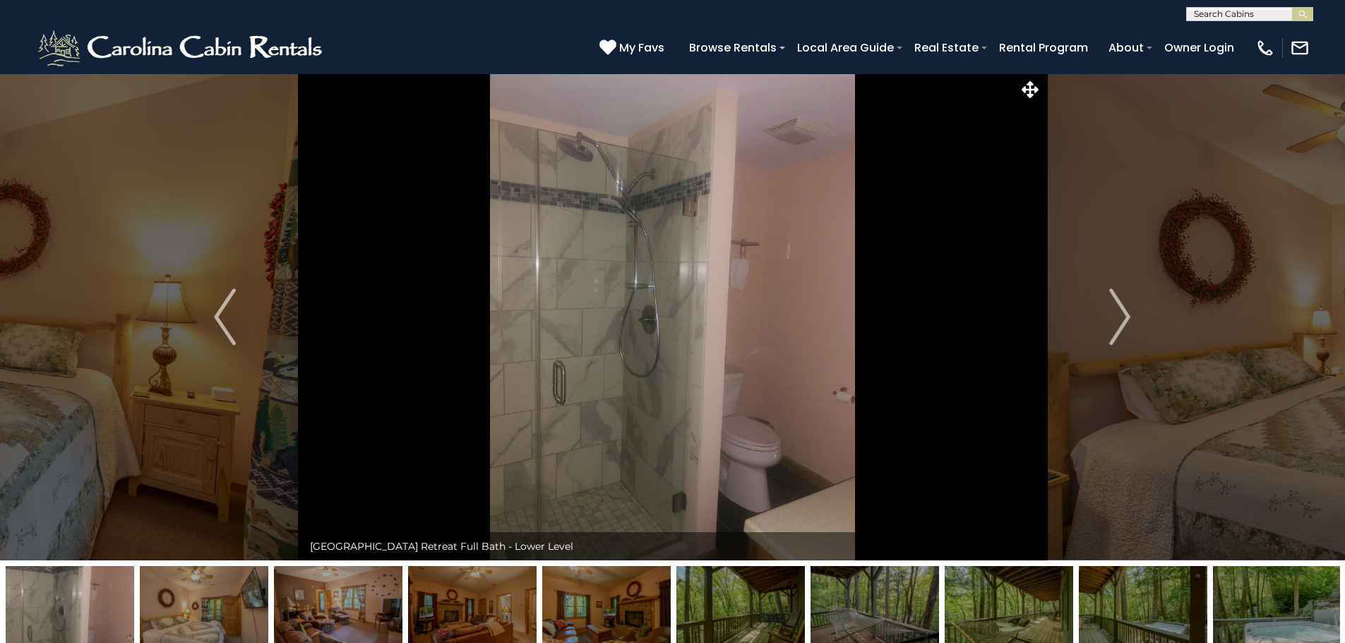
click at [1116, 321] on img "Next" at bounding box center [1119, 317] width 21 height 56
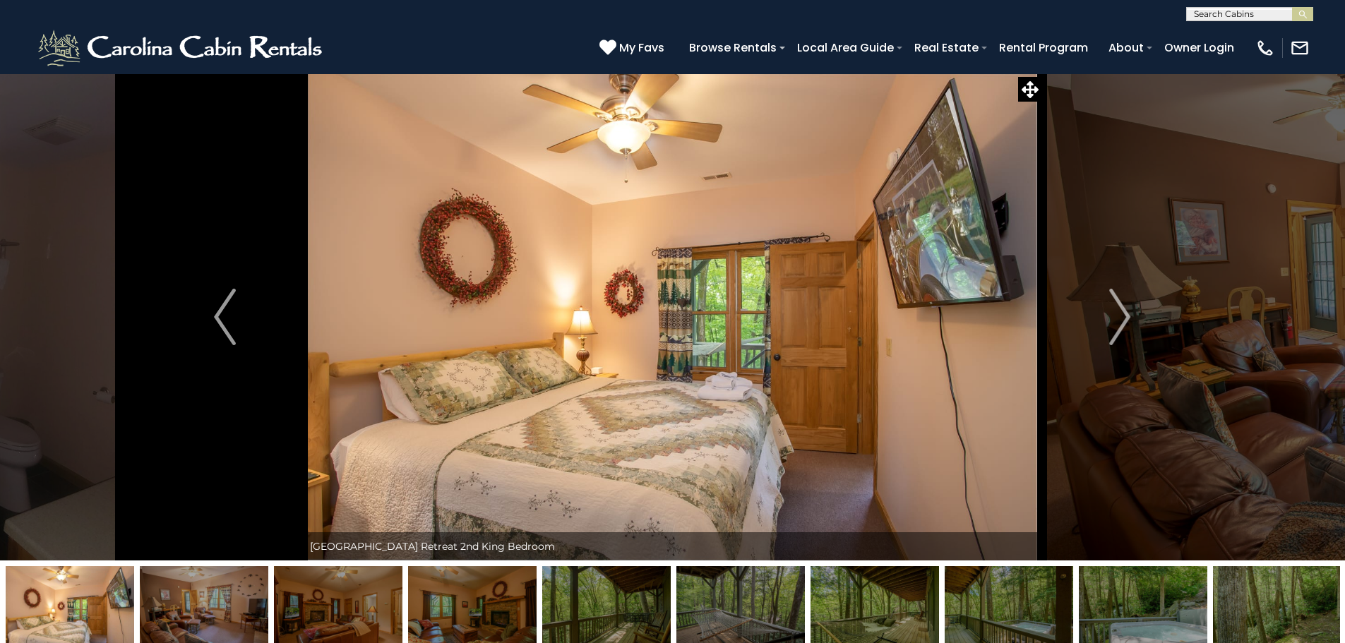
click at [1116, 321] on img "Next" at bounding box center [1119, 317] width 21 height 56
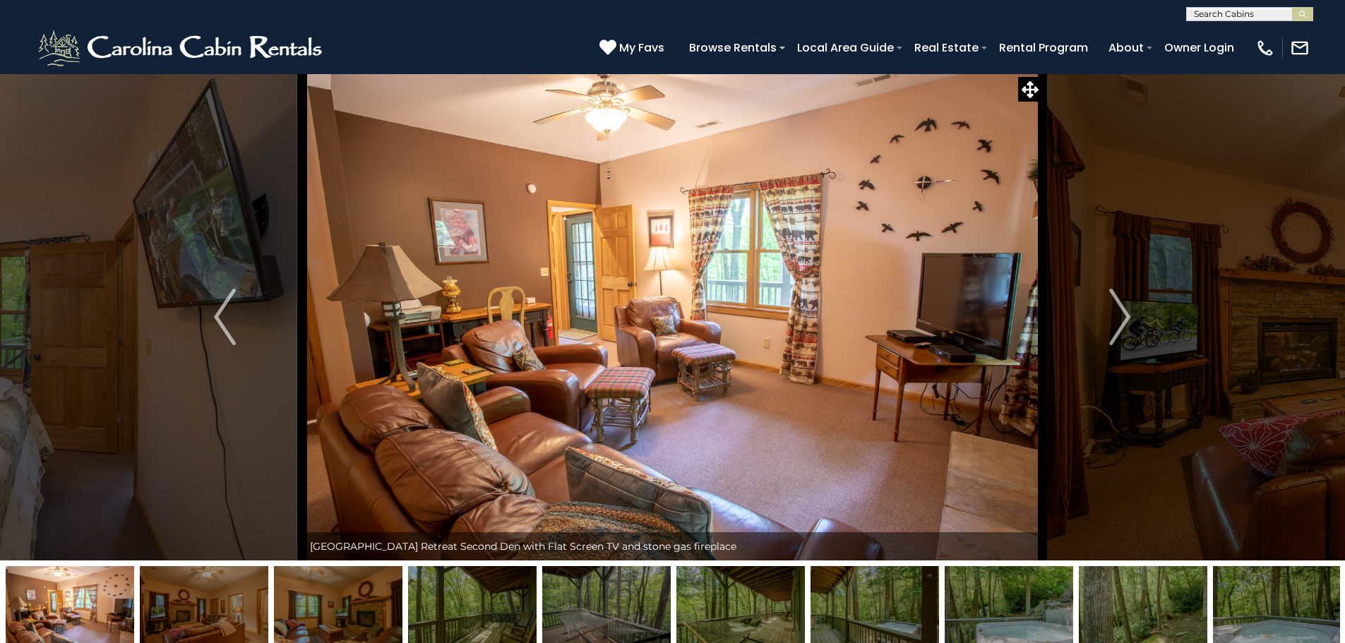
click at [1116, 321] on img "Next" at bounding box center [1119, 317] width 21 height 56
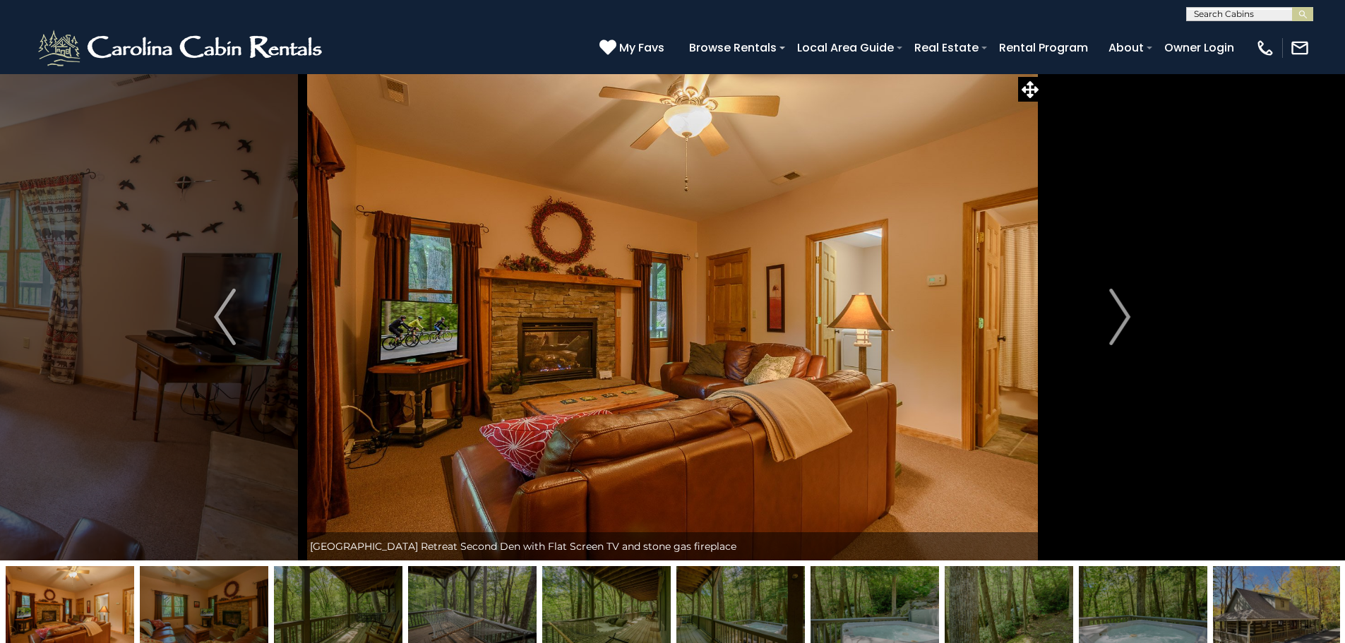
click at [1116, 321] on img "Next" at bounding box center [1119, 317] width 21 height 56
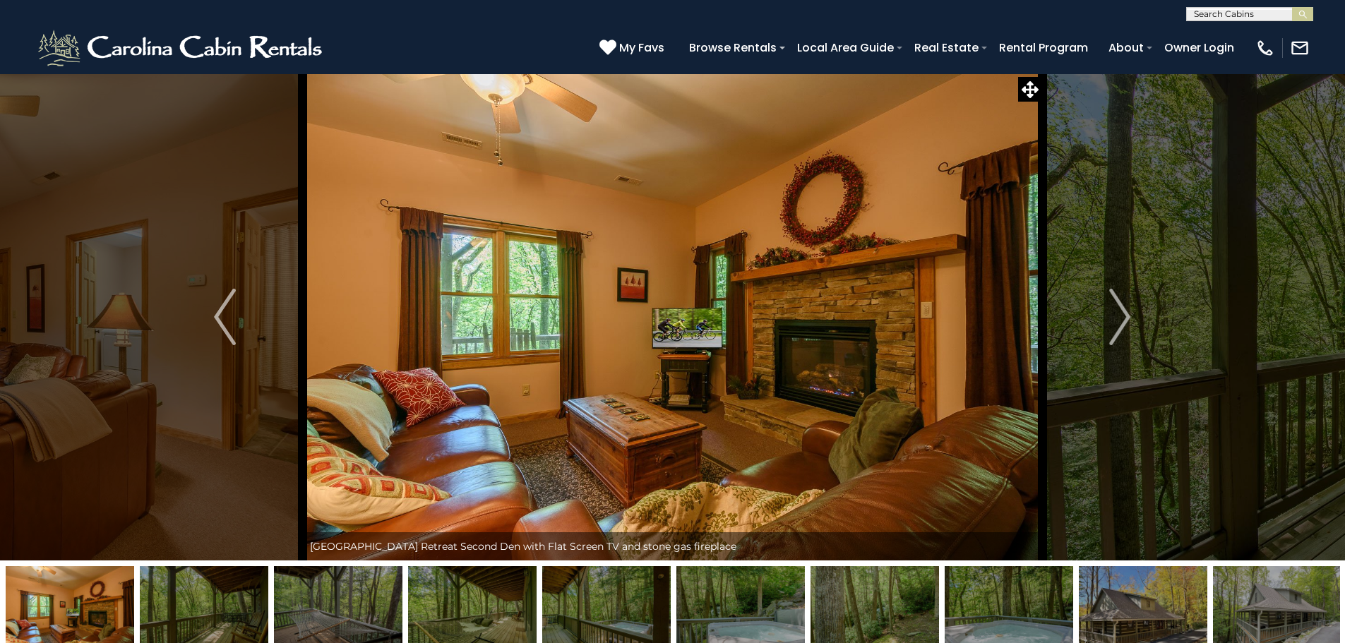
click at [1116, 321] on img "Next" at bounding box center [1119, 317] width 21 height 56
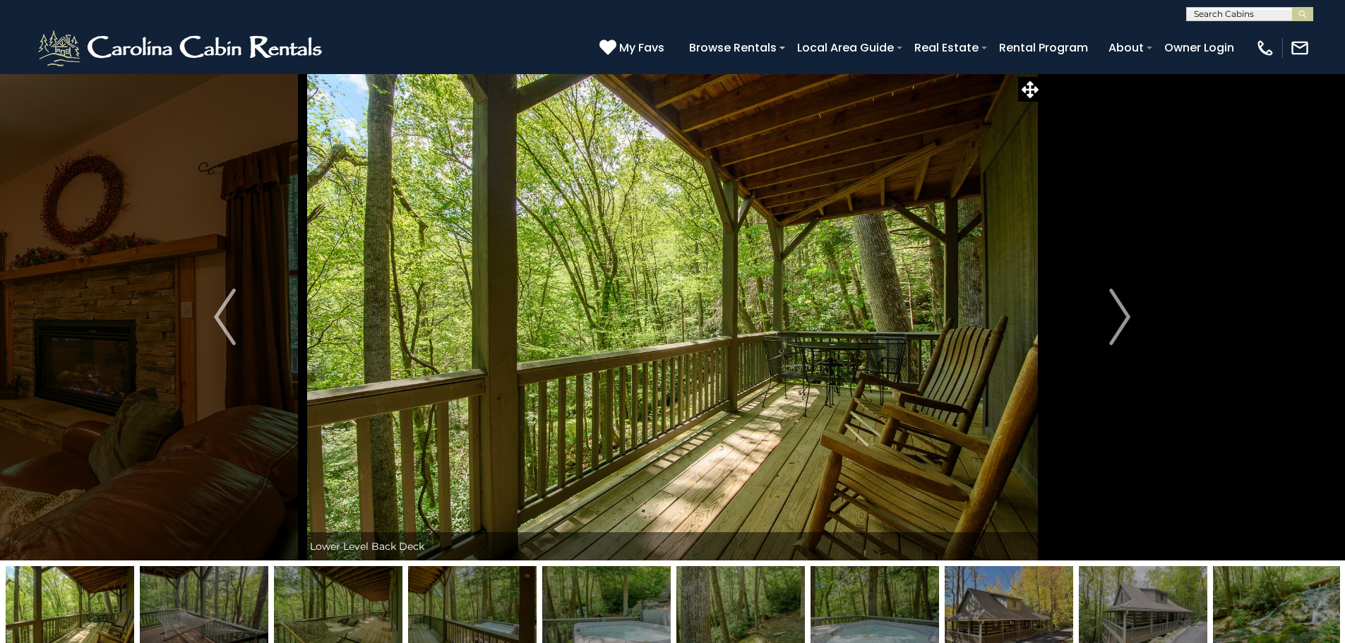
click at [1116, 321] on img "Next" at bounding box center [1119, 317] width 21 height 56
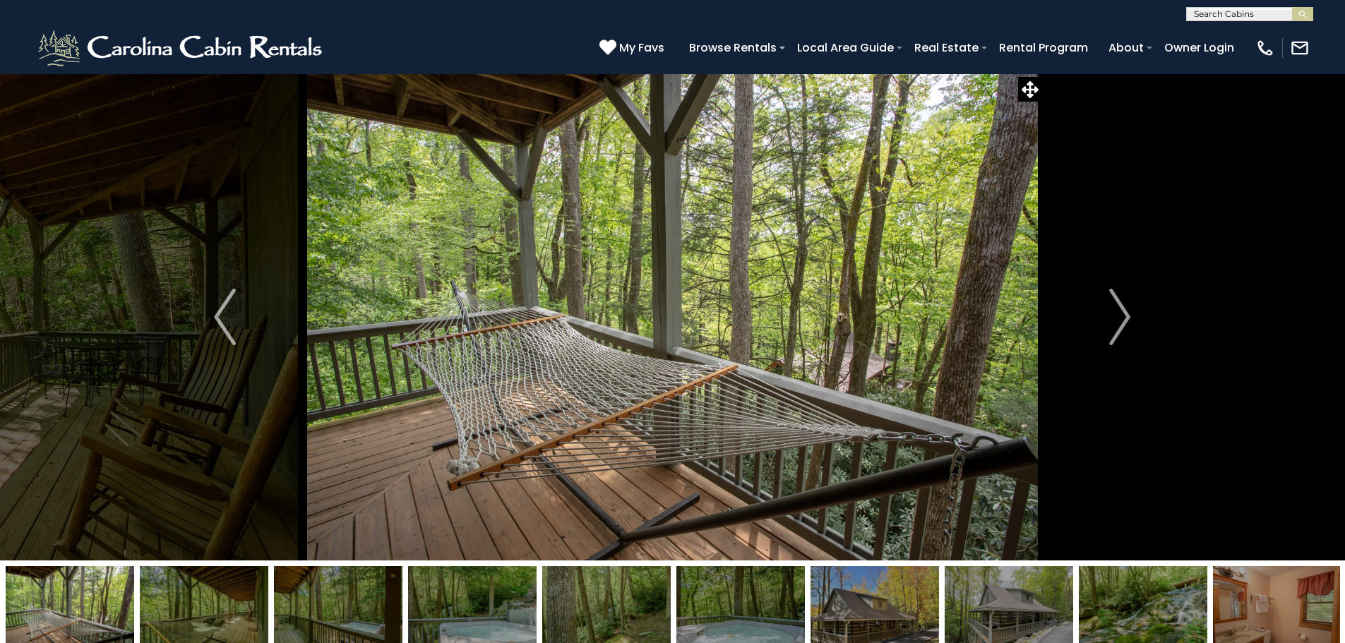
click at [1116, 321] on img "Next" at bounding box center [1119, 317] width 21 height 56
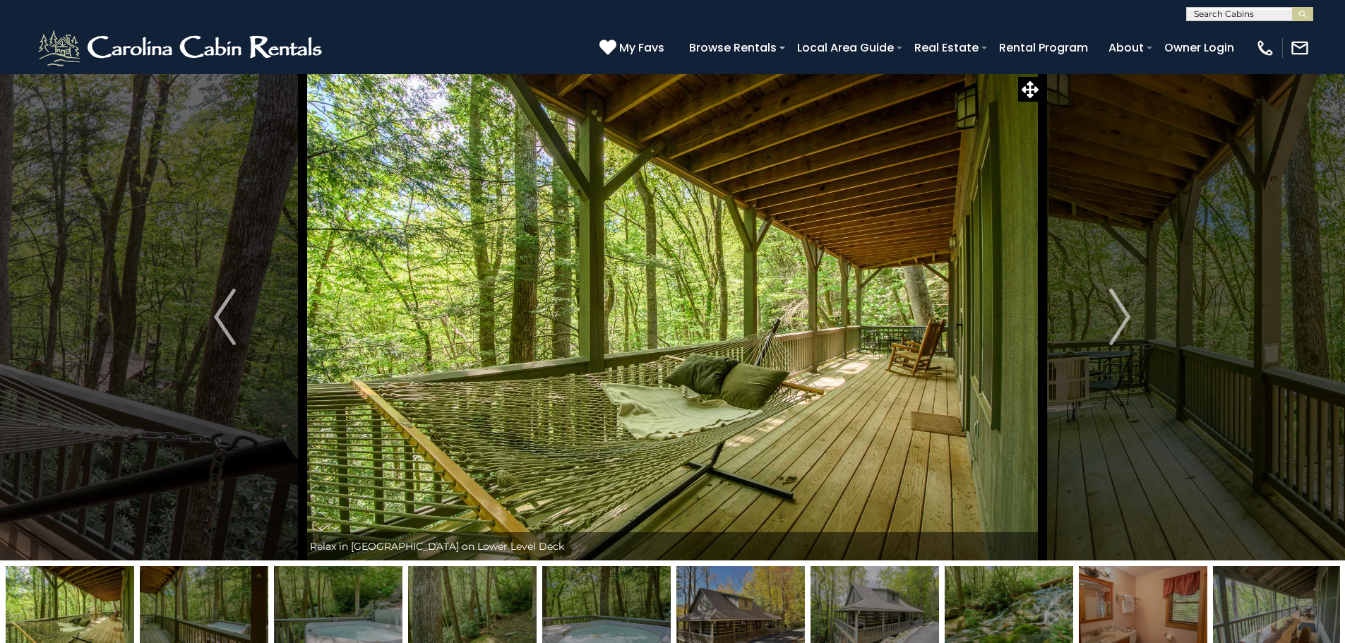
click at [1116, 321] on img "Next" at bounding box center [1119, 317] width 21 height 56
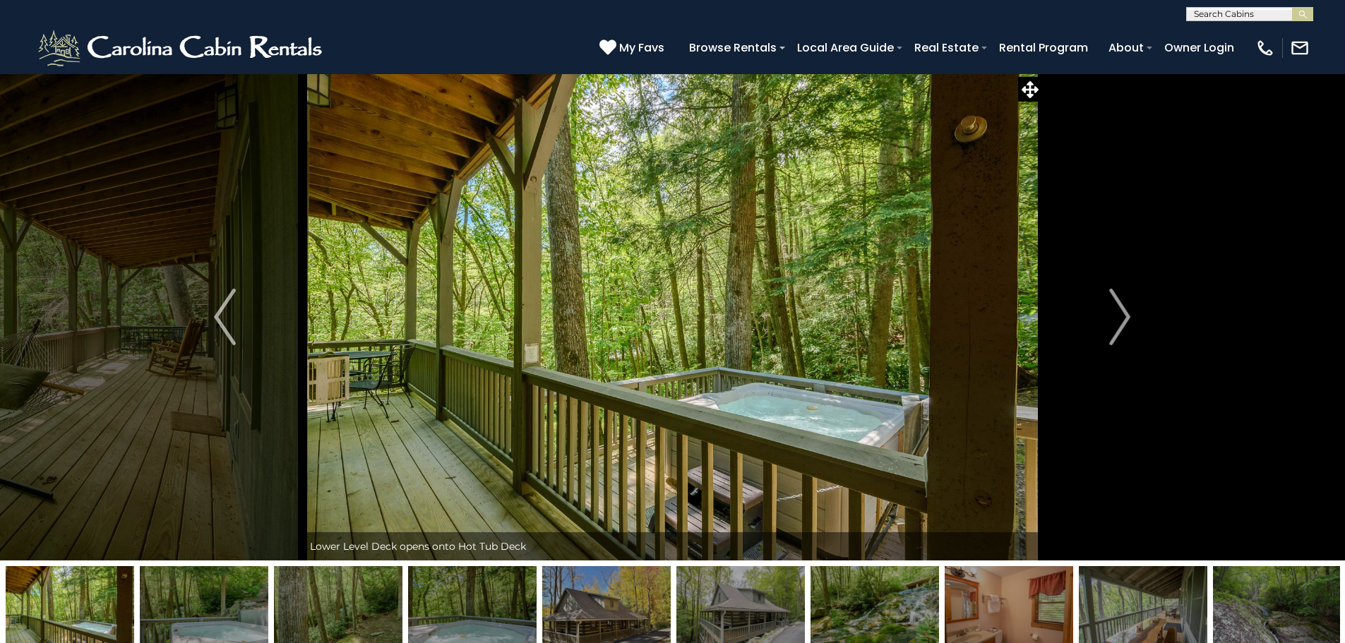
click at [1116, 321] on img "Next" at bounding box center [1119, 317] width 21 height 56
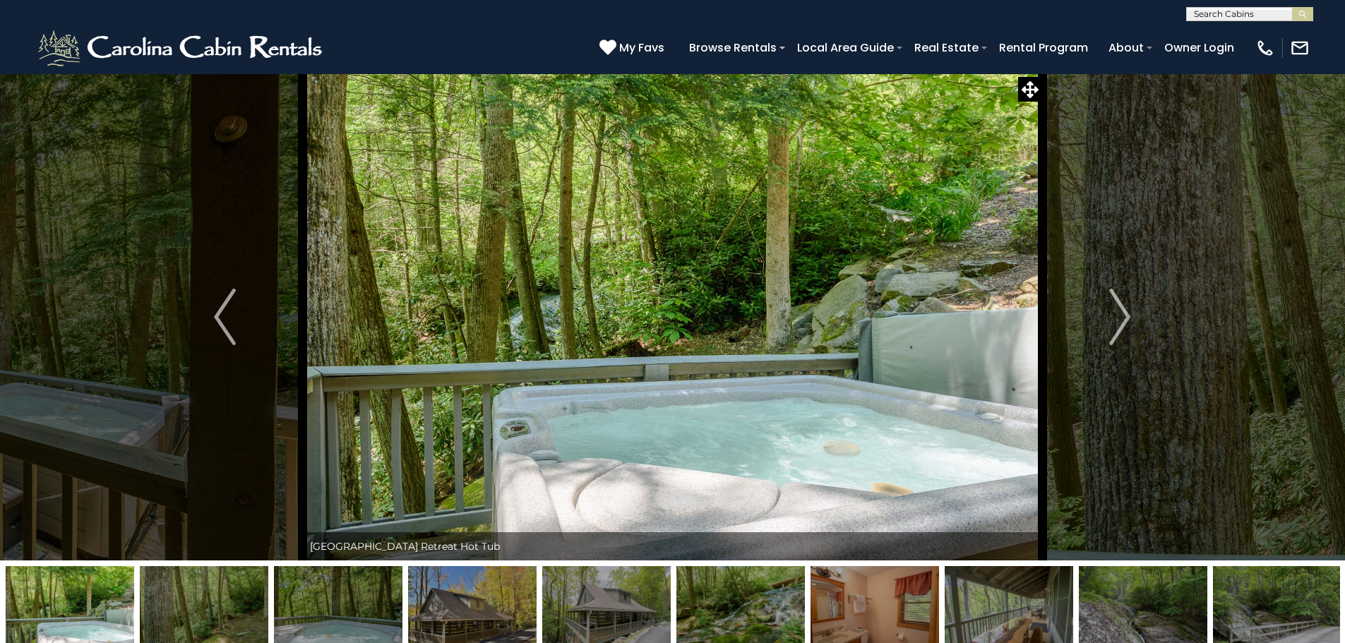
click at [1116, 321] on img "Next" at bounding box center [1119, 317] width 21 height 56
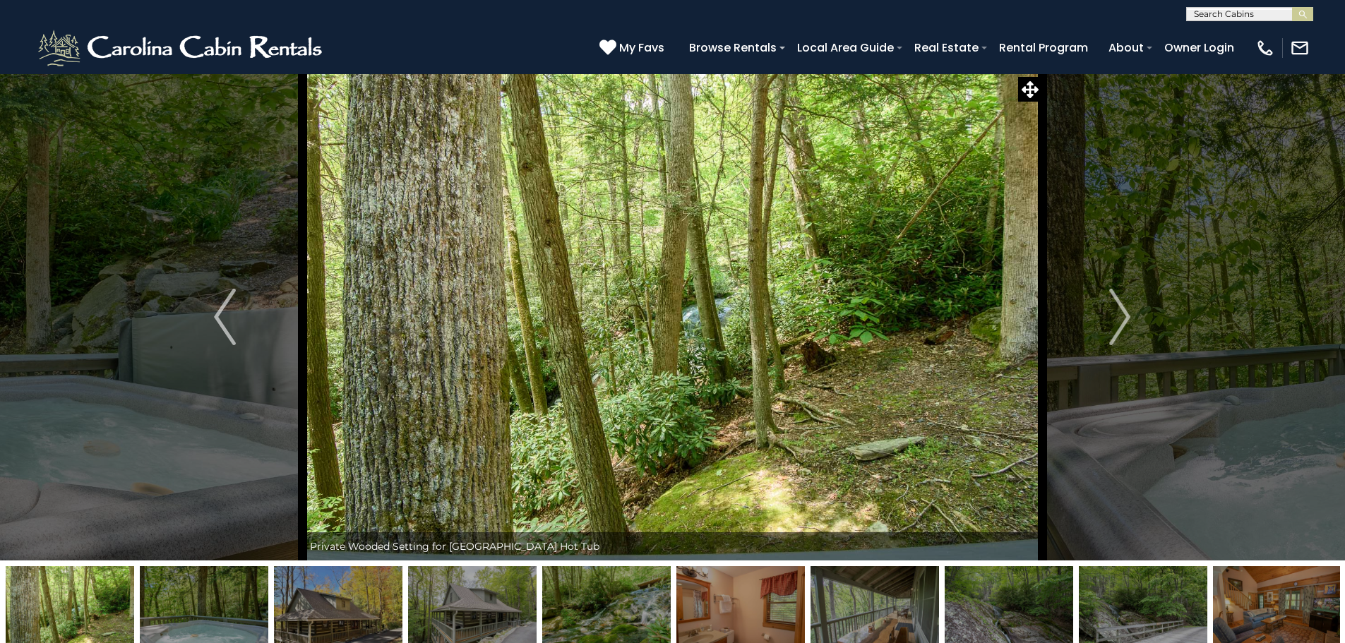
click at [1116, 321] on img "Next" at bounding box center [1119, 317] width 21 height 56
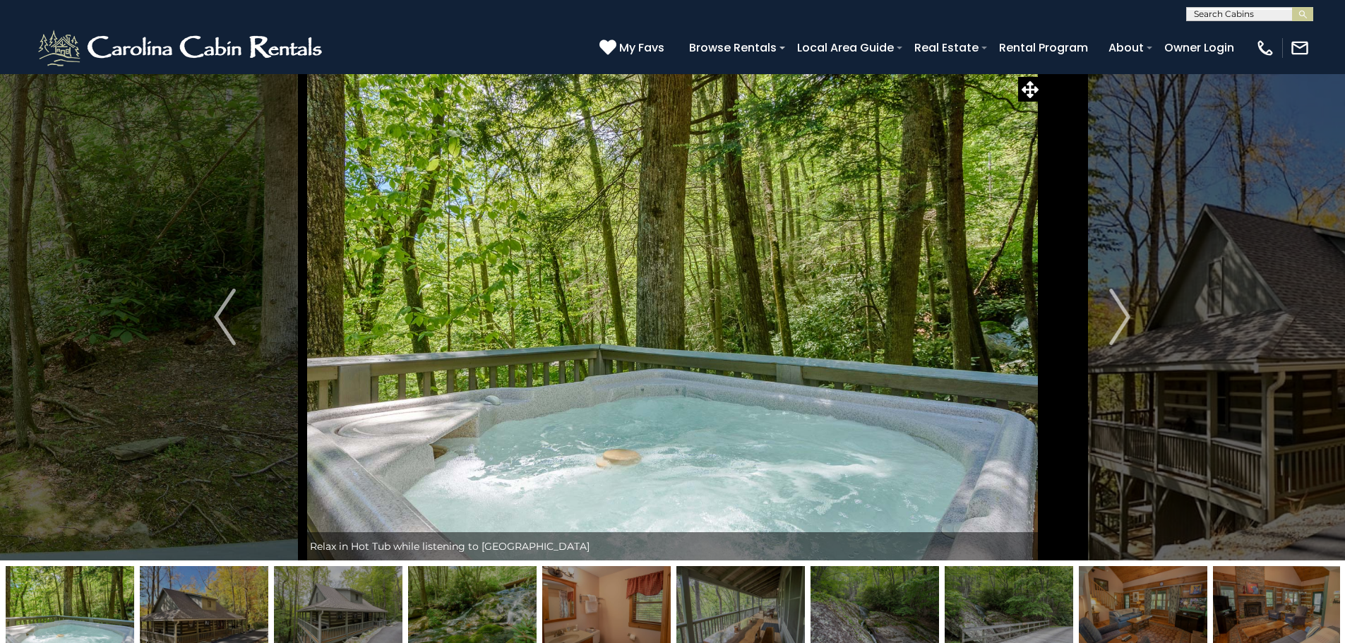
click at [1116, 321] on img "Next" at bounding box center [1119, 317] width 21 height 56
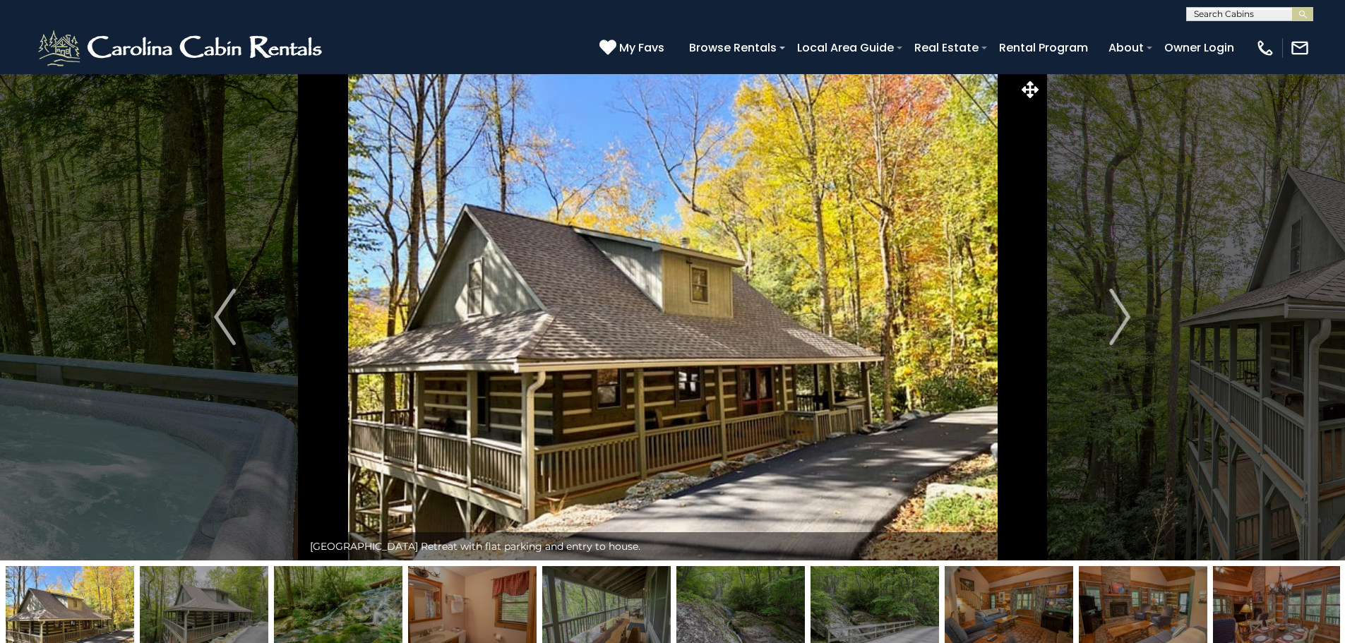
click at [1116, 321] on img "Next" at bounding box center [1119, 317] width 21 height 56
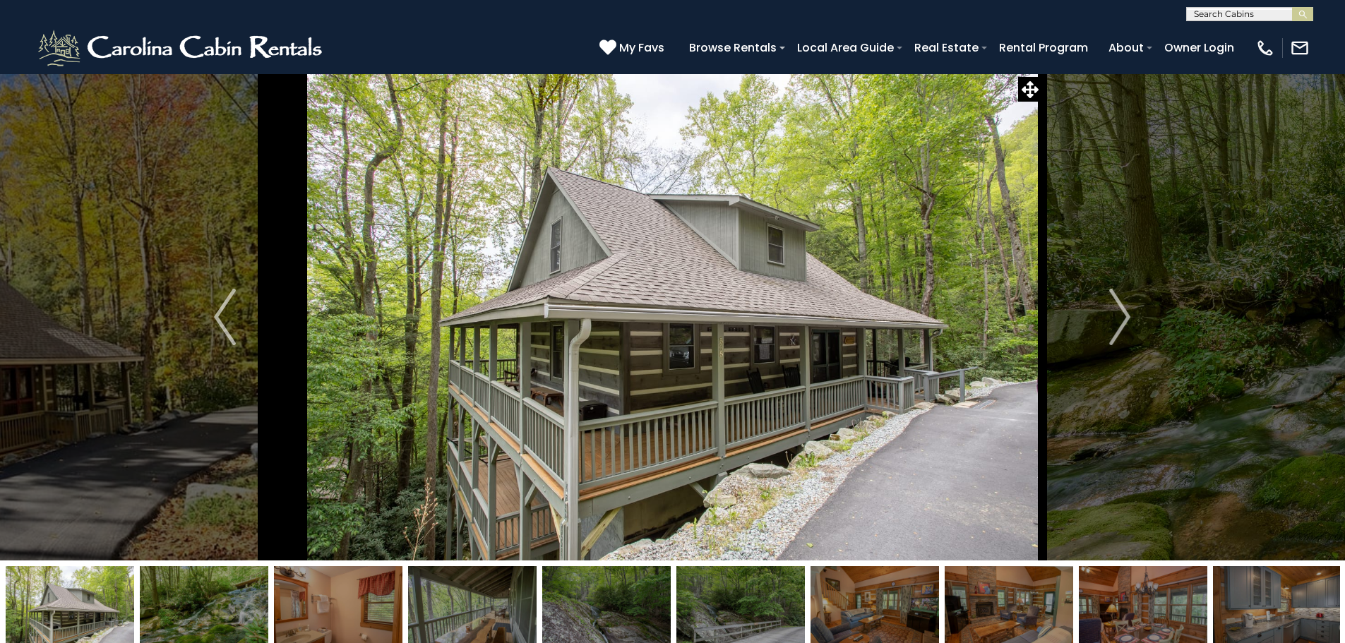
click at [1116, 321] on img "Next" at bounding box center [1119, 317] width 21 height 56
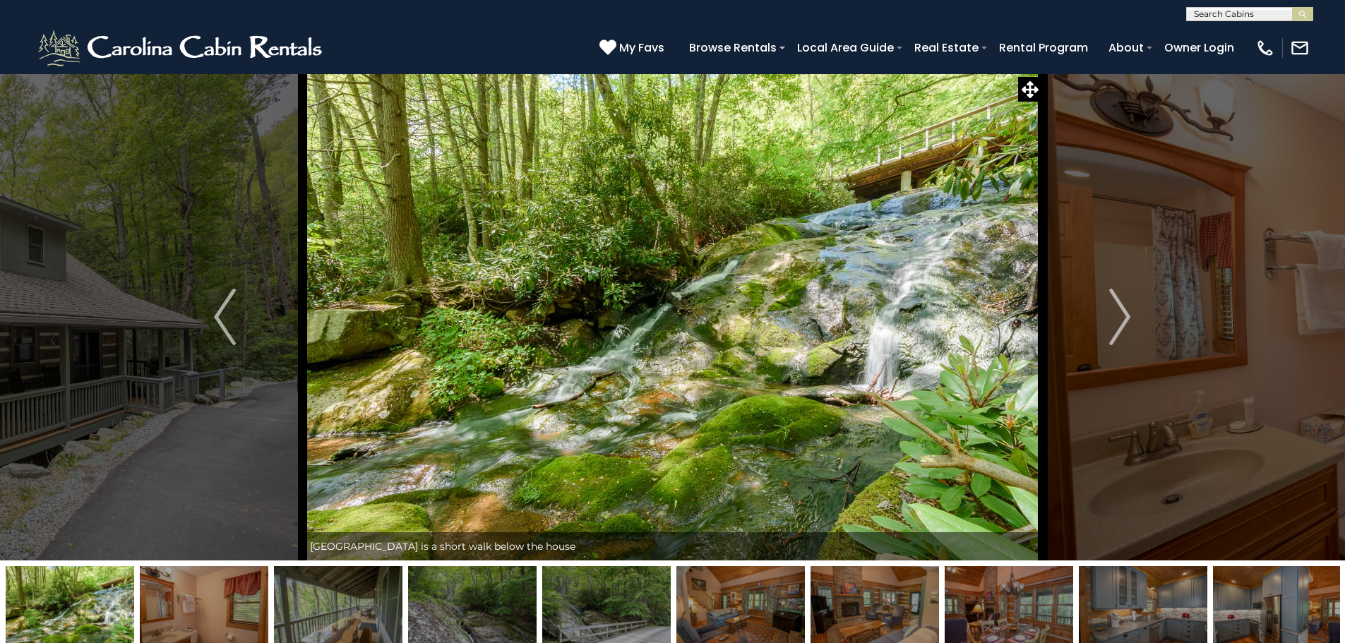
click at [1116, 321] on img "Next" at bounding box center [1119, 317] width 21 height 56
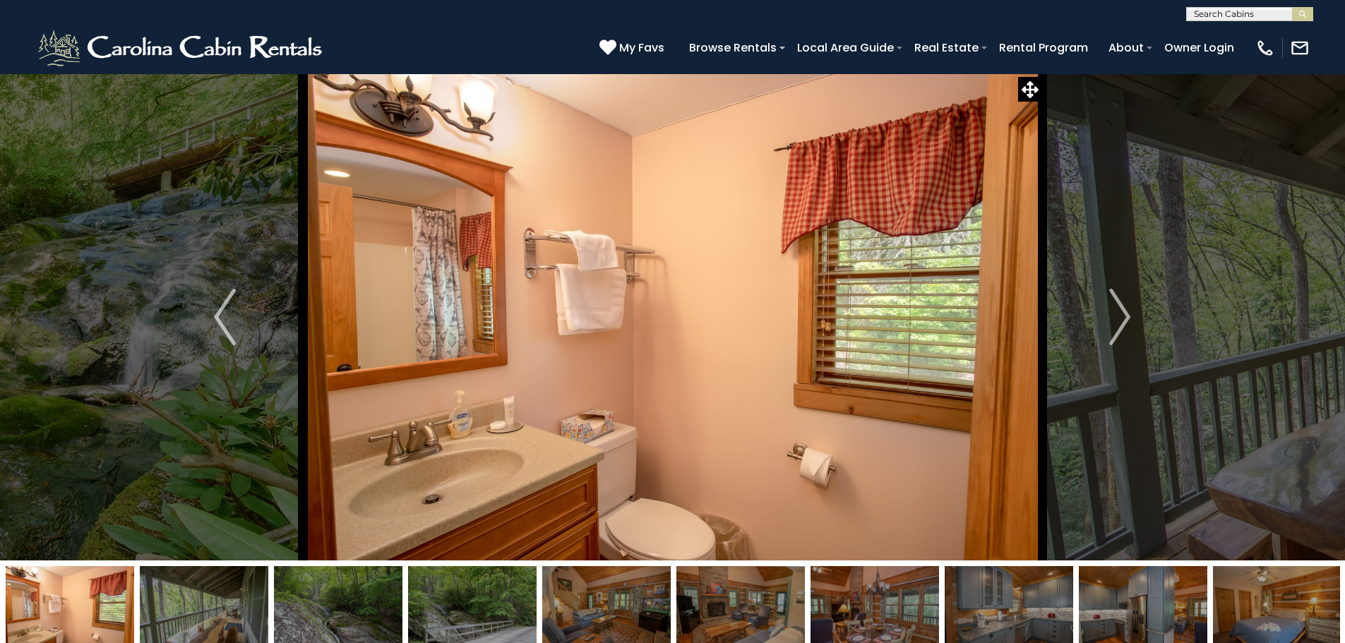
click at [1116, 321] on img "Next" at bounding box center [1119, 317] width 21 height 56
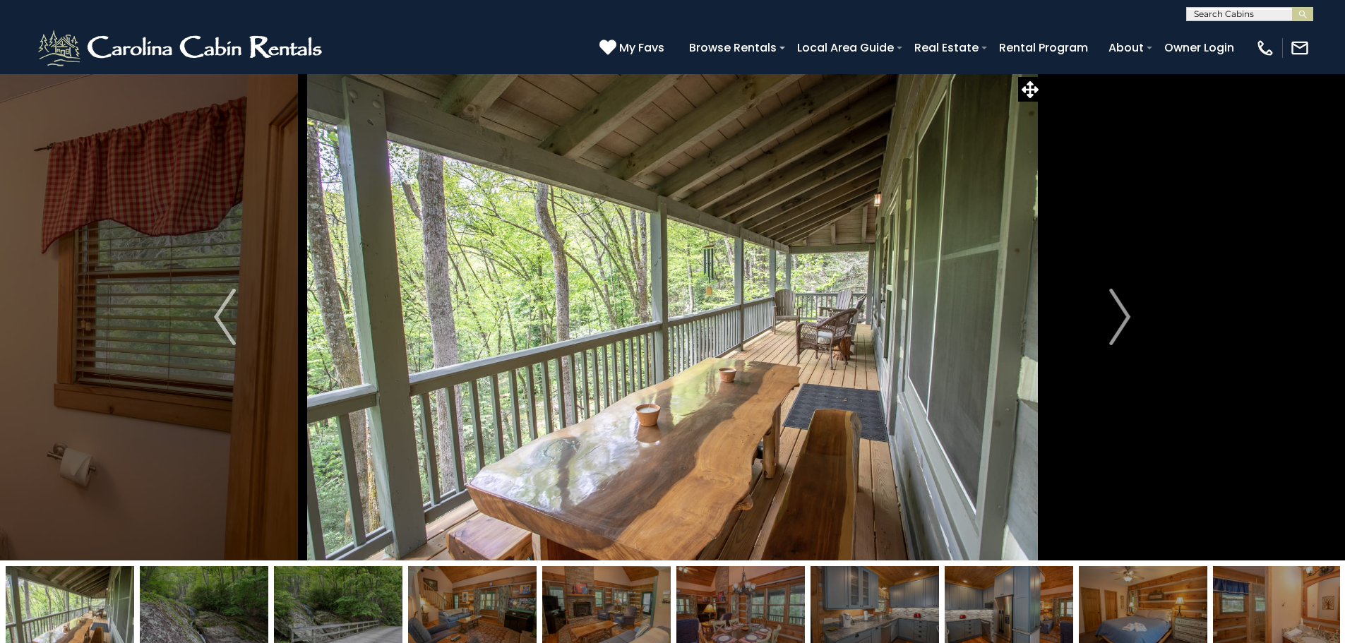
click at [1116, 321] on img "Next" at bounding box center [1119, 317] width 21 height 56
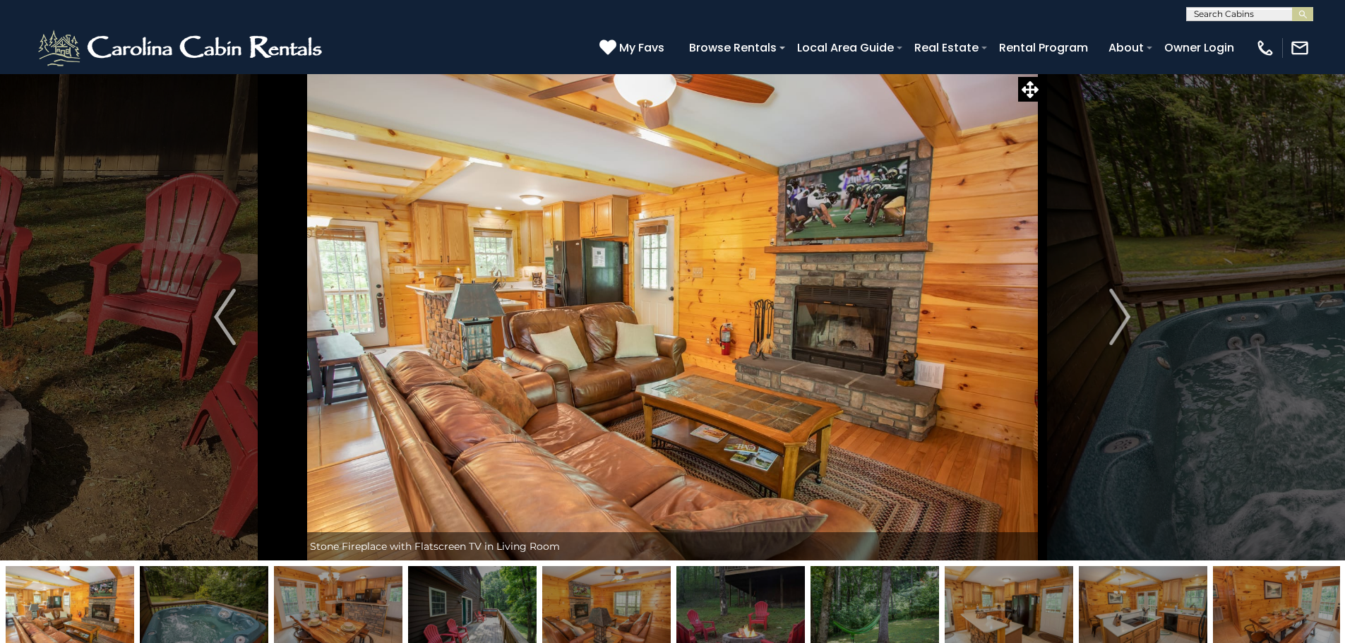
click at [1116, 317] on img "Next" at bounding box center [1119, 317] width 21 height 56
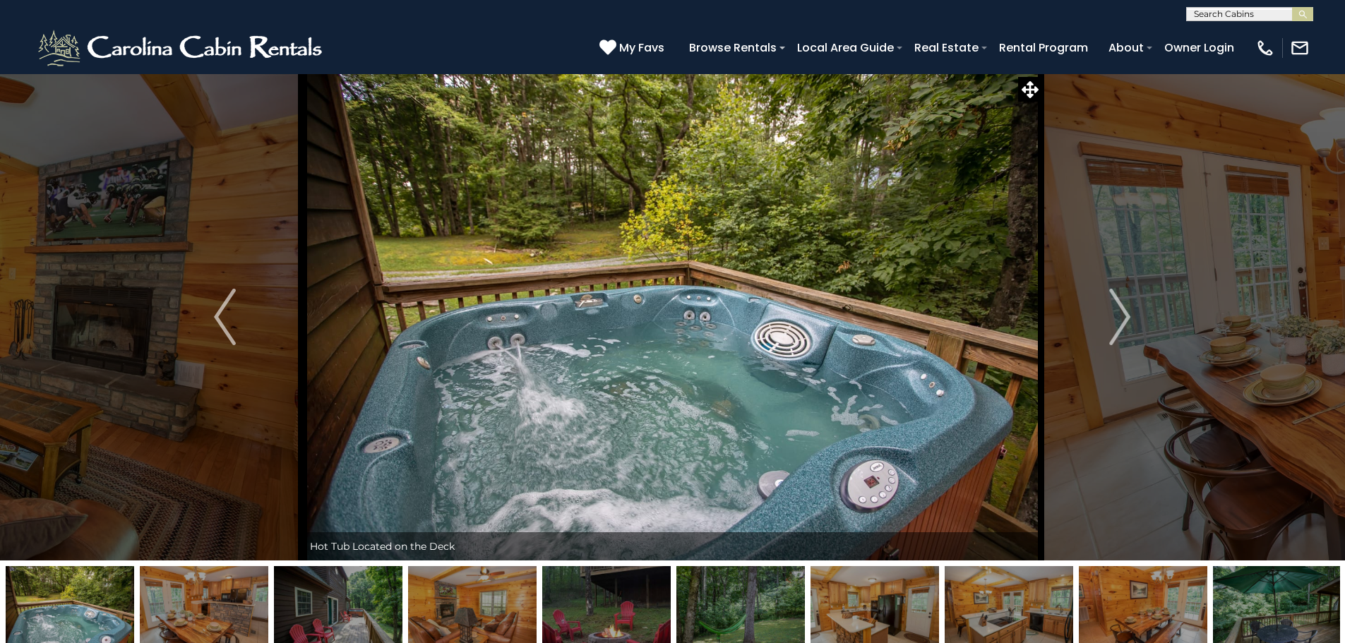
click at [1116, 317] on img "Next" at bounding box center [1119, 317] width 21 height 56
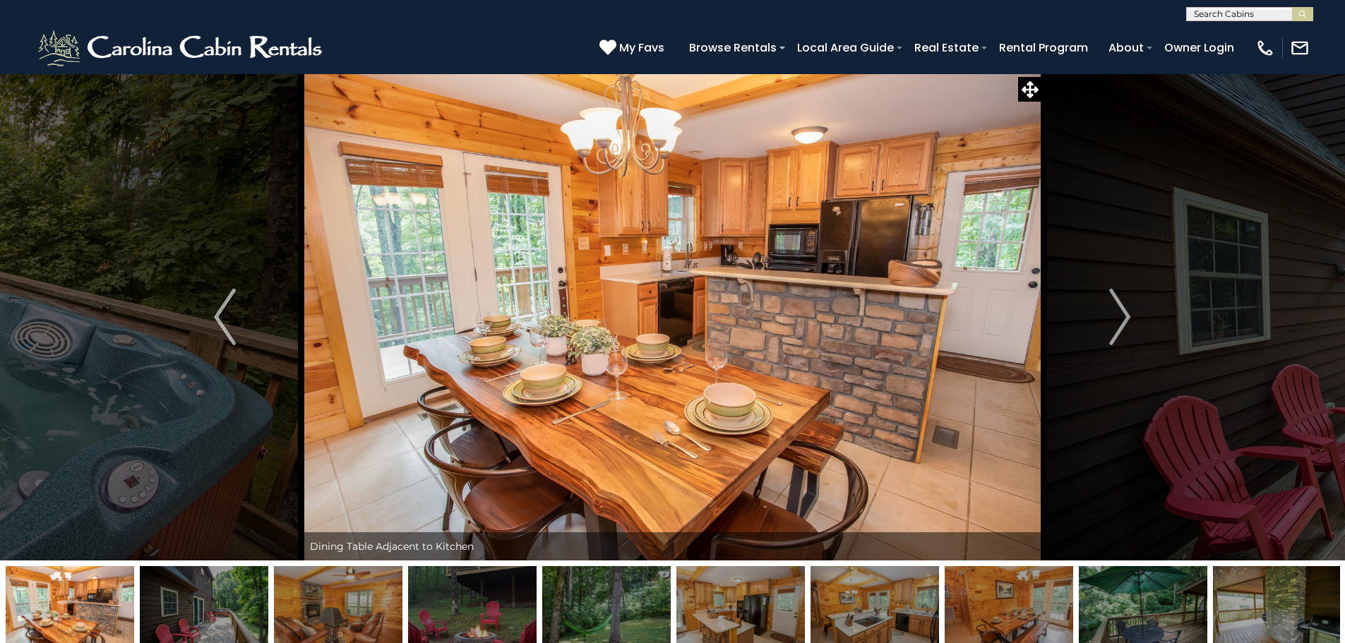
click at [1116, 317] on img "Next" at bounding box center [1119, 317] width 21 height 56
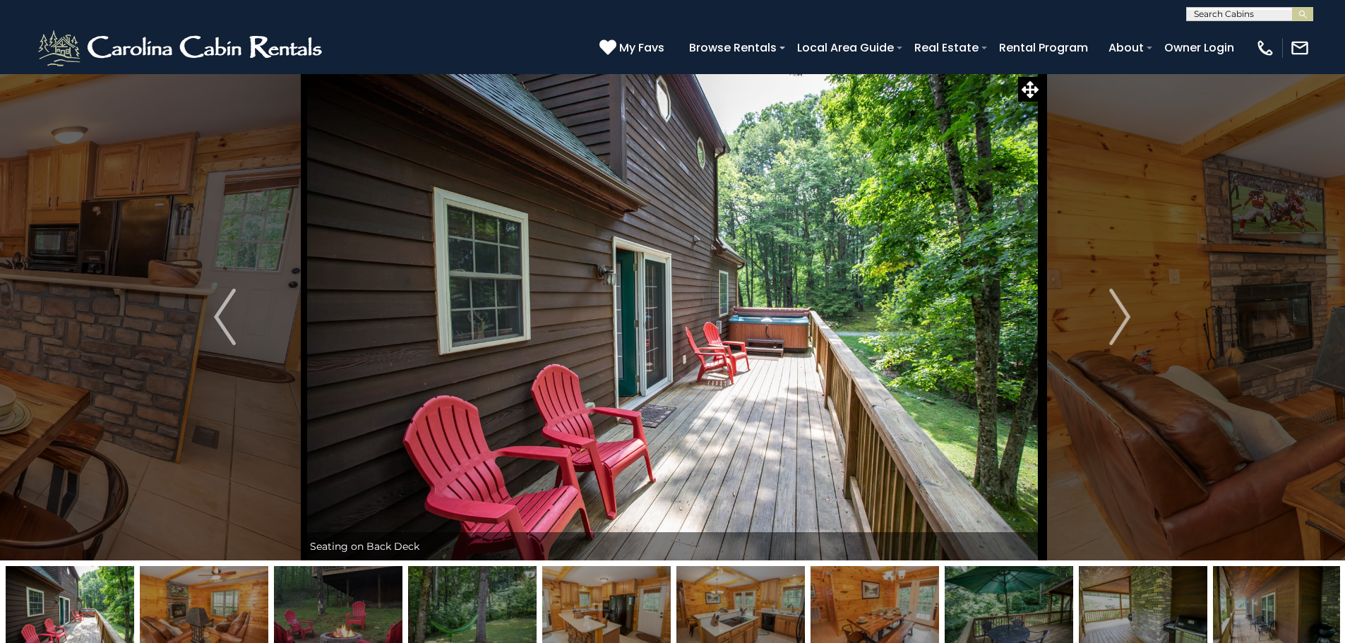
click at [1116, 317] on img "Next" at bounding box center [1119, 317] width 21 height 56
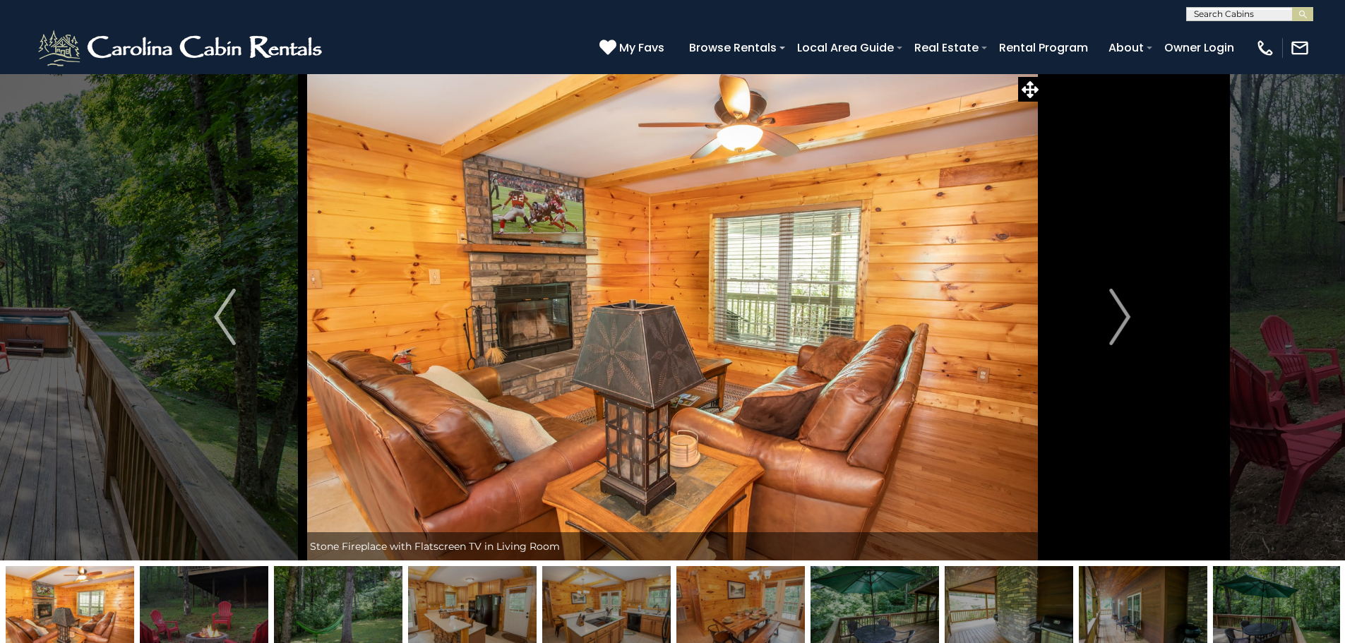
click at [1116, 317] on img "Next" at bounding box center [1119, 317] width 21 height 56
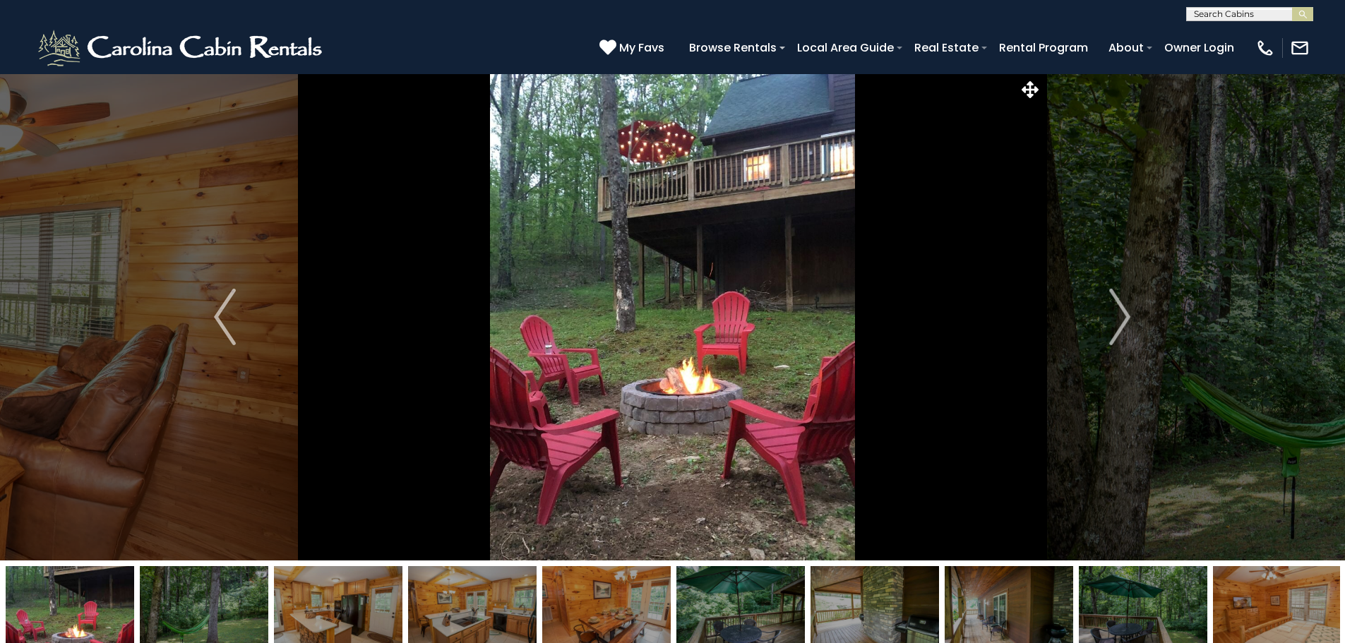
click at [1116, 317] on img "Next" at bounding box center [1119, 317] width 21 height 56
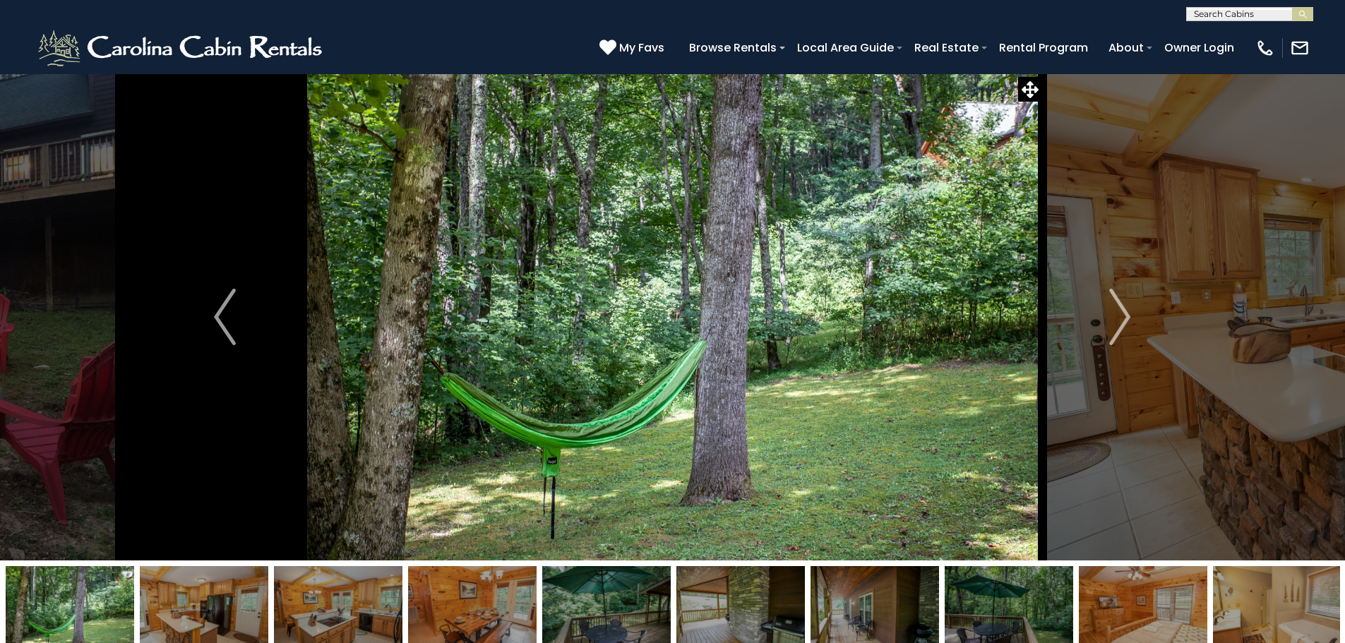
click at [1116, 317] on img "Next" at bounding box center [1119, 317] width 21 height 56
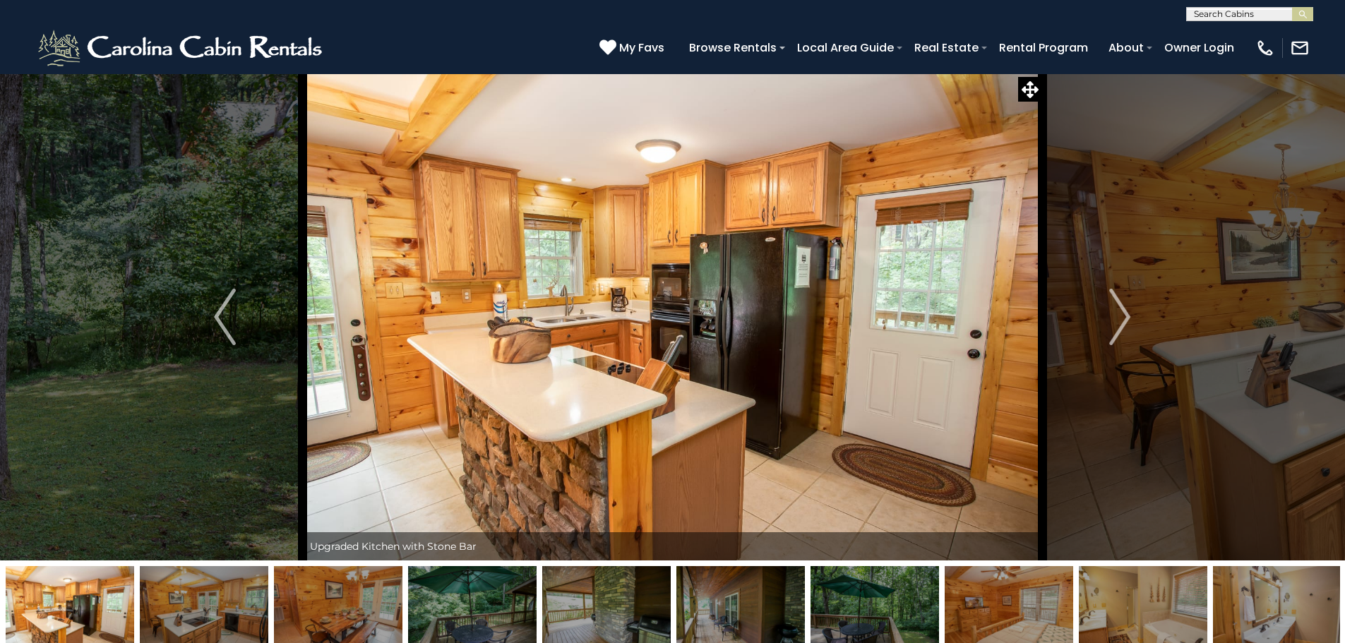
click at [1116, 317] on img "Next" at bounding box center [1119, 317] width 21 height 56
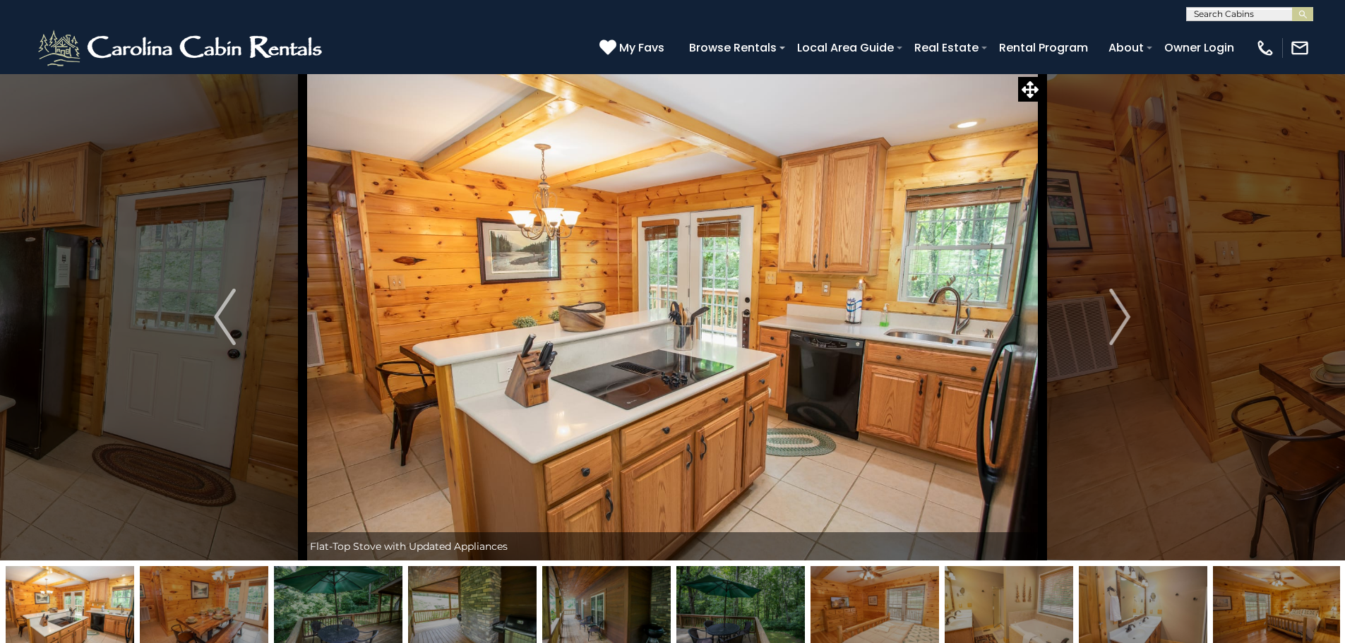
click at [1116, 317] on img "Next" at bounding box center [1119, 317] width 21 height 56
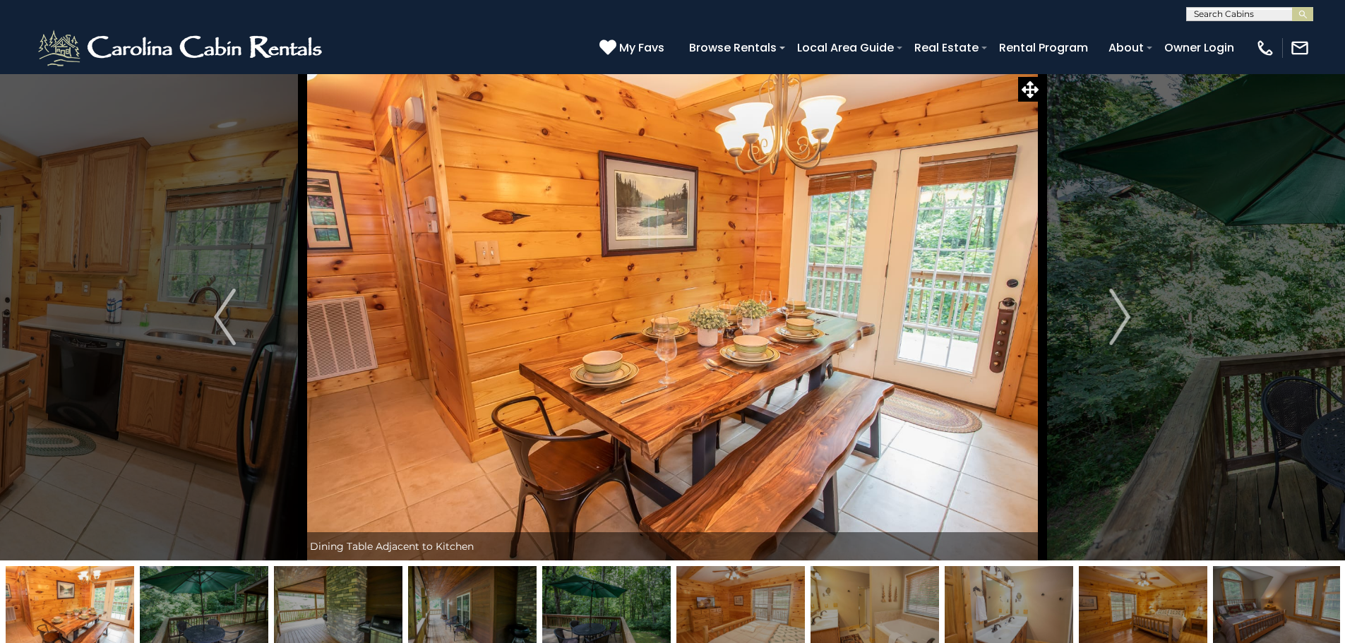
click at [1116, 317] on img "Next" at bounding box center [1119, 317] width 21 height 56
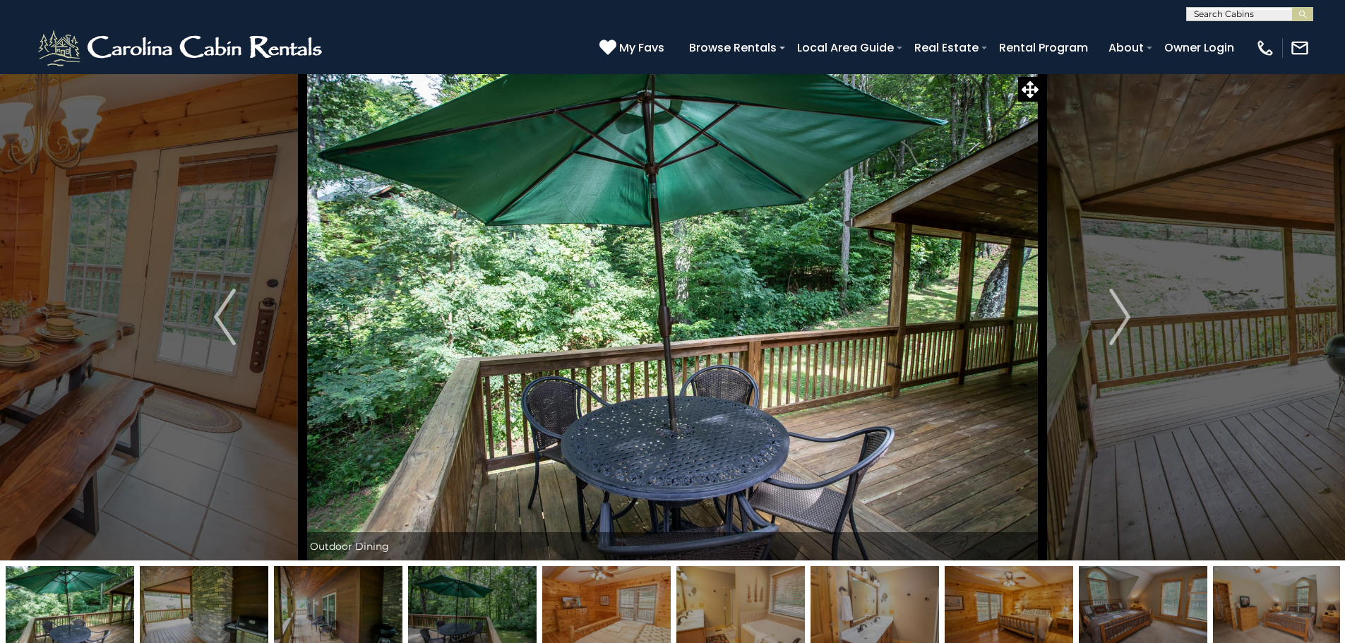
click at [1116, 317] on img "Next" at bounding box center [1119, 317] width 21 height 56
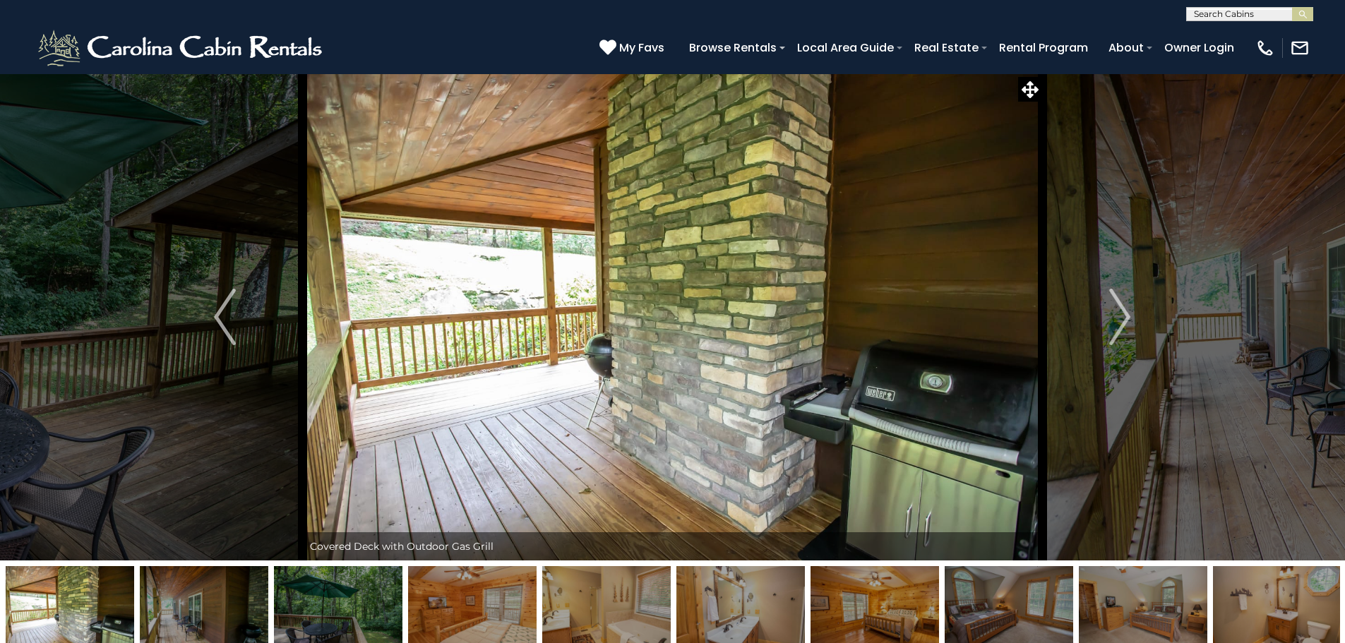
click at [1116, 317] on img "Next" at bounding box center [1119, 317] width 21 height 56
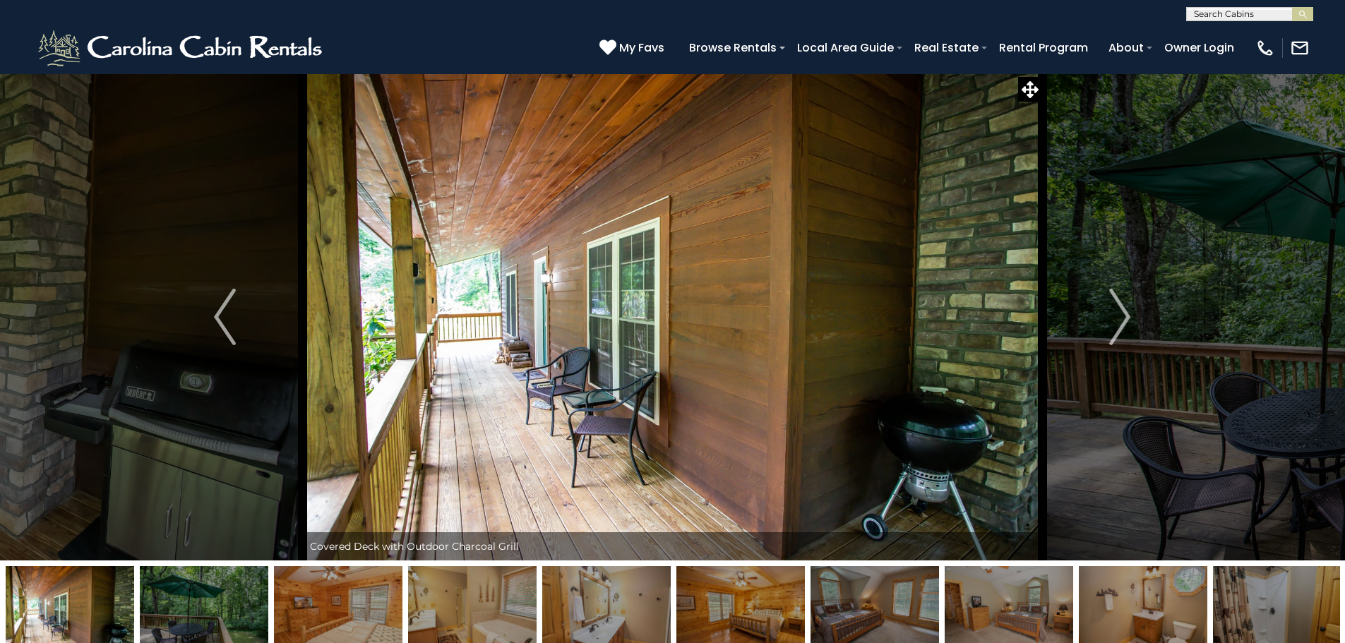
click at [1116, 317] on img "Next" at bounding box center [1119, 317] width 21 height 56
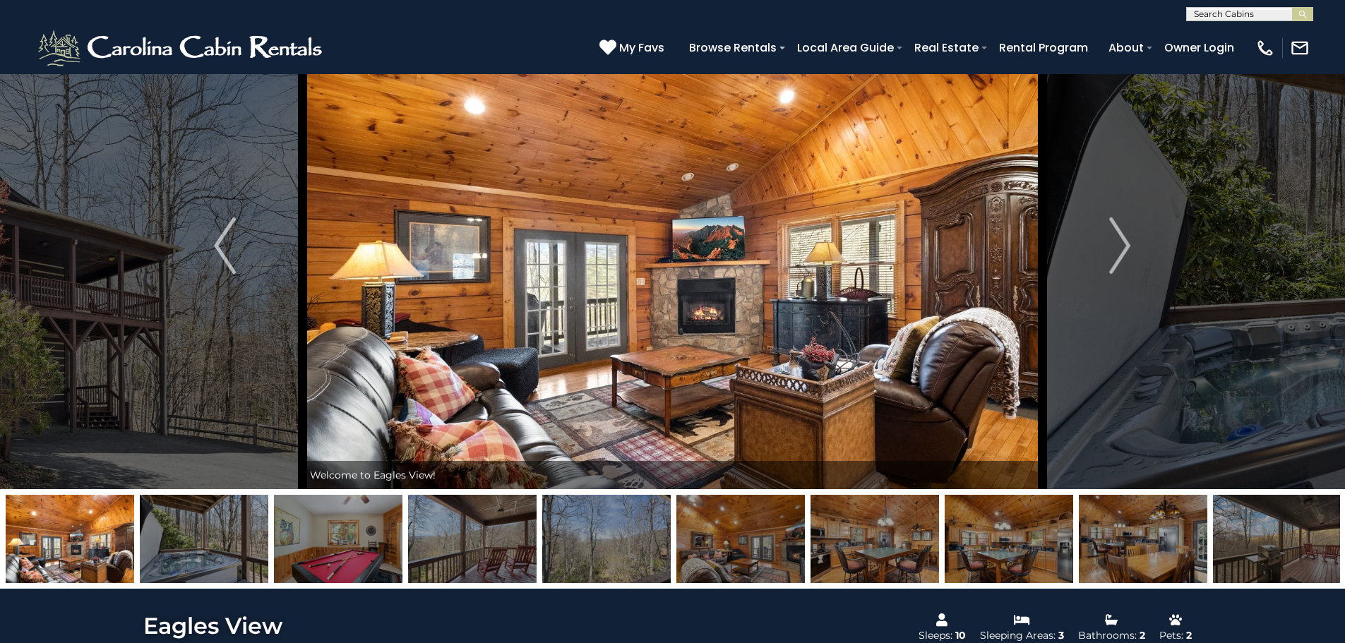
scroll to position [71, 0]
click at [1109, 249] on img "Next" at bounding box center [1119, 246] width 21 height 56
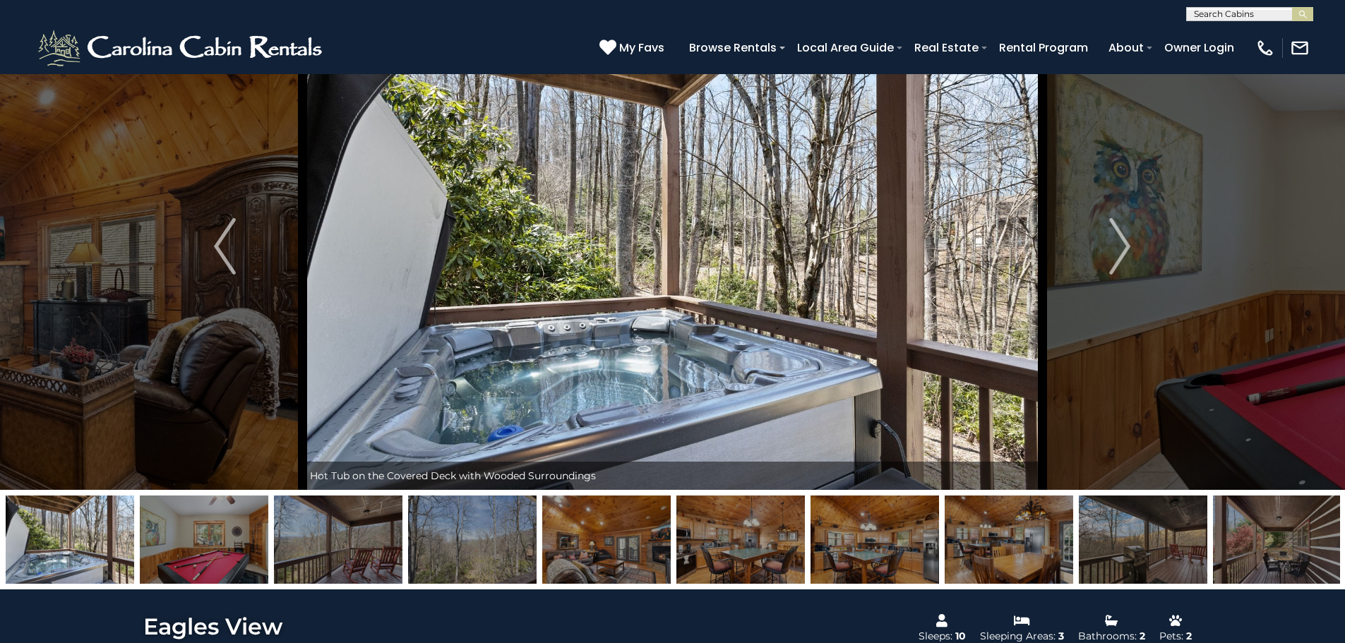
click at [1109, 249] on img "Next" at bounding box center [1119, 246] width 21 height 56
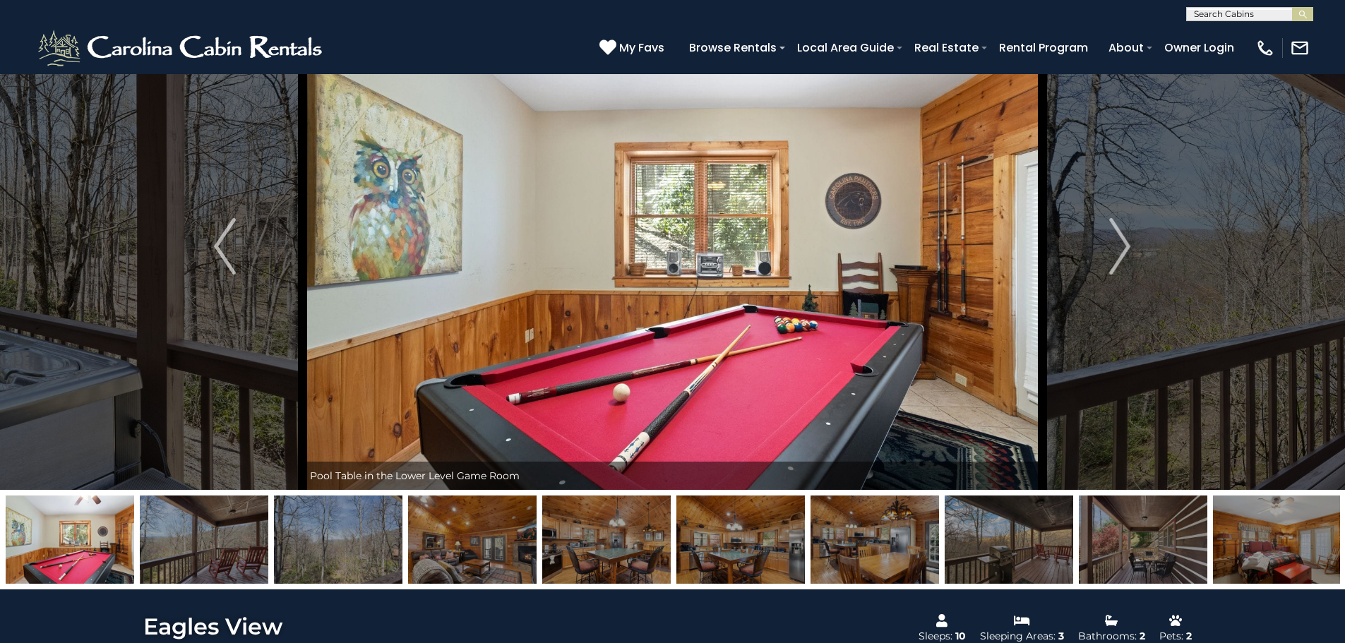
click at [1109, 249] on img "Next" at bounding box center [1119, 246] width 21 height 56
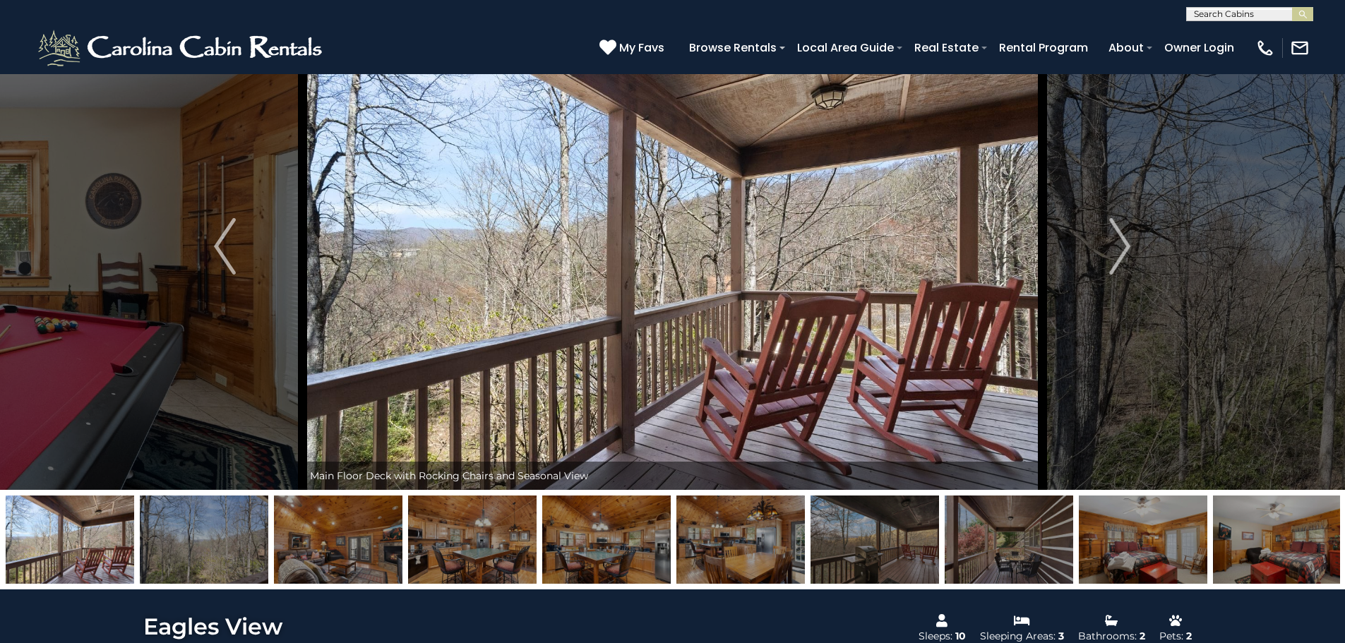
click at [1109, 249] on img "Next" at bounding box center [1119, 246] width 21 height 56
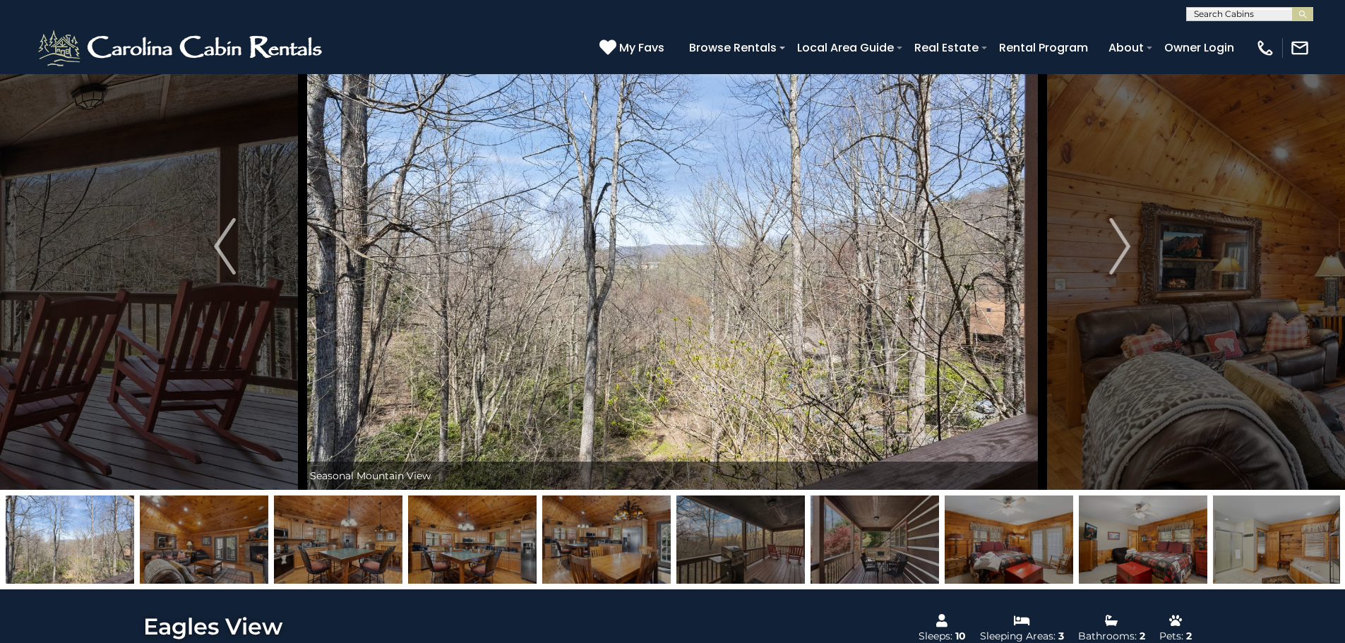
click at [1109, 249] on img "Next" at bounding box center [1119, 246] width 21 height 56
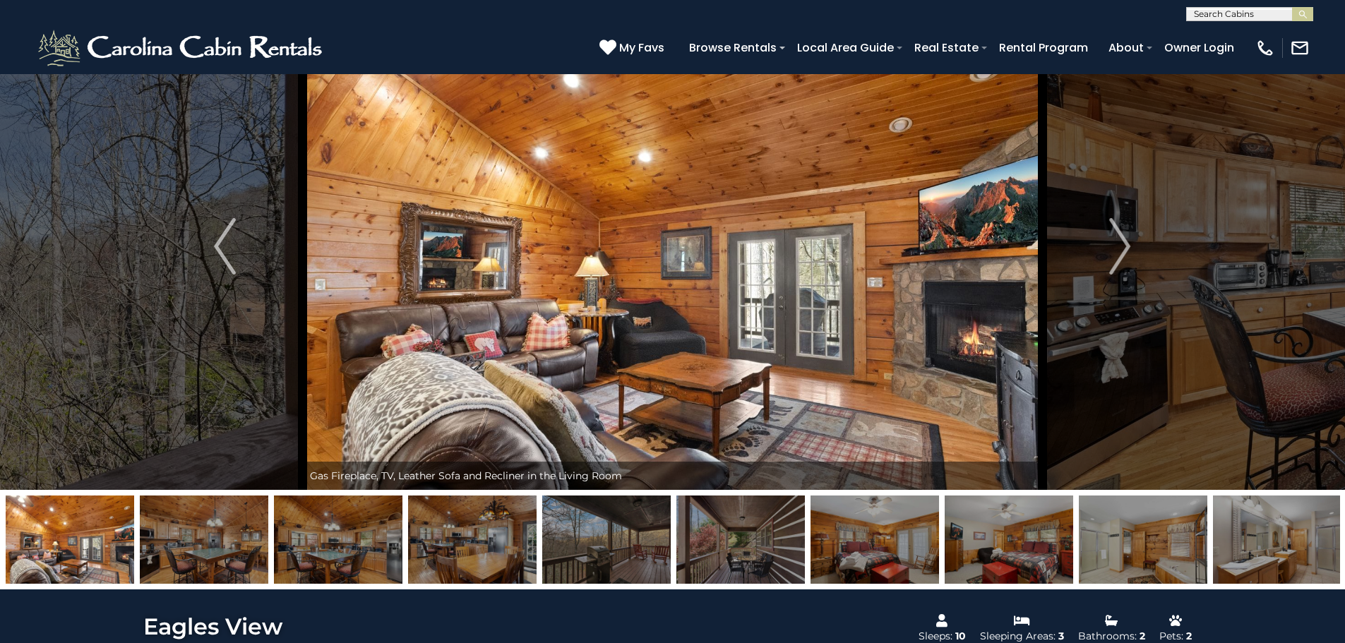
click at [1109, 249] on img "Next" at bounding box center [1119, 246] width 21 height 56
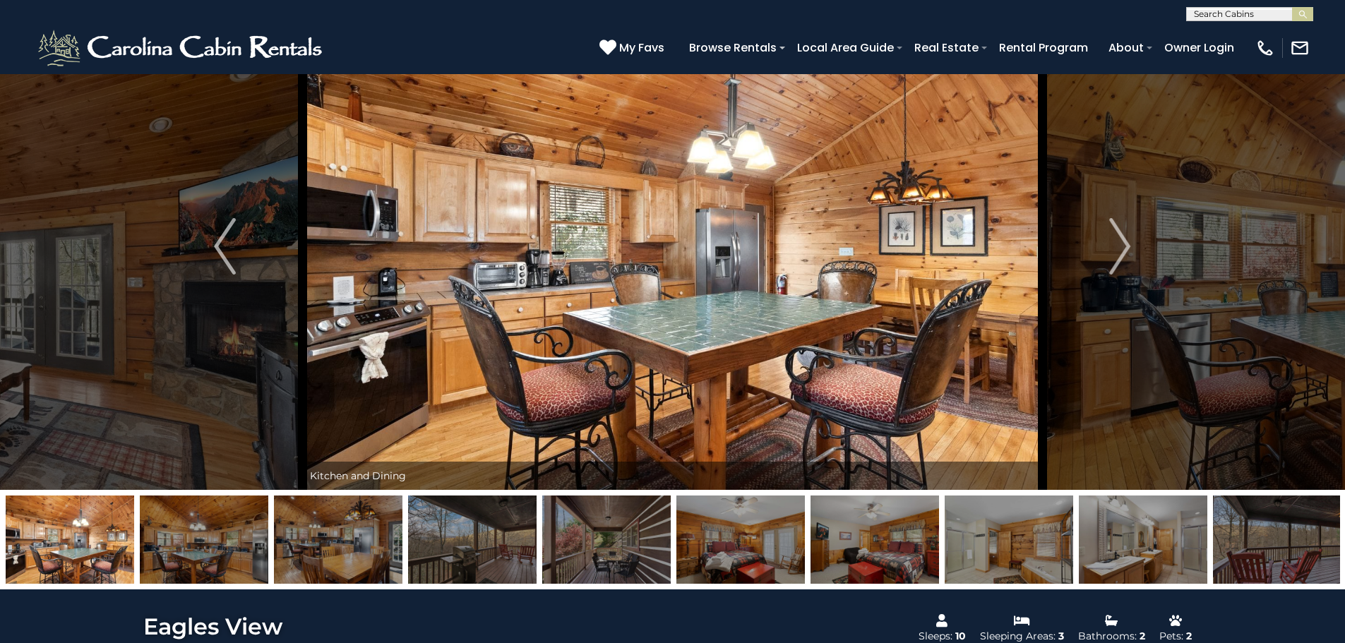
click at [1109, 249] on img "Next" at bounding box center [1119, 246] width 21 height 56
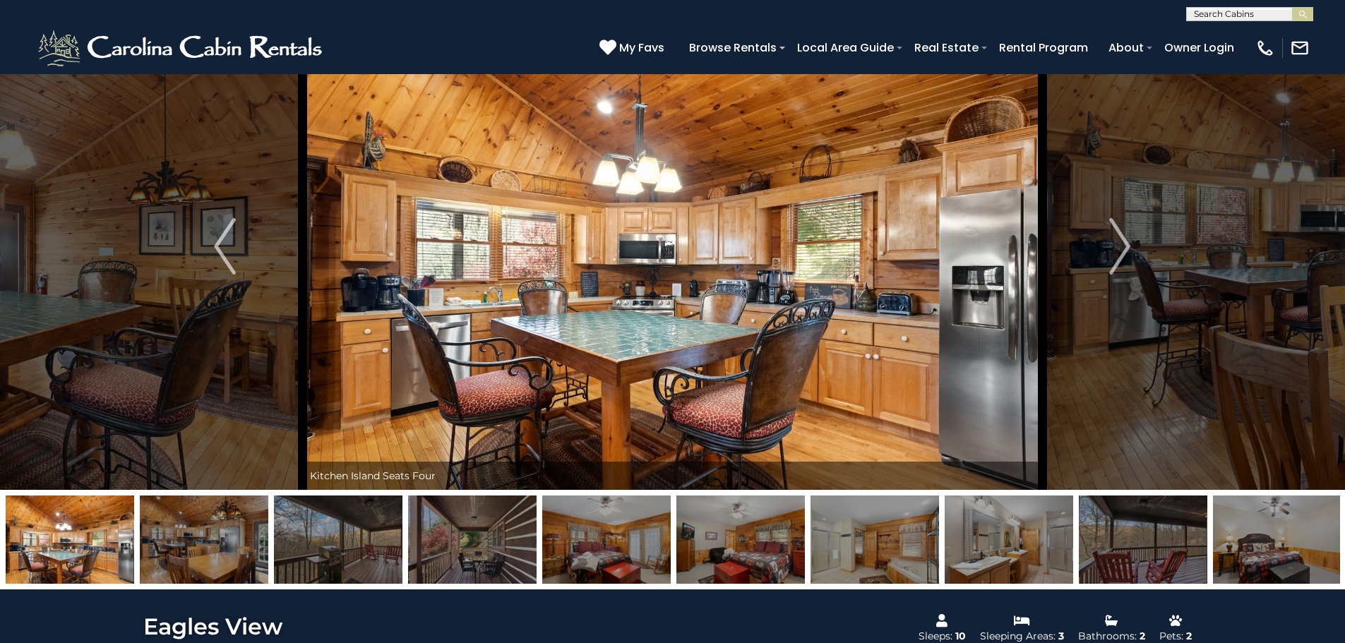
click at [1109, 249] on img "Next" at bounding box center [1119, 246] width 21 height 56
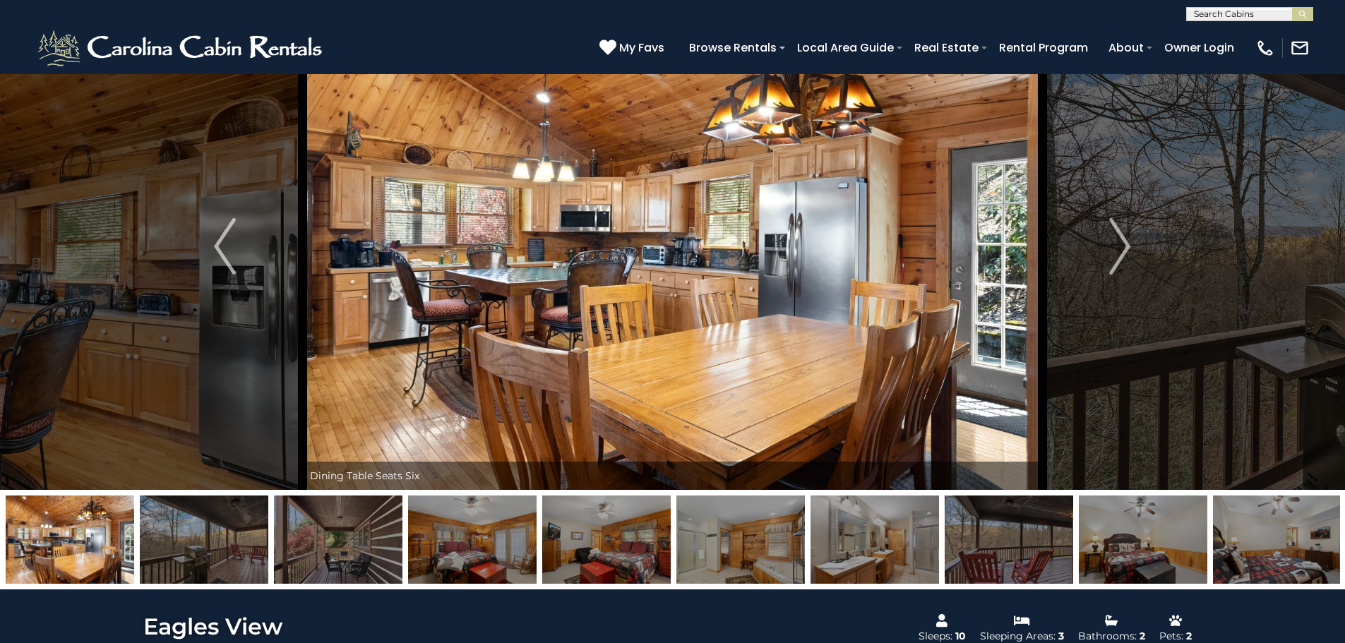
click at [1109, 249] on img "Next" at bounding box center [1119, 246] width 21 height 56
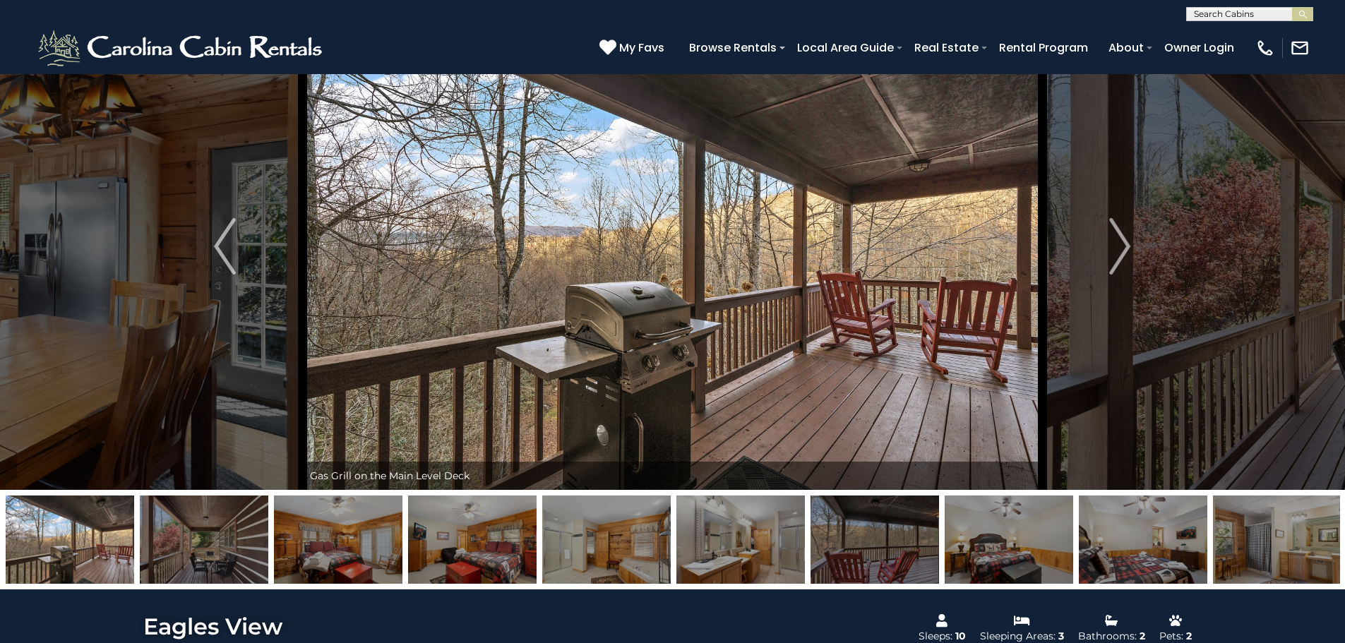
click at [1109, 249] on img "Next" at bounding box center [1119, 246] width 21 height 56
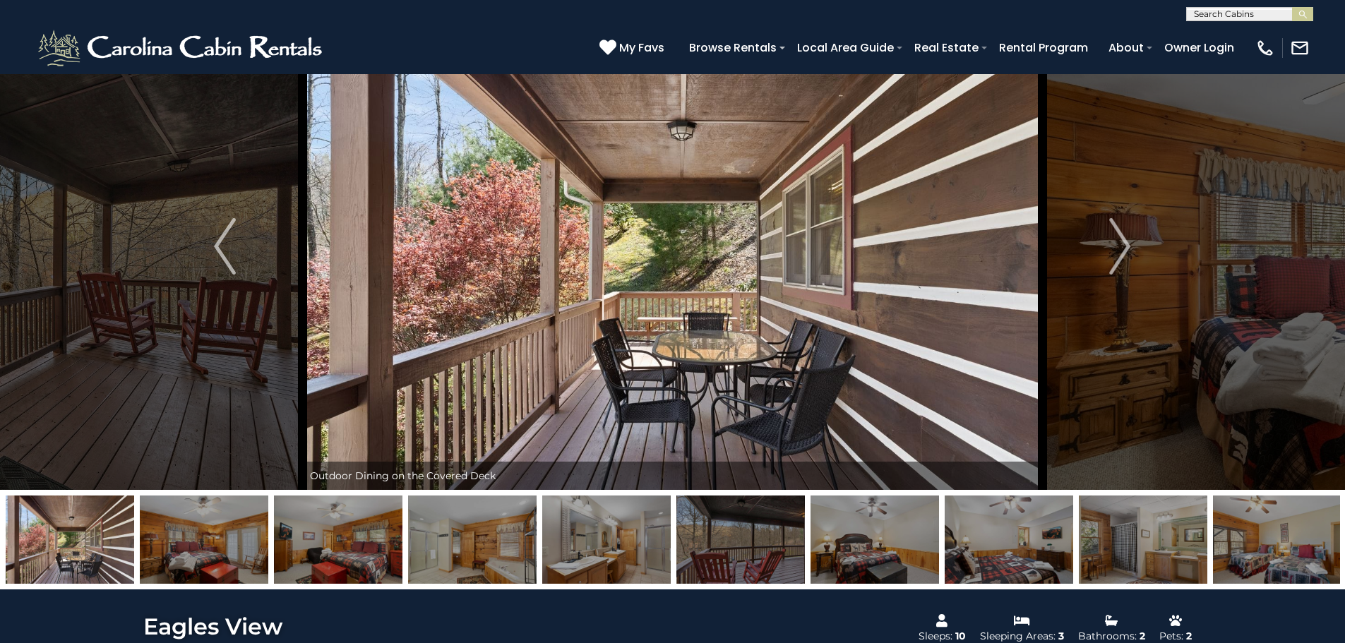
click at [1109, 249] on img "Next" at bounding box center [1119, 246] width 21 height 56
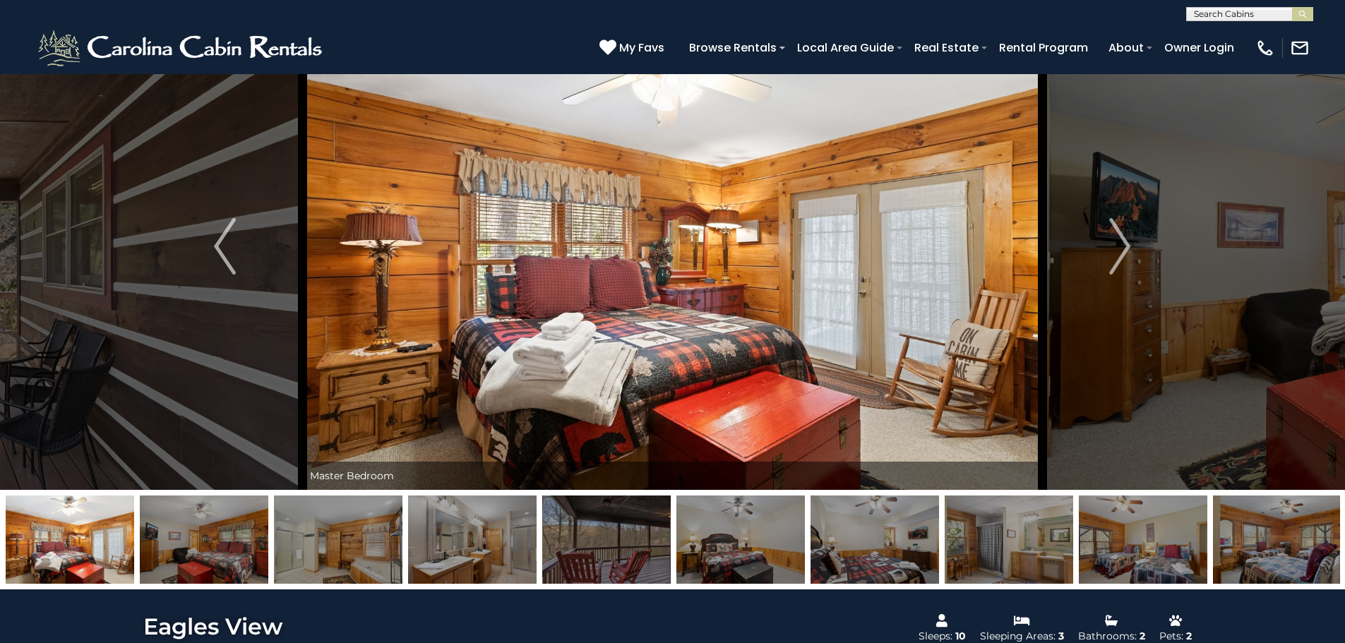
click at [1109, 249] on img "Next" at bounding box center [1119, 246] width 21 height 56
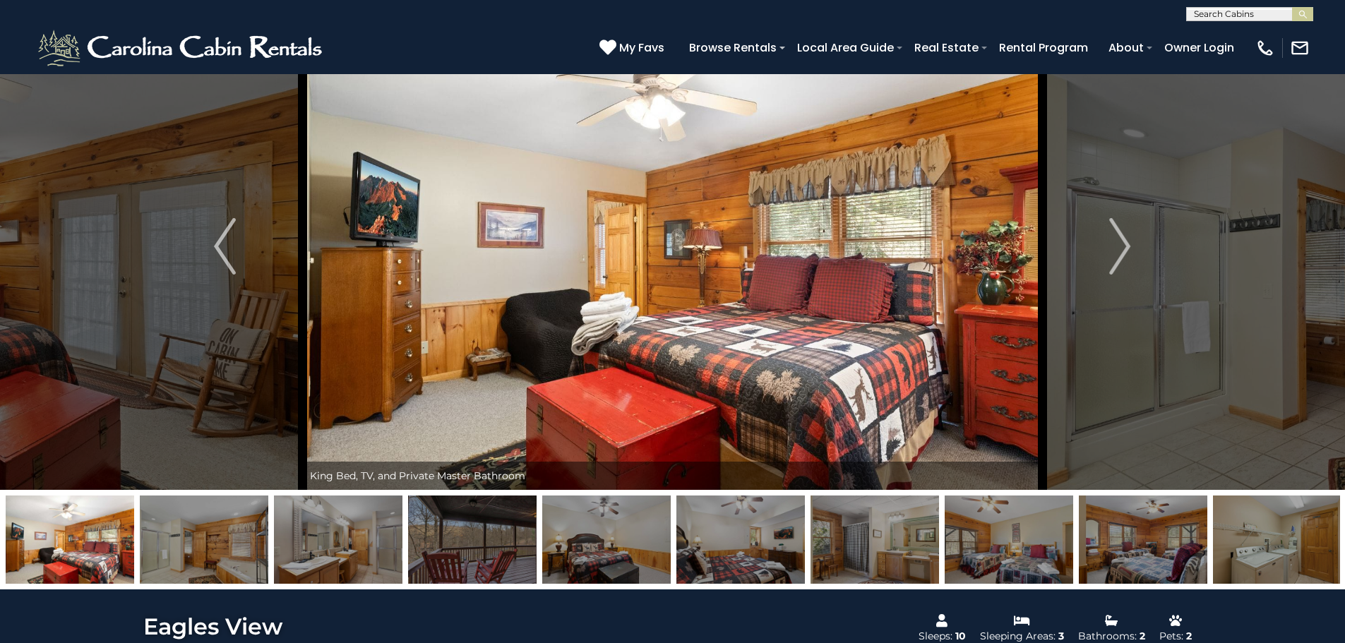
click at [1109, 249] on img "Next" at bounding box center [1119, 246] width 21 height 56
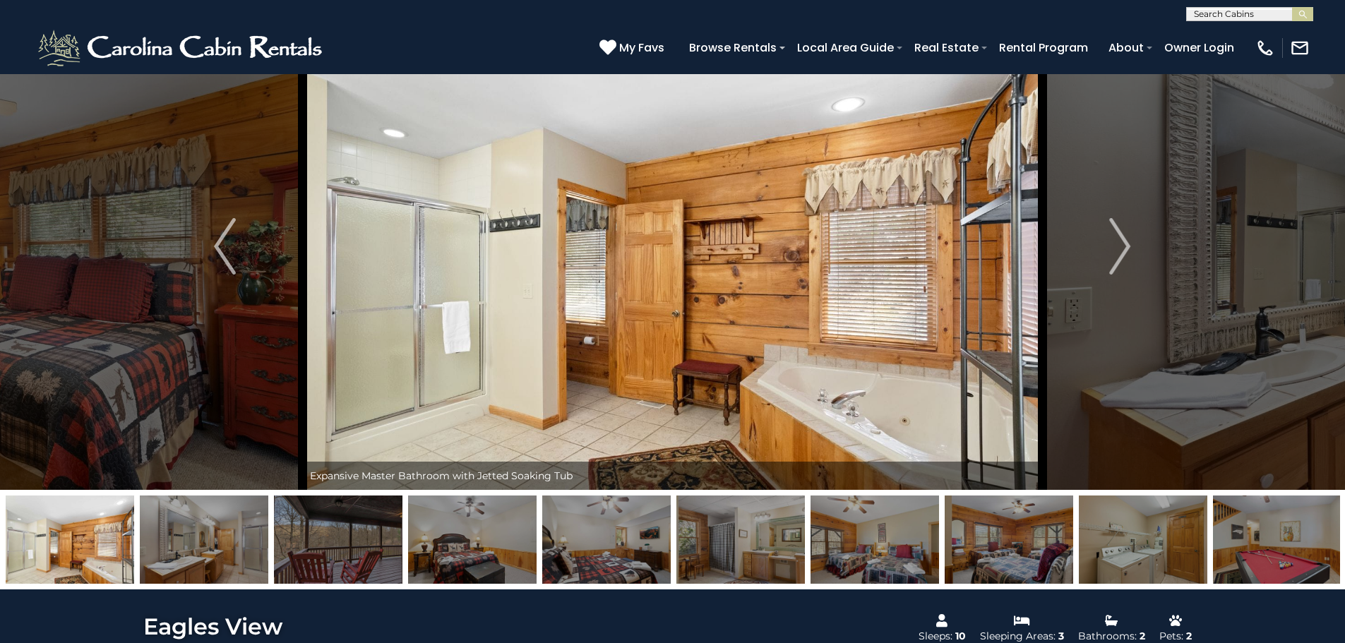
click at [1109, 249] on img "Next" at bounding box center [1119, 246] width 21 height 56
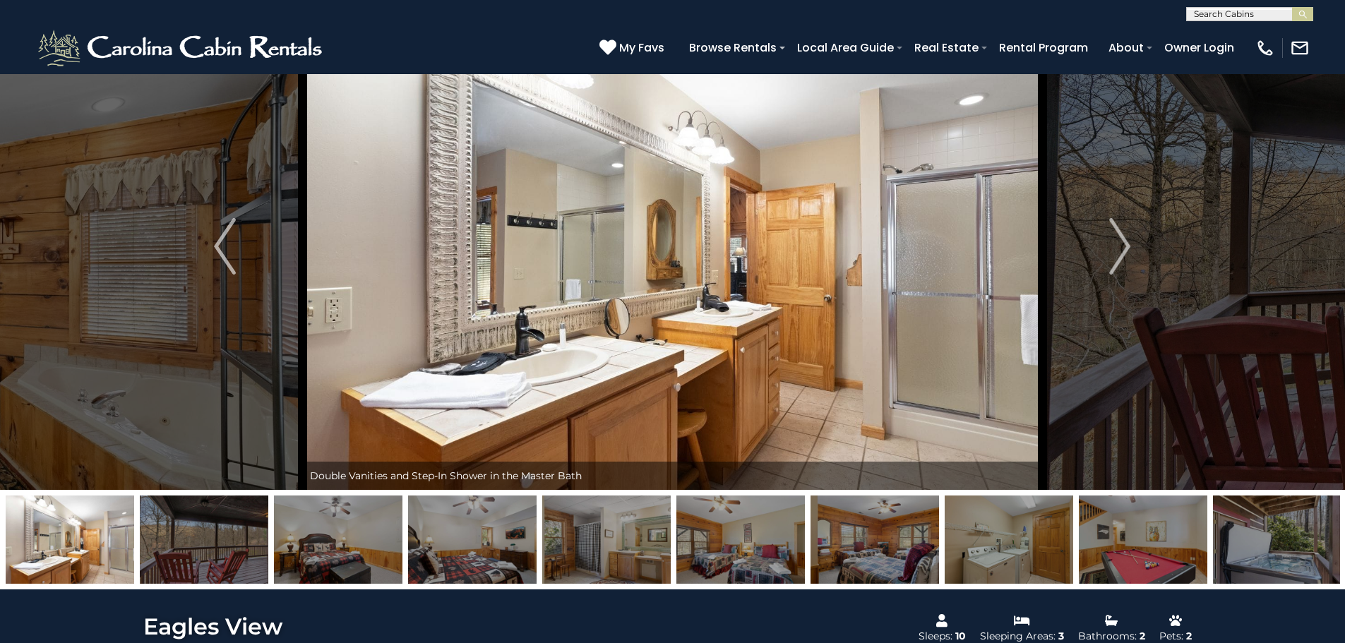
click at [1109, 249] on img "Next" at bounding box center [1119, 246] width 21 height 56
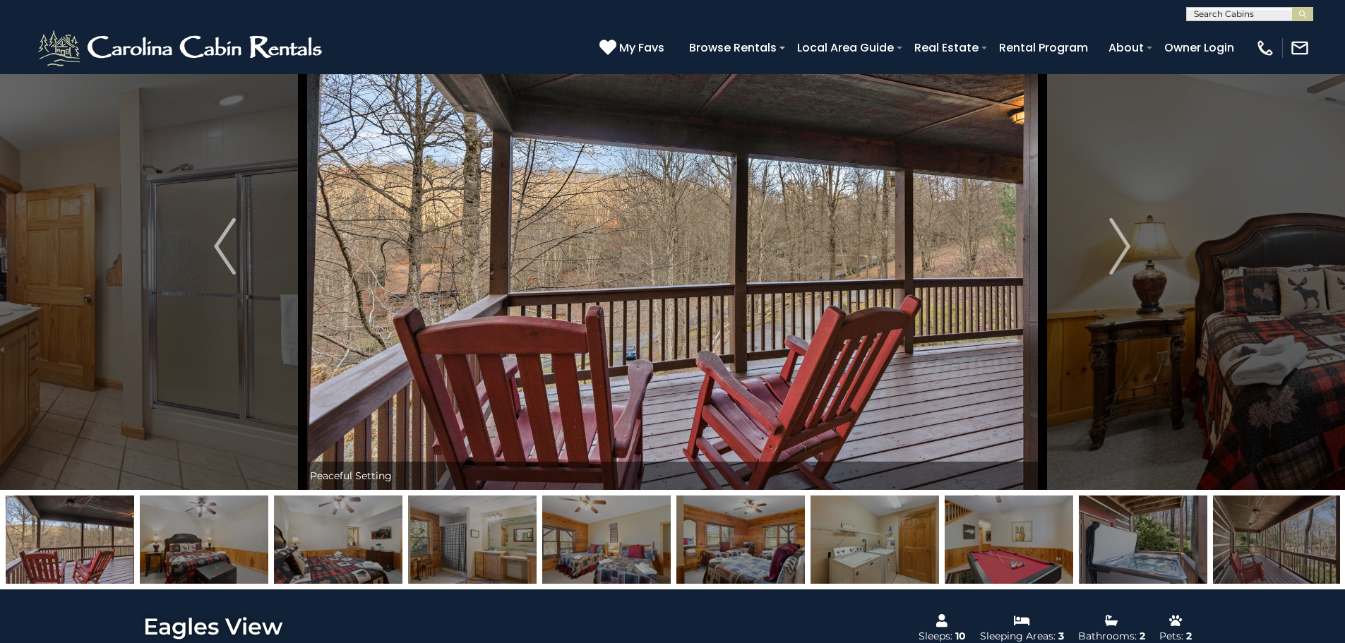
click at [1109, 249] on img "Next" at bounding box center [1119, 246] width 21 height 56
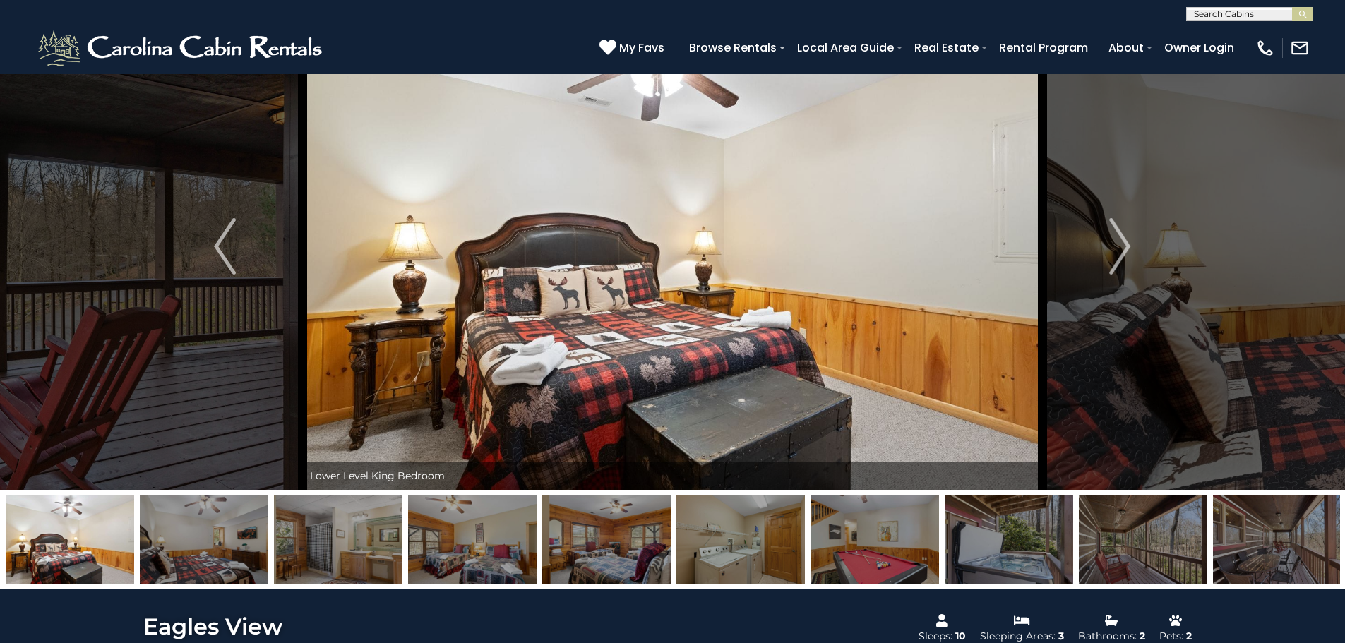
click at [1109, 249] on img "Next" at bounding box center [1119, 246] width 21 height 56
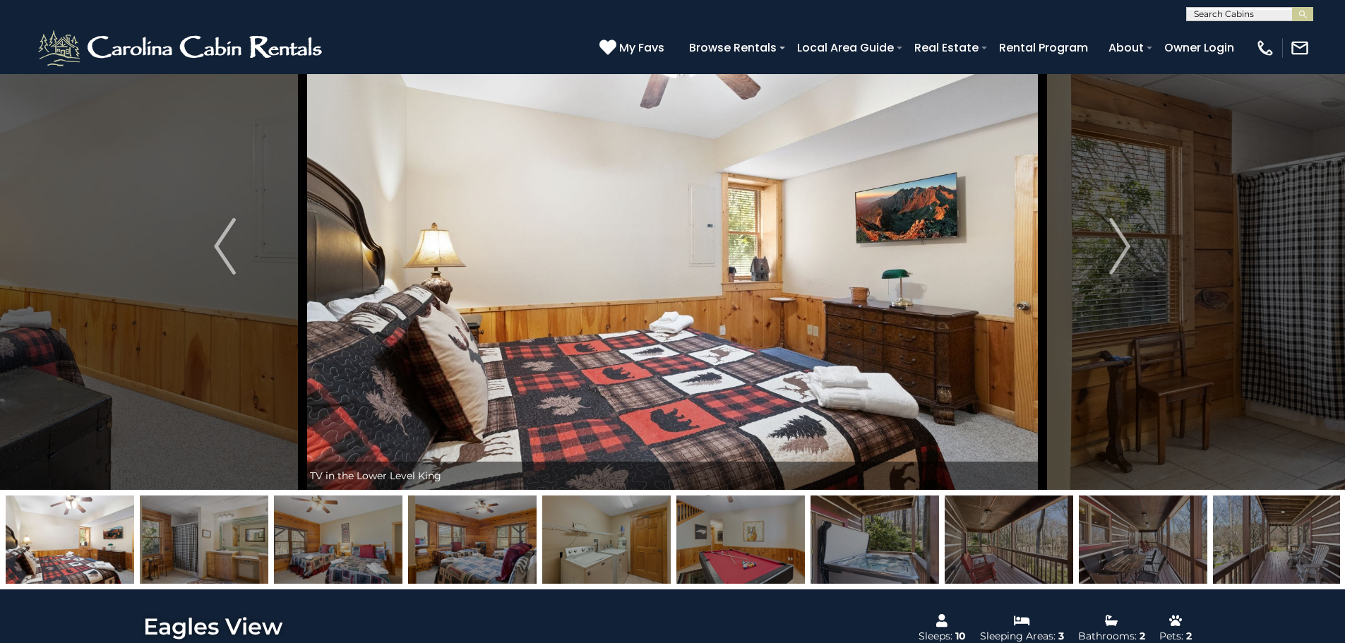
click at [1109, 249] on img "Next" at bounding box center [1119, 246] width 21 height 56
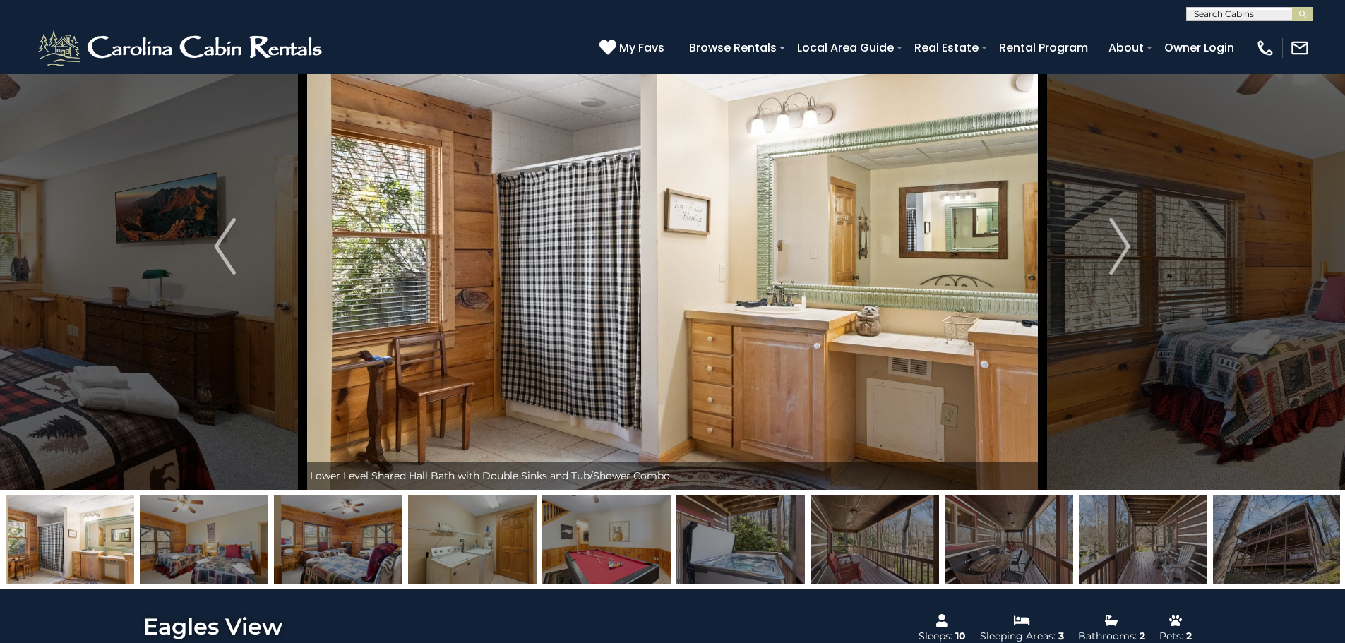
click at [1109, 249] on img "Next" at bounding box center [1119, 246] width 21 height 56
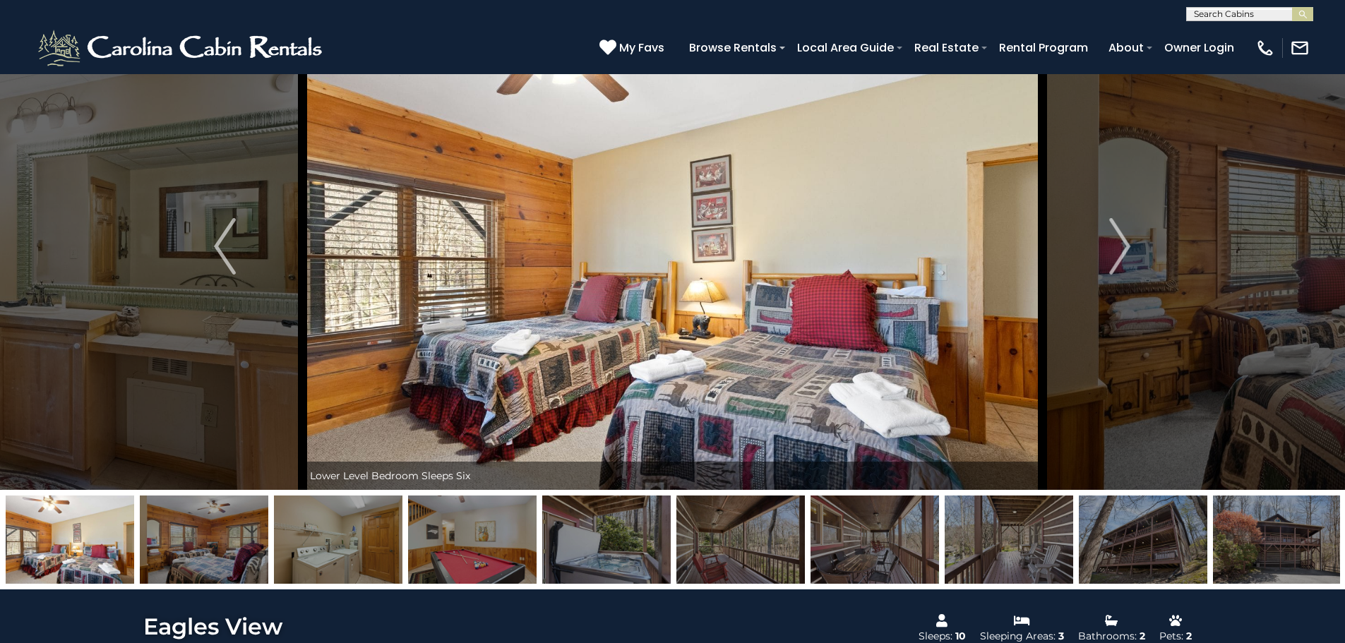
click at [1109, 249] on img "Next" at bounding box center [1119, 246] width 21 height 56
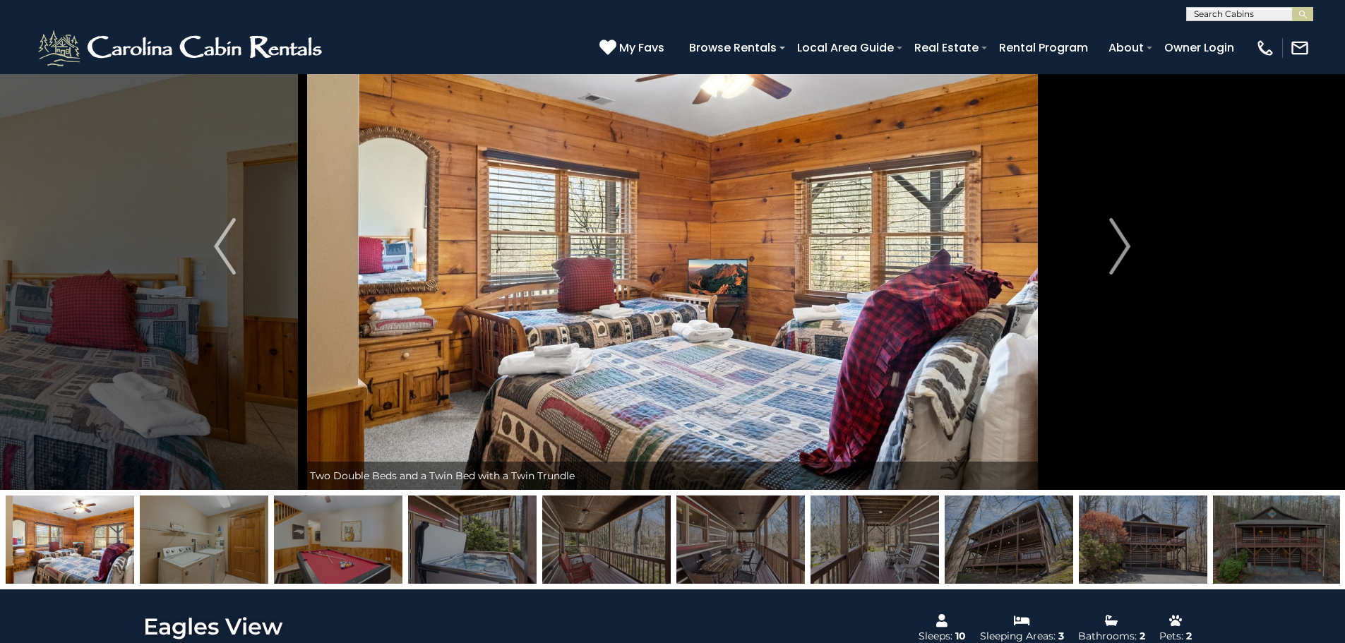
click at [1109, 249] on img "Next" at bounding box center [1119, 246] width 21 height 56
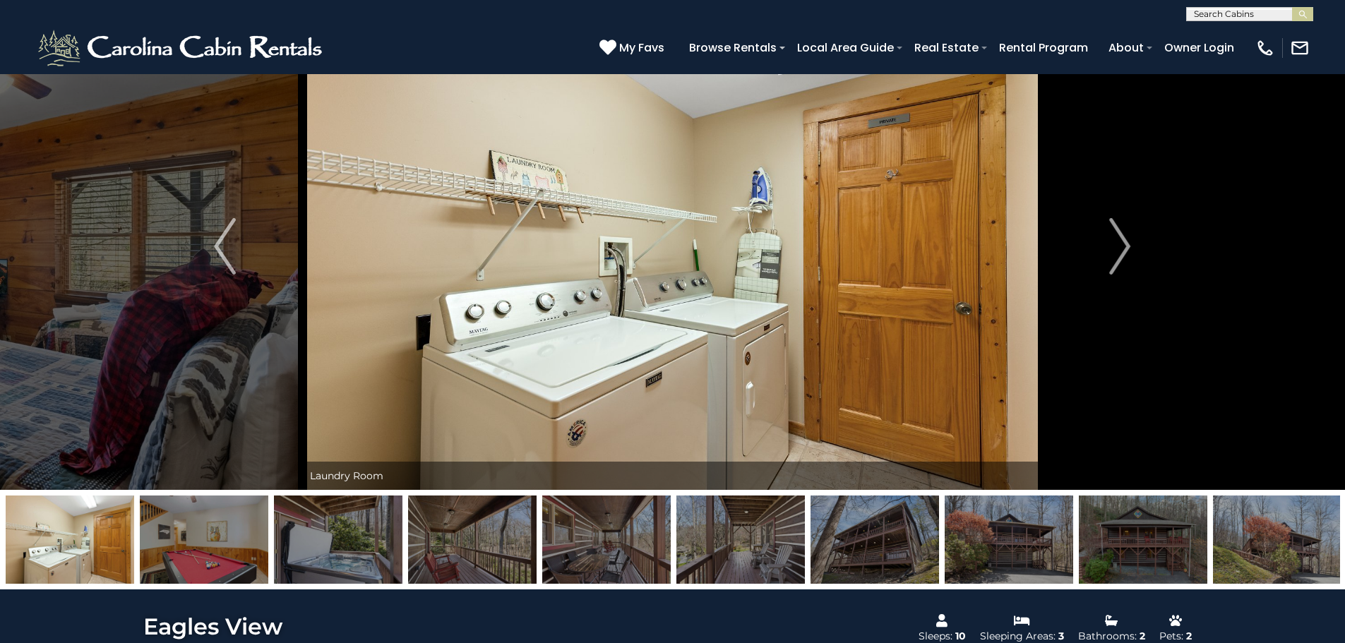
click at [1109, 249] on img "Next" at bounding box center [1119, 246] width 21 height 56
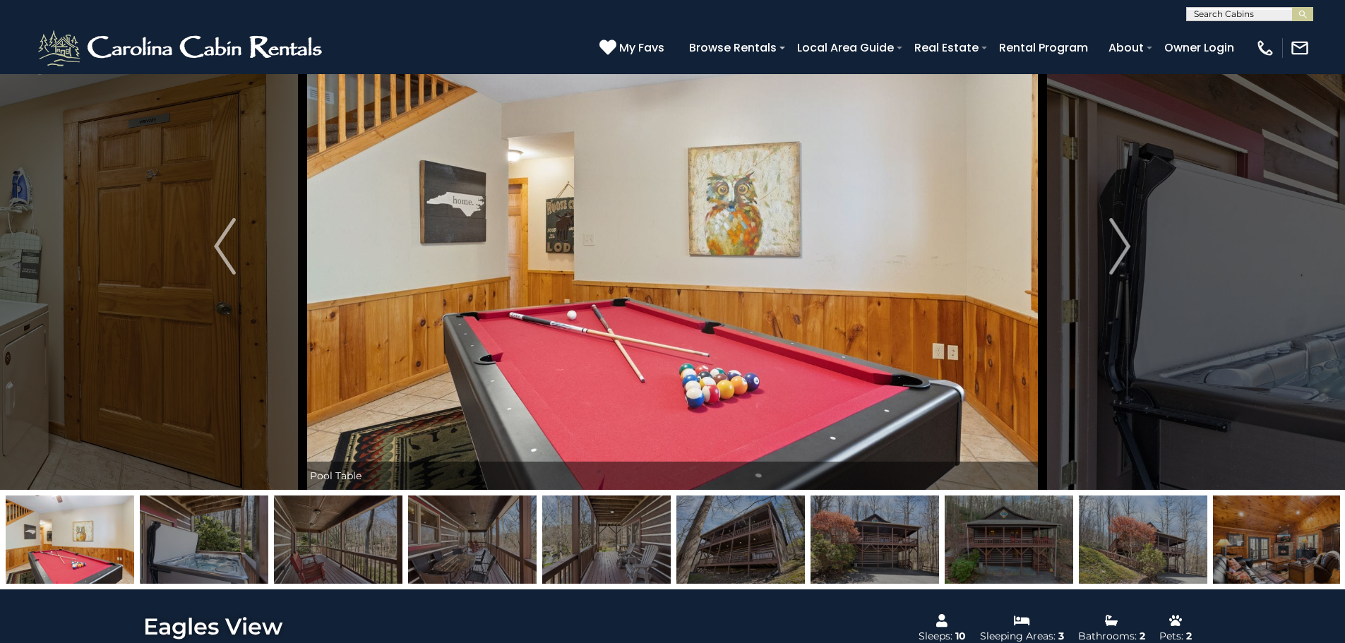
click at [1109, 249] on img "Next" at bounding box center [1119, 246] width 21 height 56
